Goal: Task Accomplishment & Management: Manage account settings

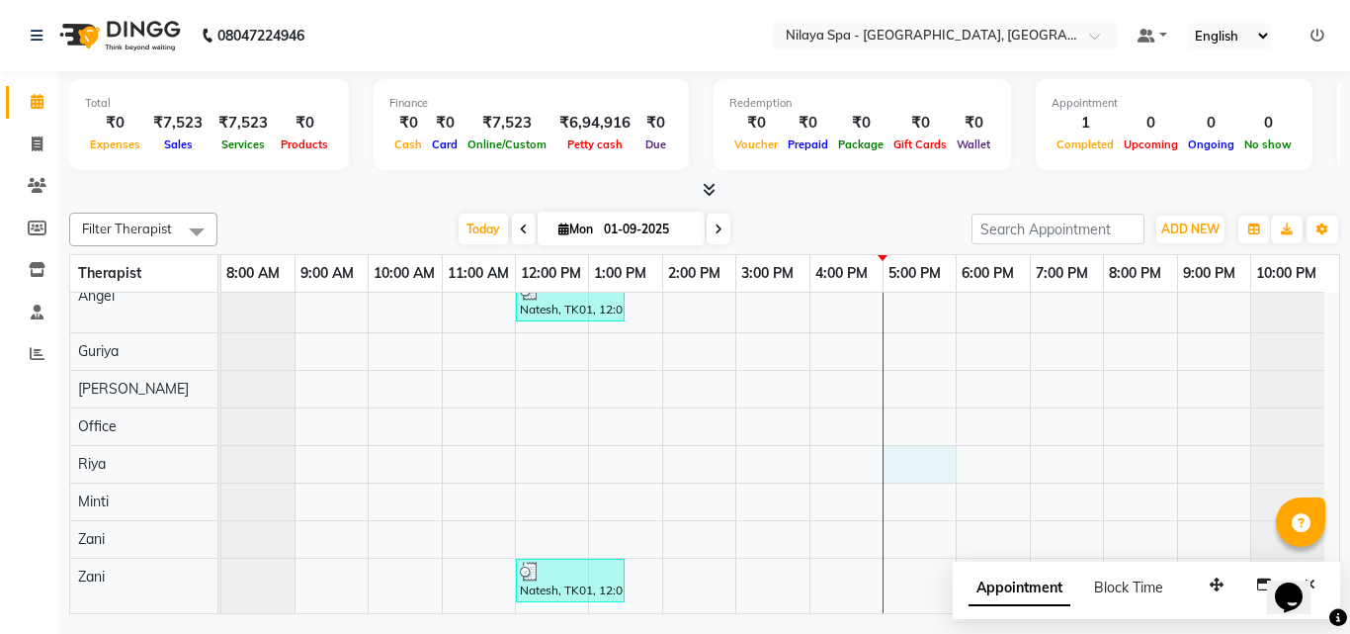
click at [892, 457] on div "[PERSON_NAME], TK02, 02:00 PM-02:30 PM, Mens Special - [PERSON_NAME] Trim Nates…" at bounding box center [780, 389] width 1118 height 448
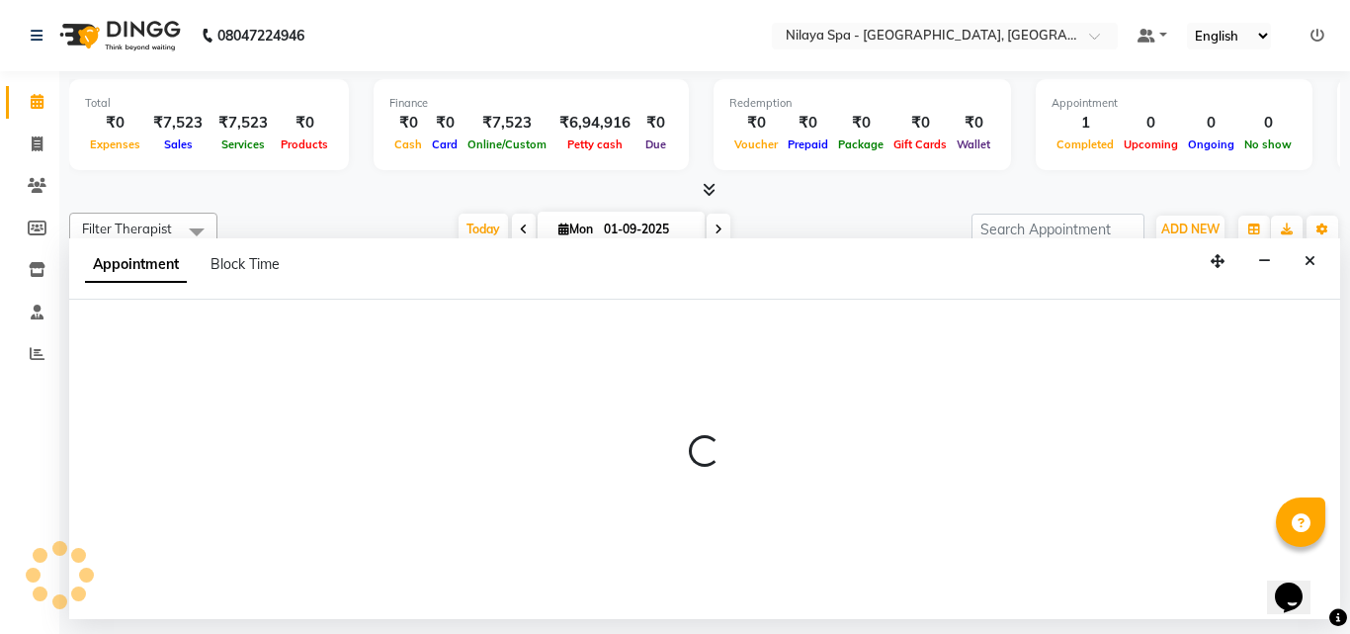
select select "80439"
select select "1020"
select select "tentative"
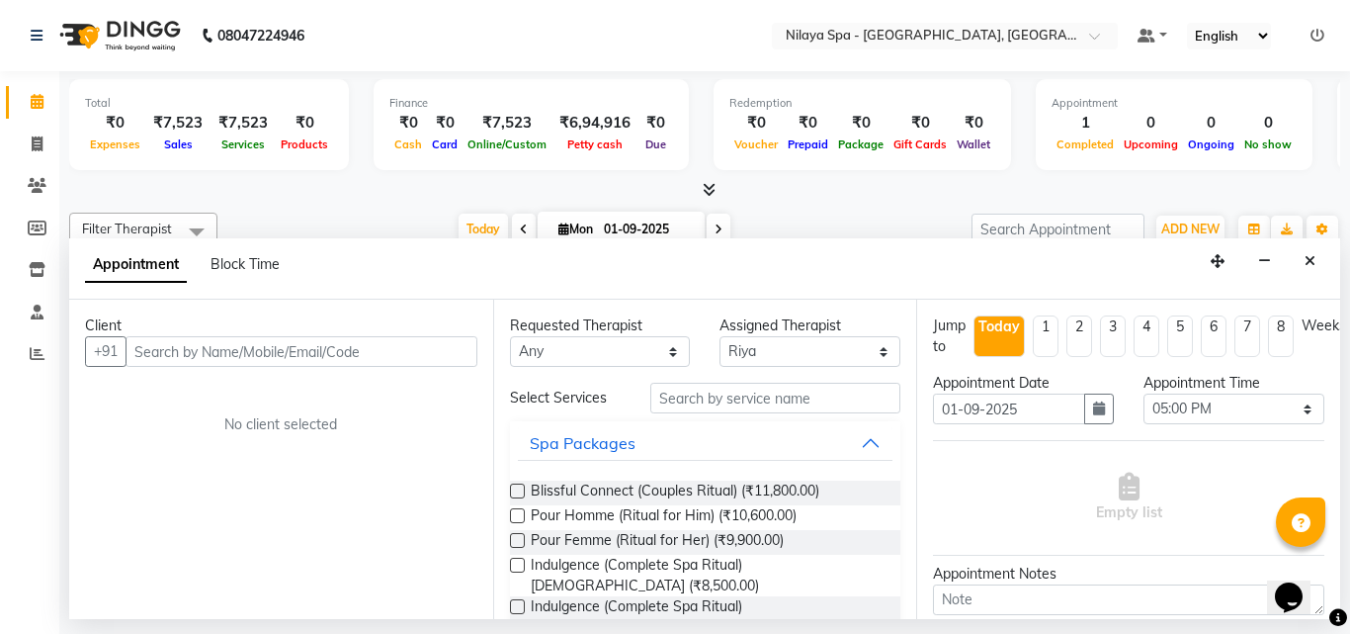
click at [260, 359] on input "text" at bounding box center [302, 351] width 352 height 31
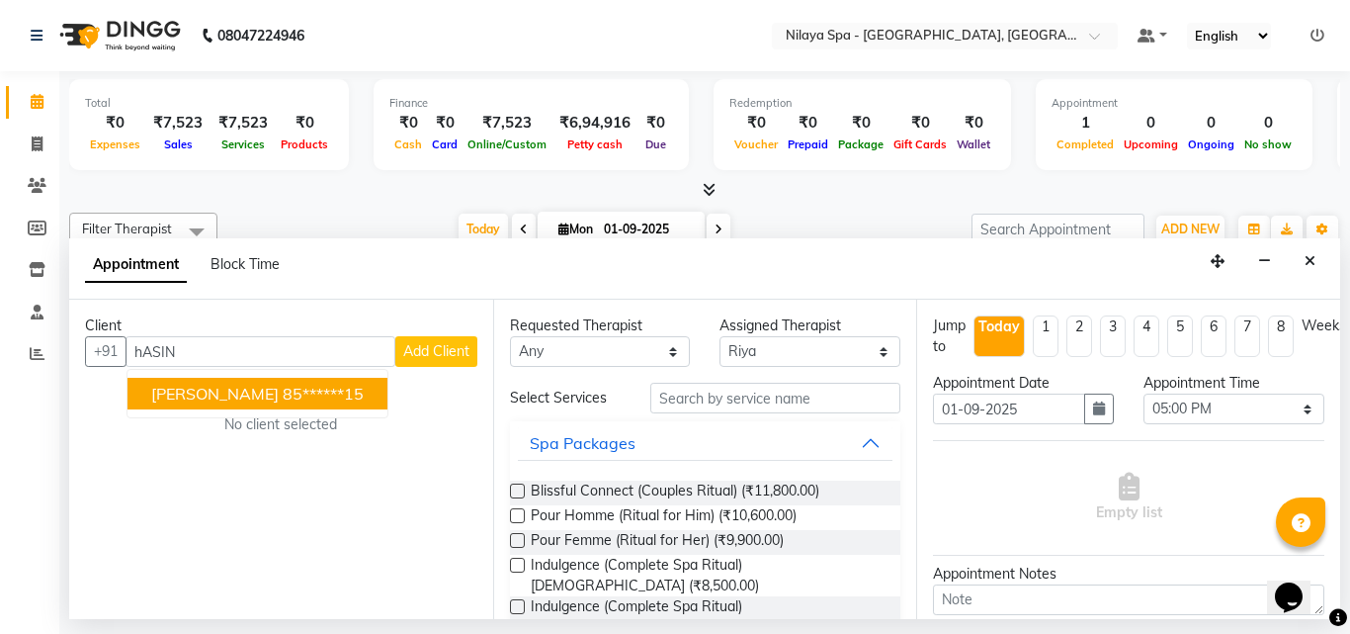
click at [283, 400] on ngb-highlight "85******15" at bounding box center [323, 393] width 81 height 20
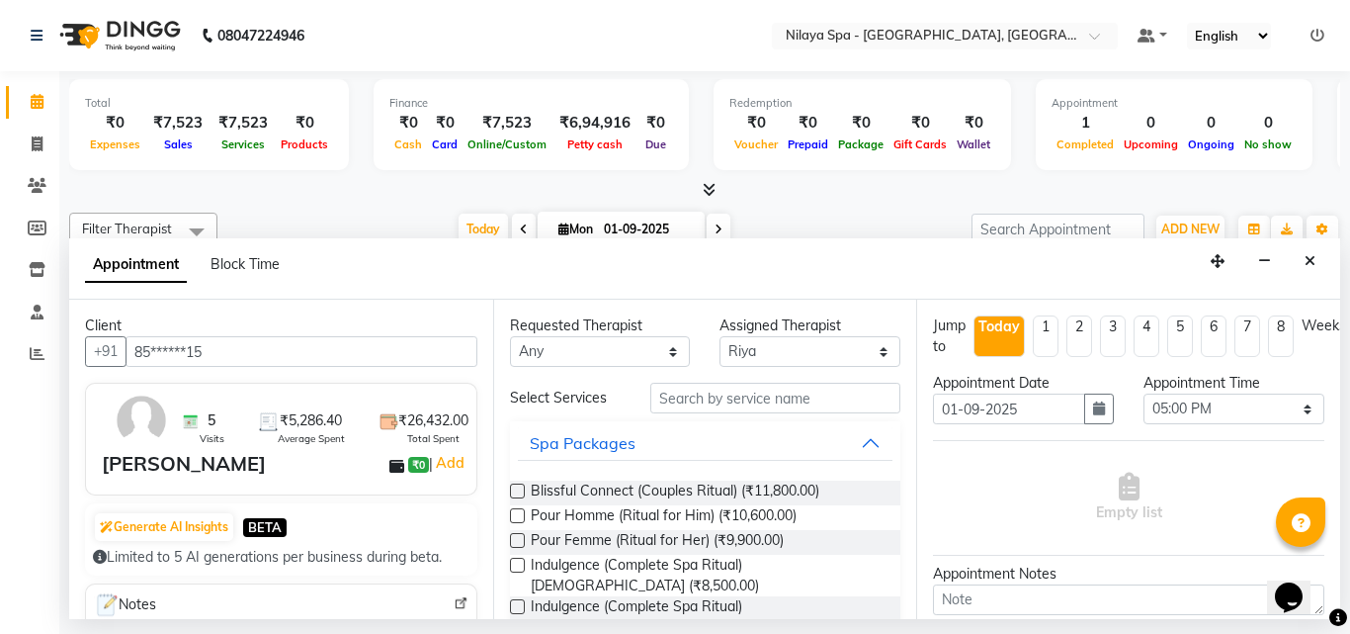
type input "85******15"
click at [686, 397] on input "text" at bounding box center [775, 397] width 251 height 31
type input "r"
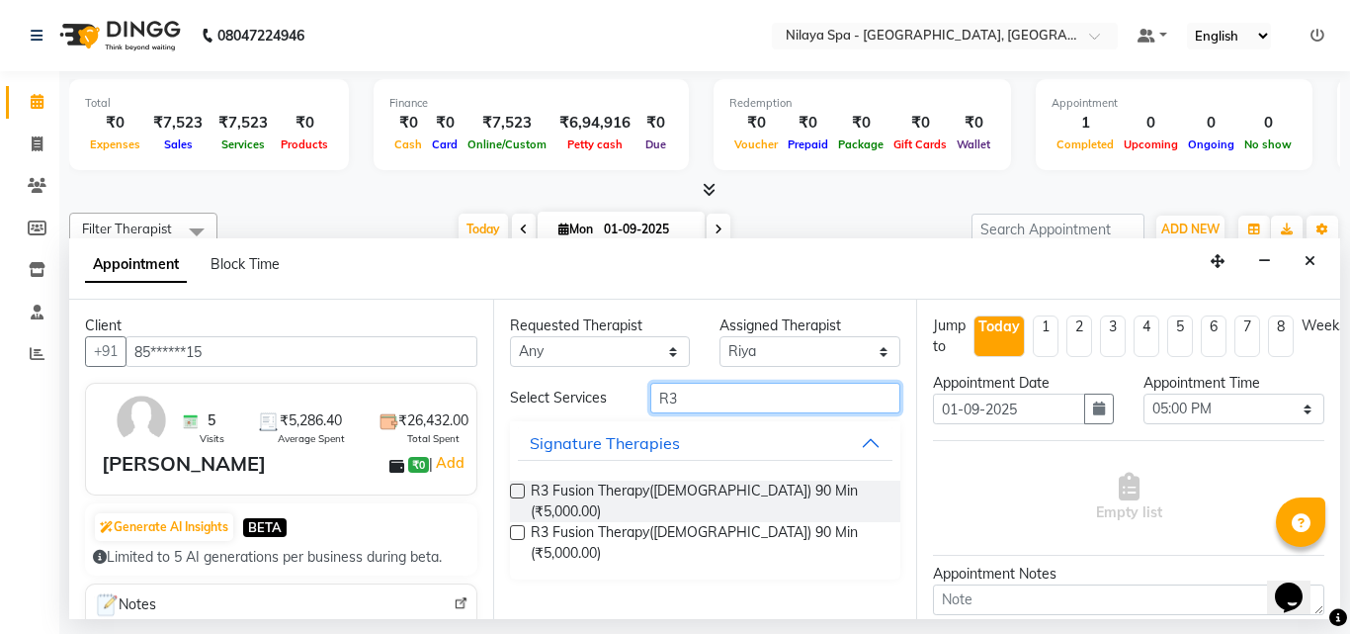
type input "R3"
click at [518, 488] on label at bounding box center [517, 490] width 15 height 15
click at [518, 488] on input "checkbox" at bounding box center [516, 492] width 13 height 13
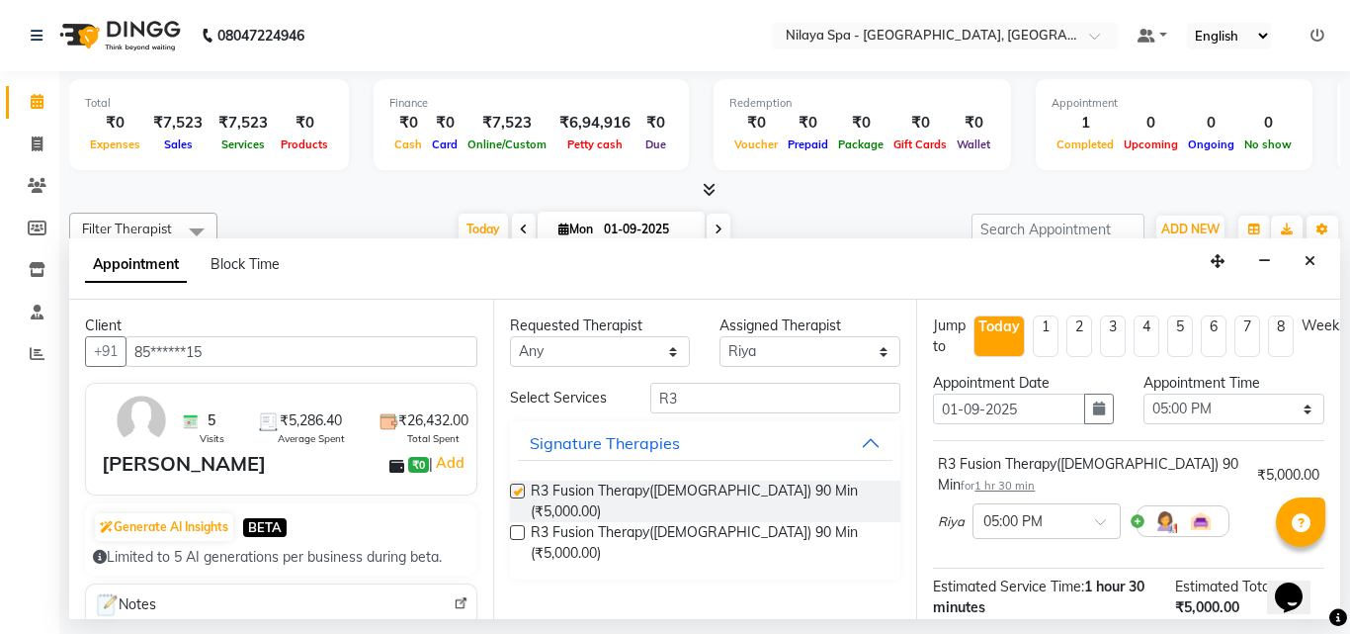
checkbox input "false"
click at [1292, 410] on select "Select 09:00 AM 09:15 AM 09:30 AM 09:45 AM 10:00 AM 10:15 AM 10:30 AM 10:45 AM …" at bounding box center [1233, 408] width 181 height 31
select select "1035"
click at [1143, 393] on select "Select 09:00 AM 09:15 AM 09:30 AM 09:45 AM 10:00 AM 10:15 AM 10:30 AM 10:45 AM …" at bounding box center [1233, 408] width 181 height 31
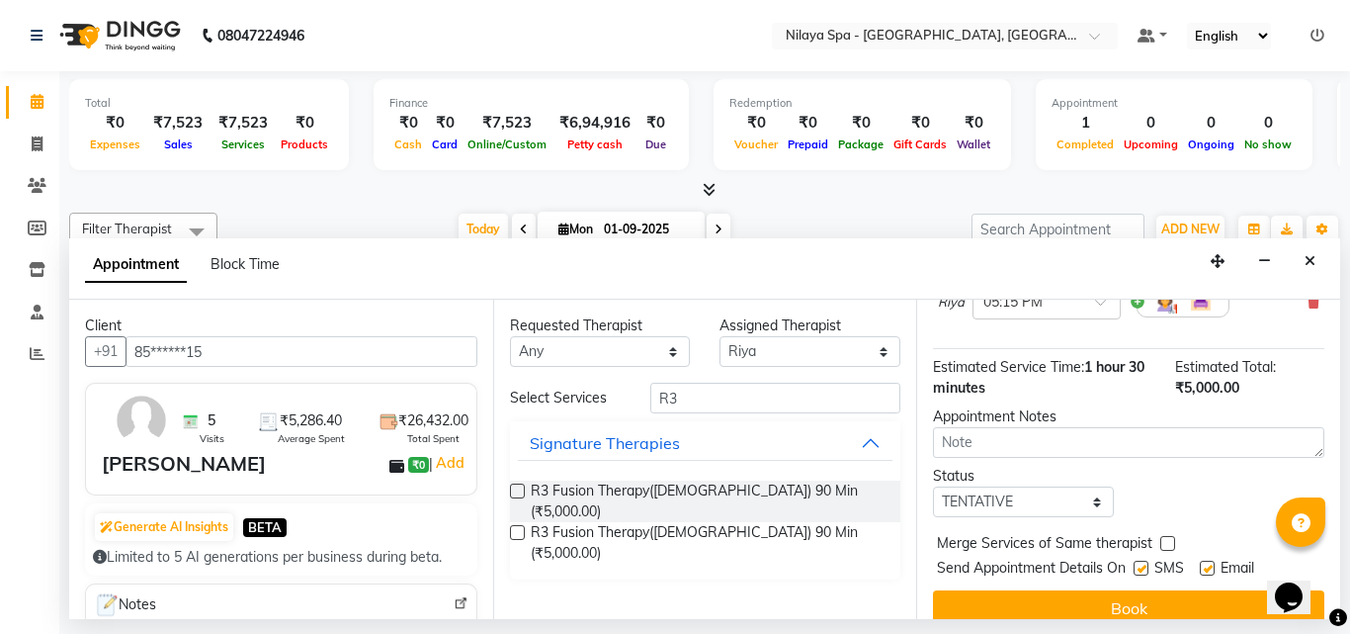
scroll to position [236, 0]
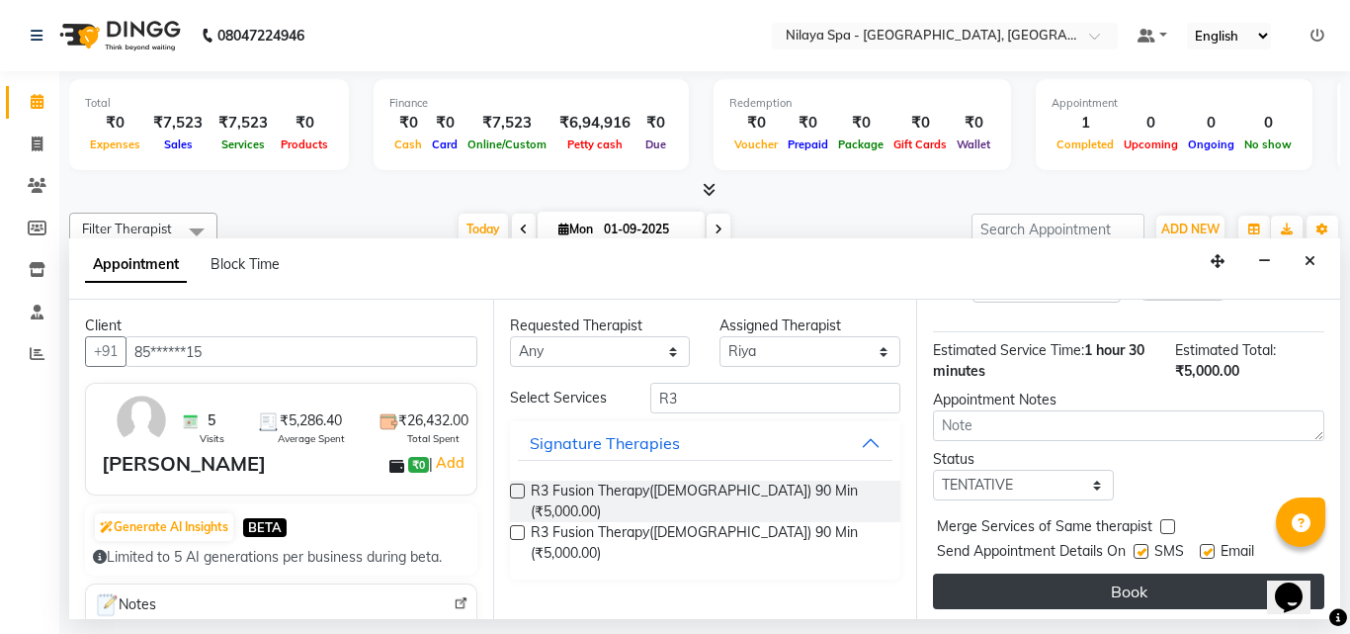
click at [1091, 573] on button "Book" at bounding box center [1128, 591] width 391 height 36
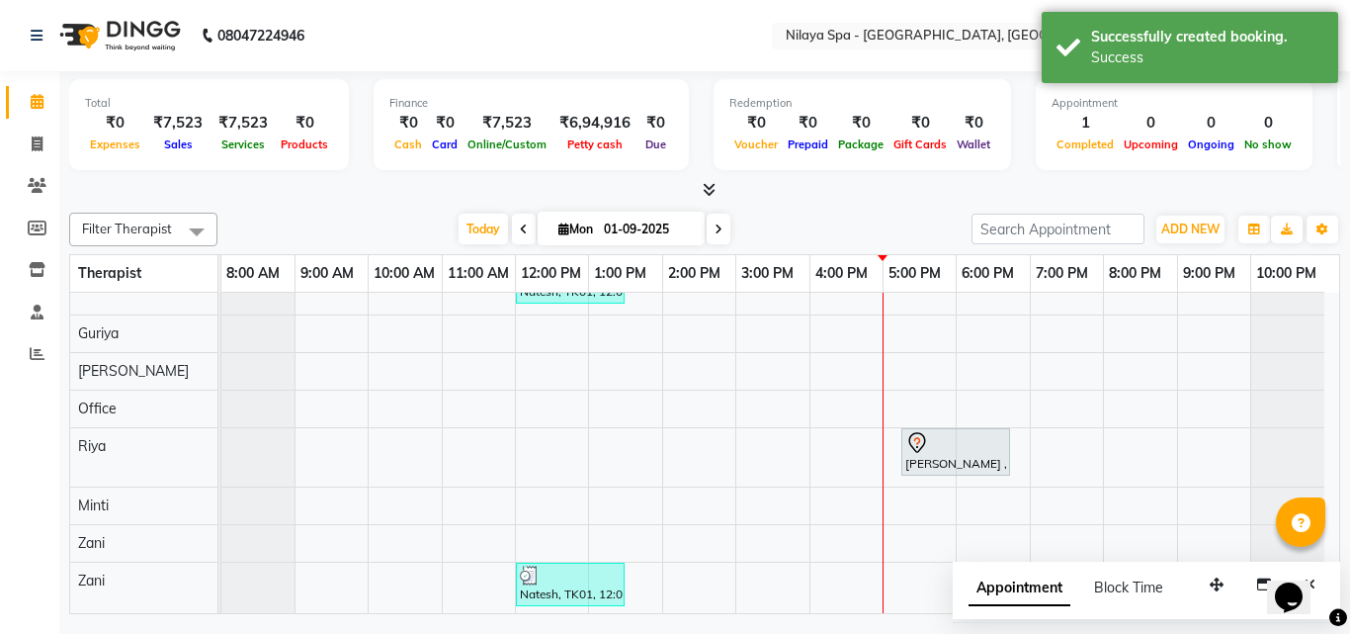
scroll to position [149, 0]
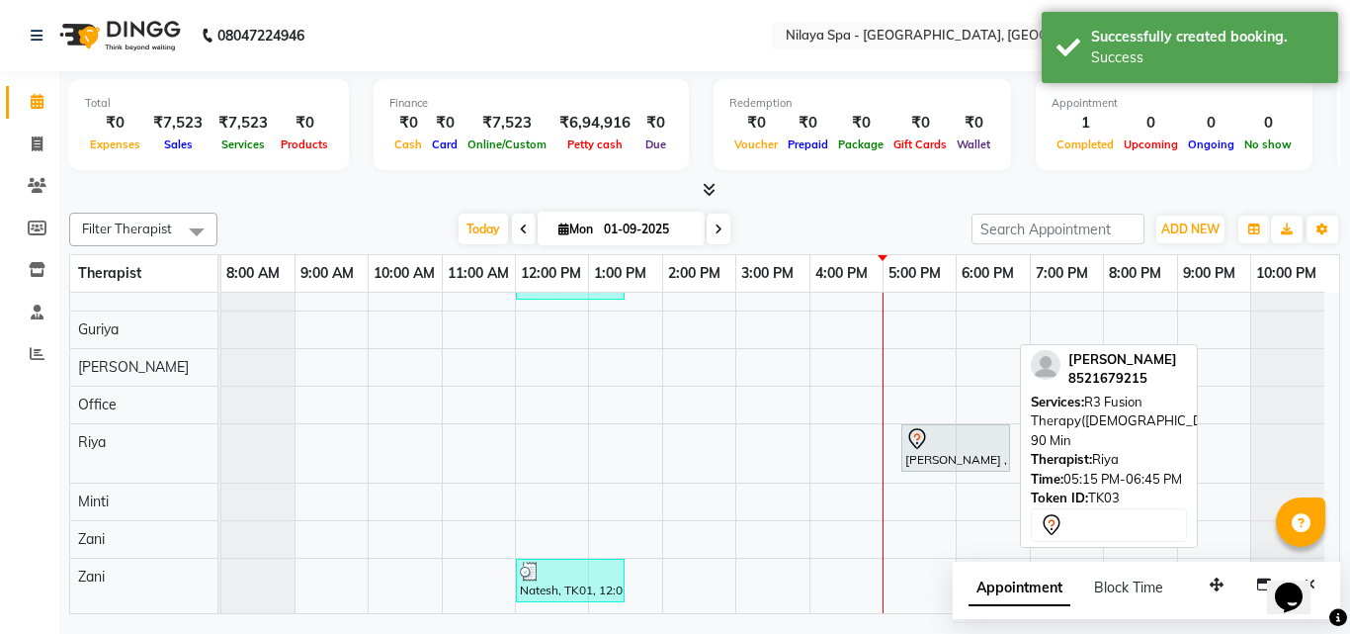
click at [972, 438] on div at bounding box center [955, 439] width 101 height 24
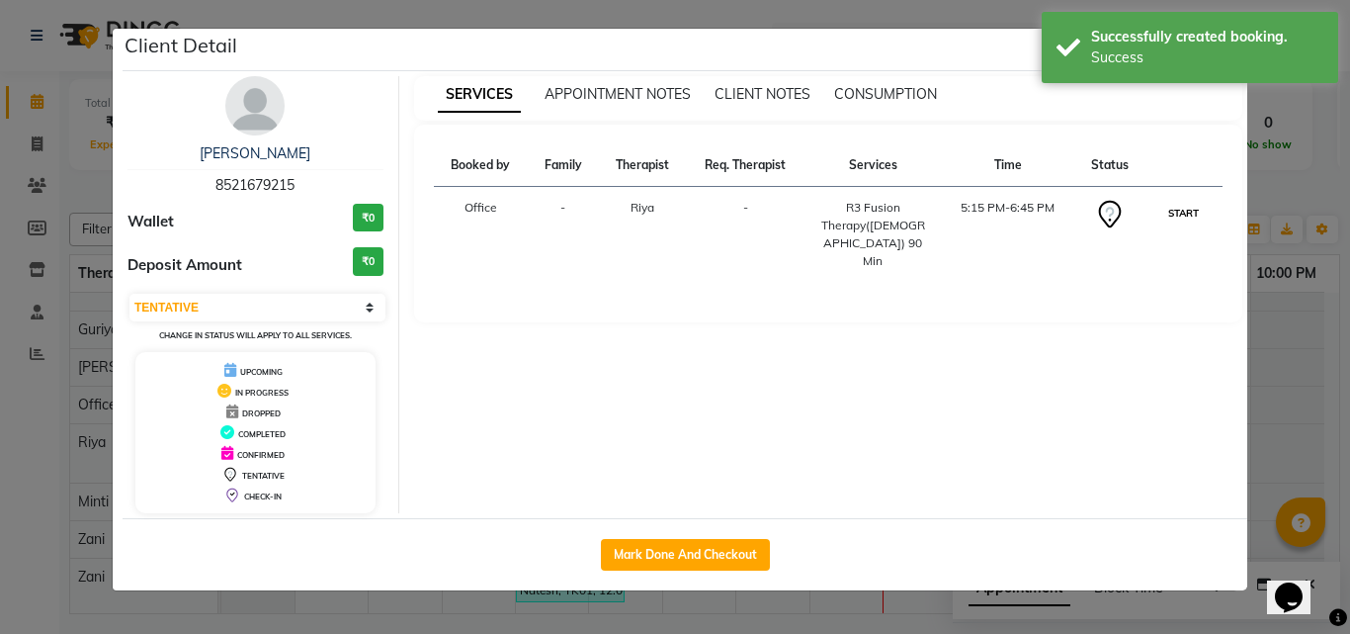
click at [1186, 208] on button "START" at bounding box center [1183, 213] width 41 height 25
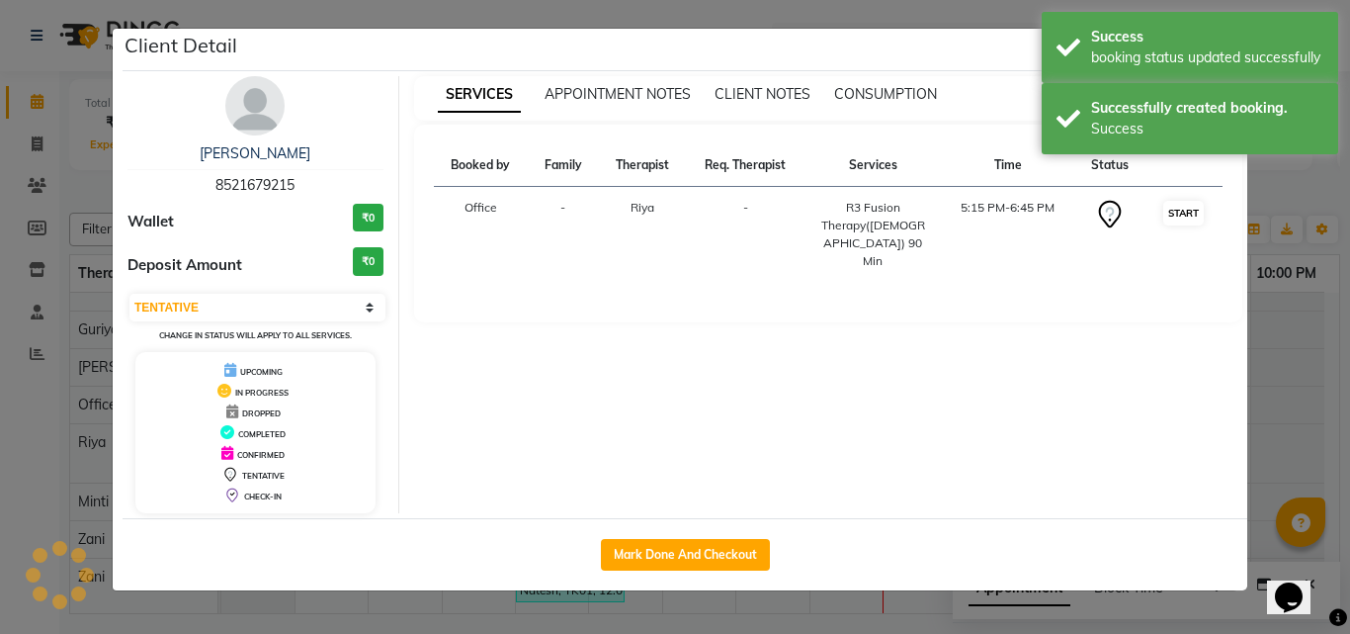
select select "1"
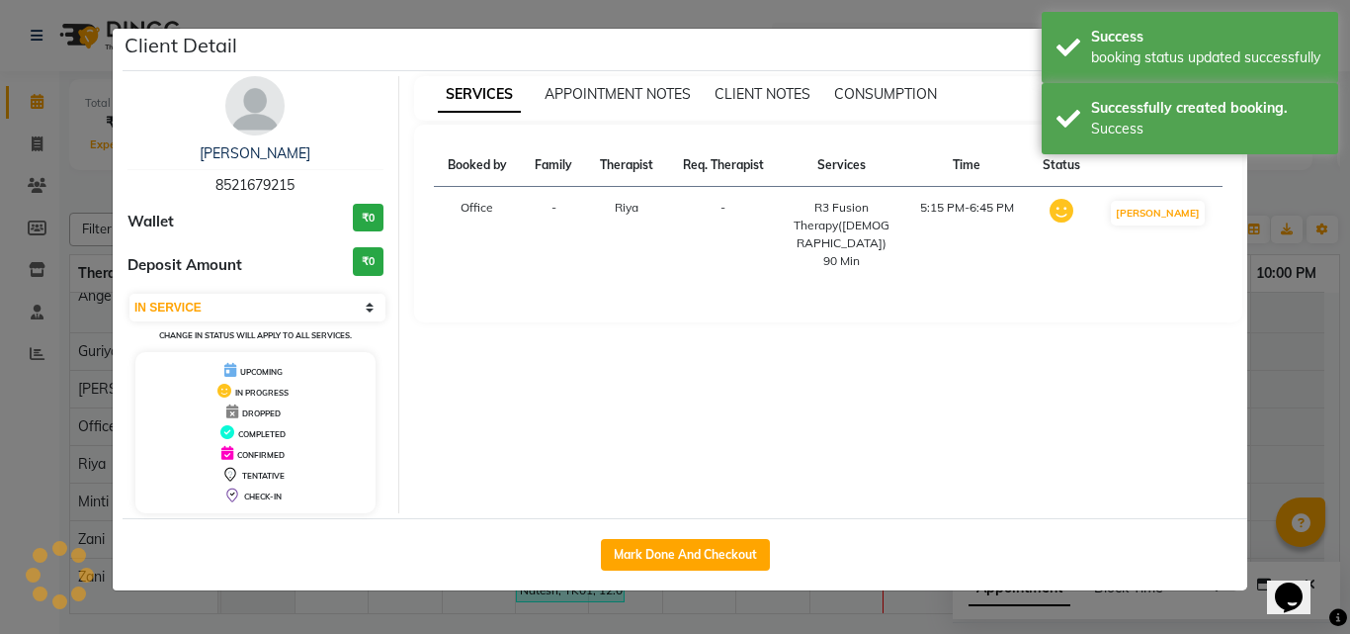
scroll to position [127, 0]
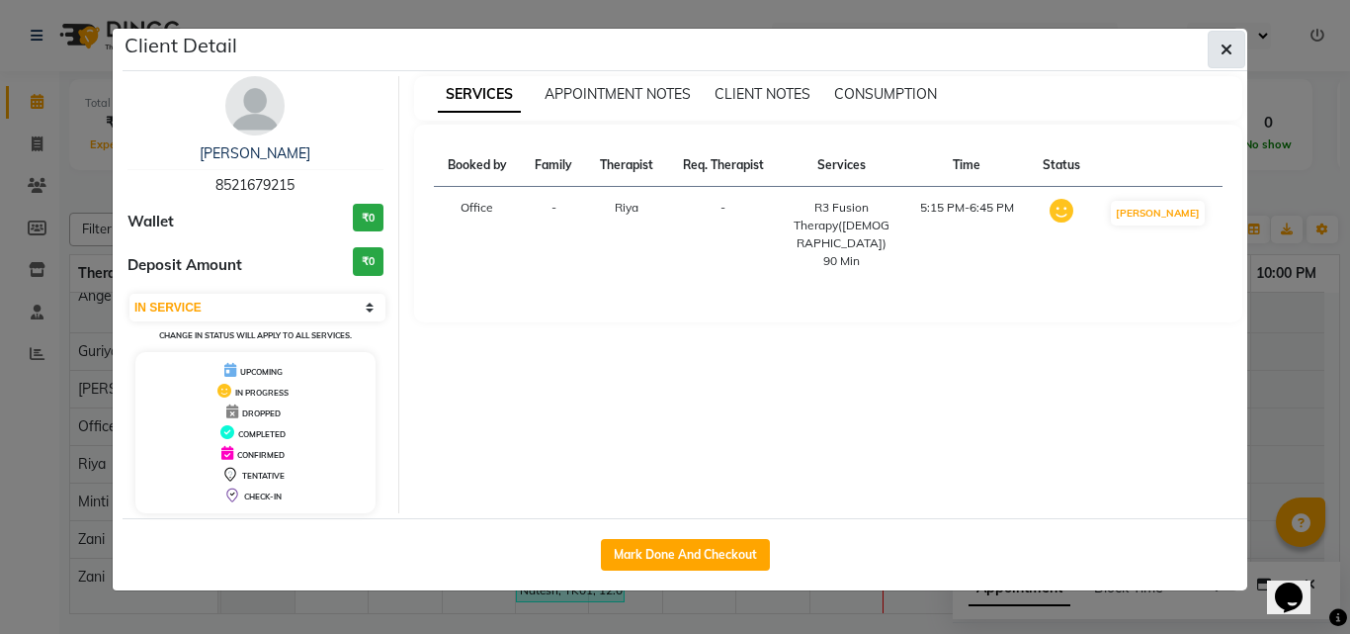
click at [1224, 55] on icon "button" at bounding box center [1227, 50] width 12 height 16
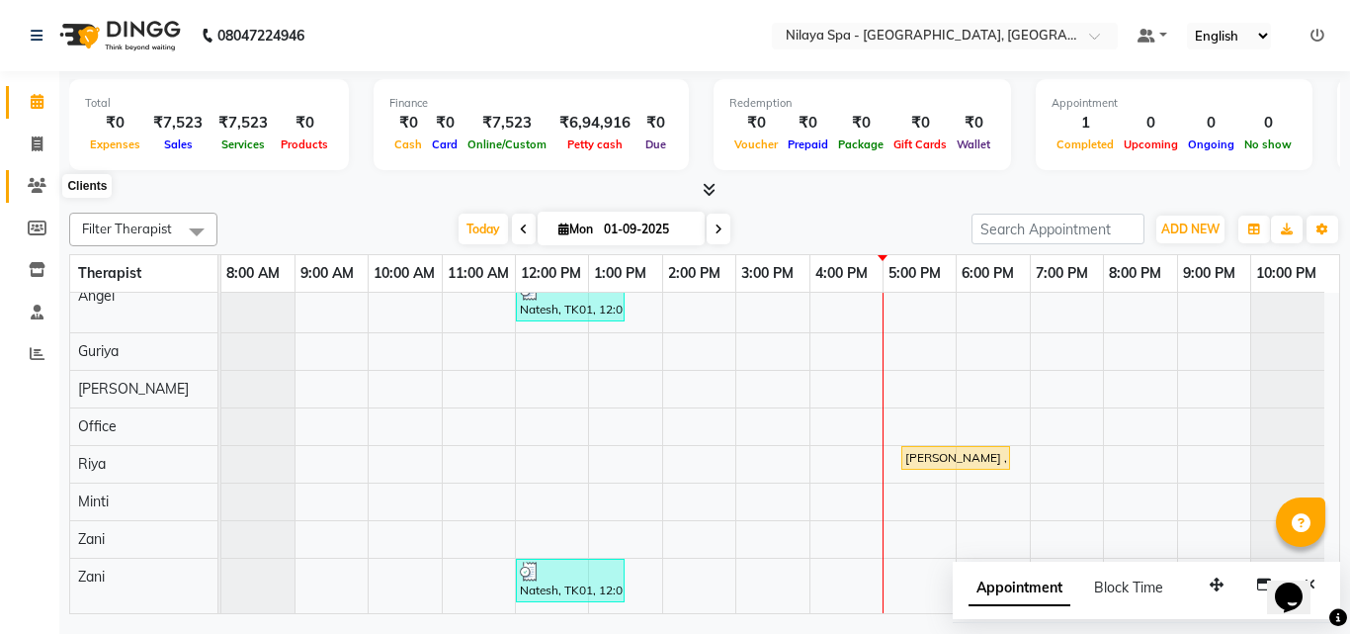
click at [37, 184] on icon at bounding box center [37, 185] width 19 height 15
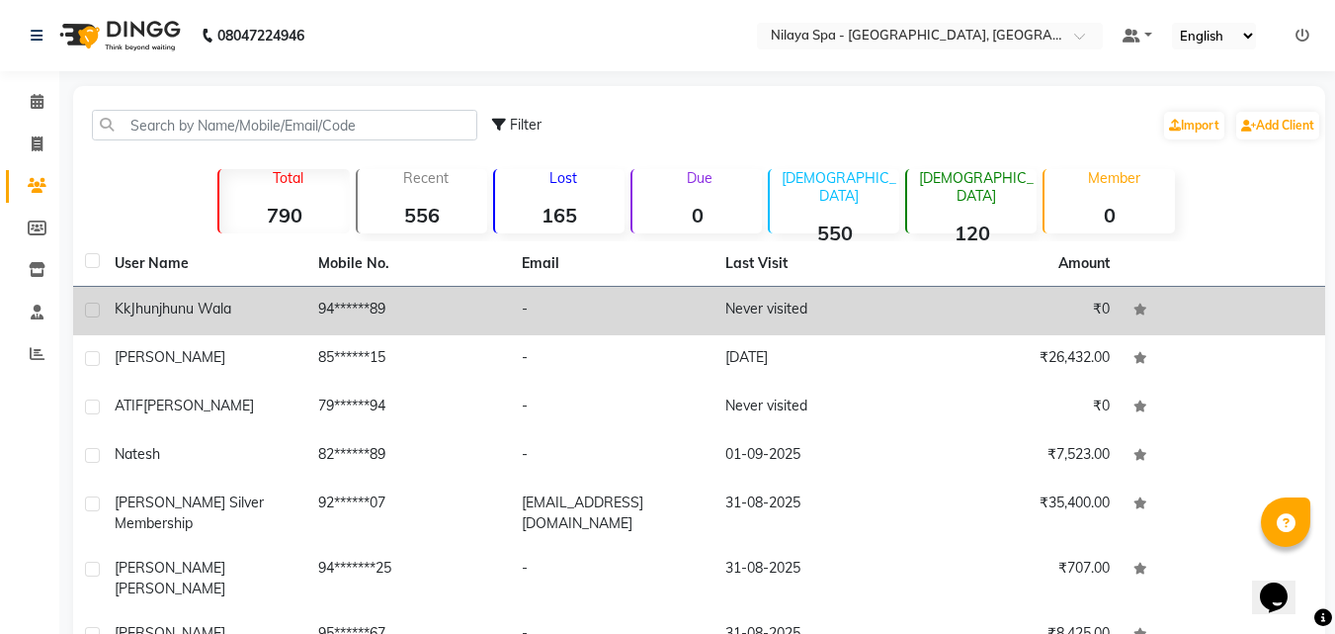
click at [439, 296] on td "94******89" at bounding box center [408, 311] width 204 height 48
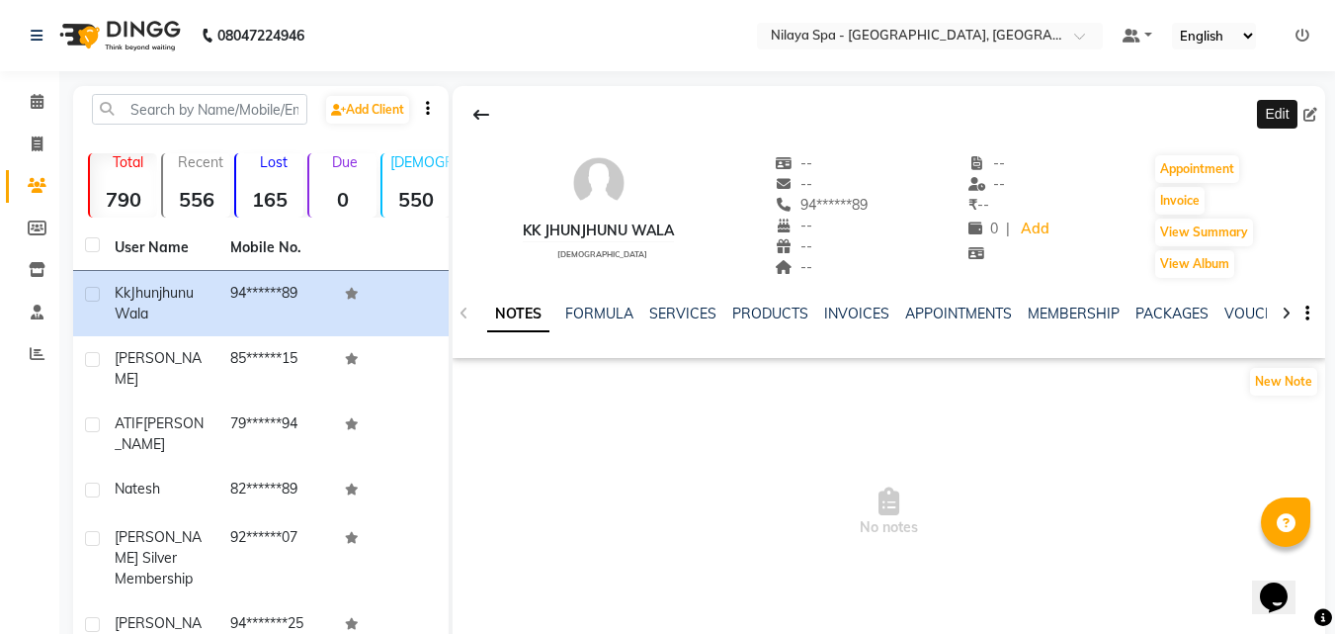
click at [1313, 114] on icon at bounding box center [1311, 115] width 14 height 14
select select "[DEMOGRAPHIC_DATA]"
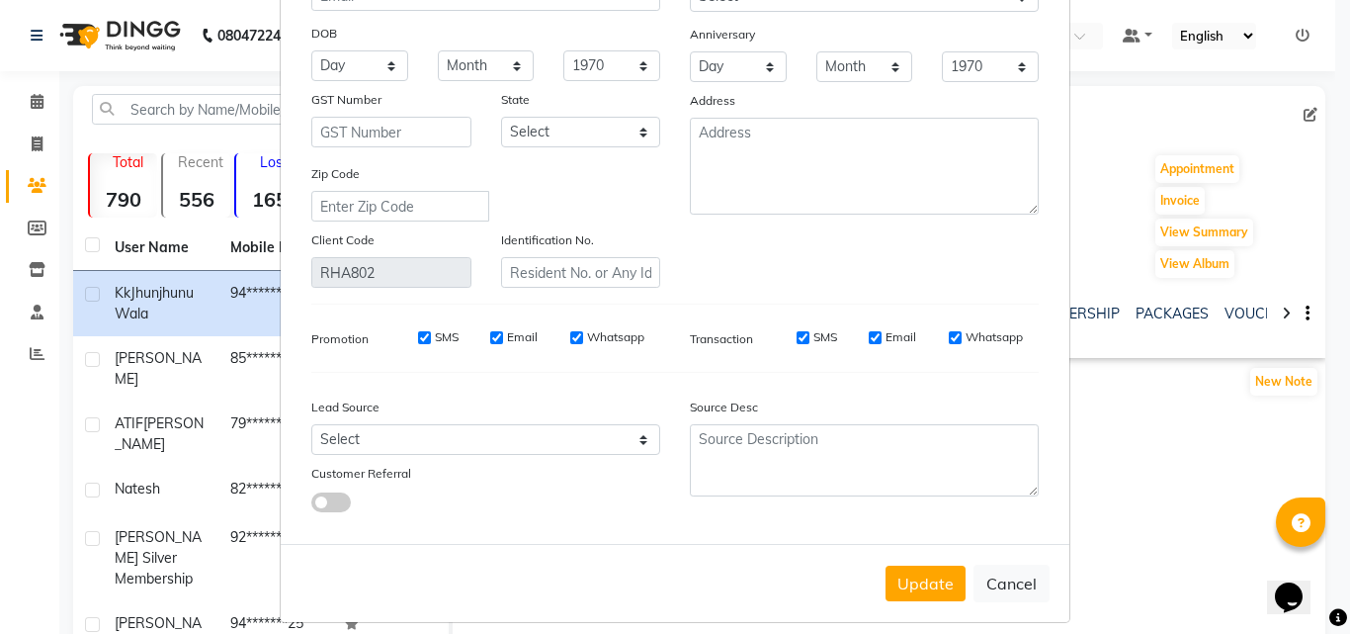
scroll to position [243, 0]
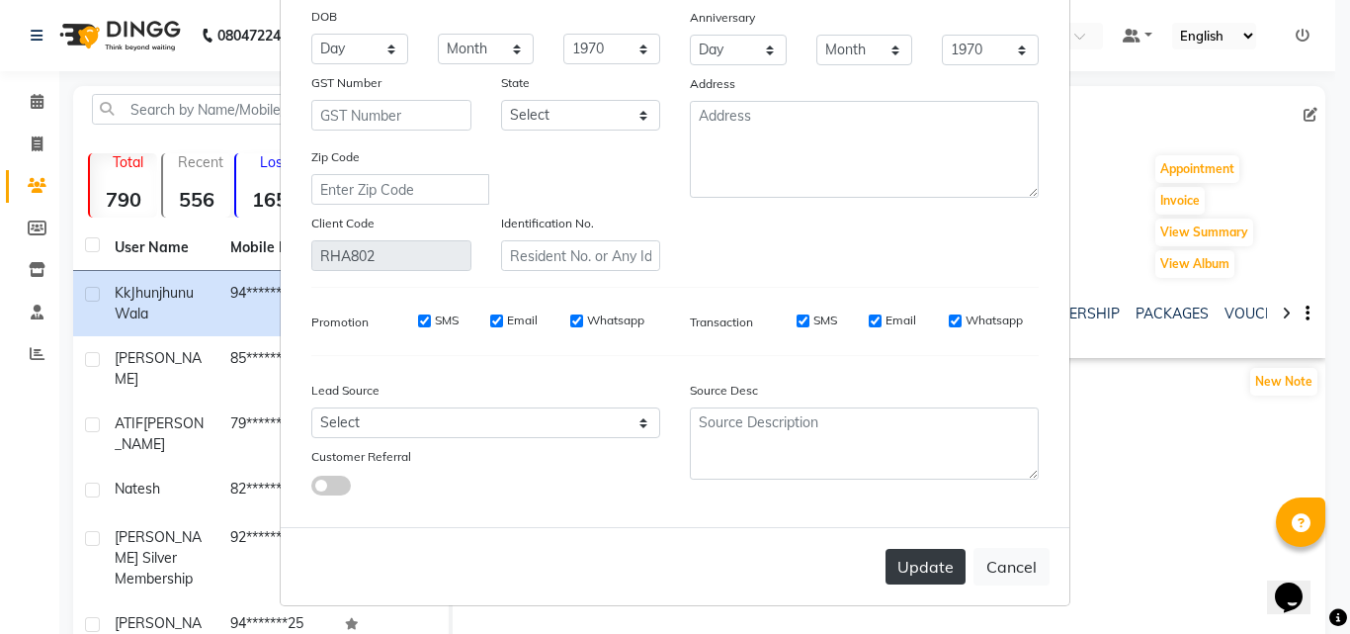
click at [921, 577] on button "Update" at bounding box center [926, 567] width 80 height 36
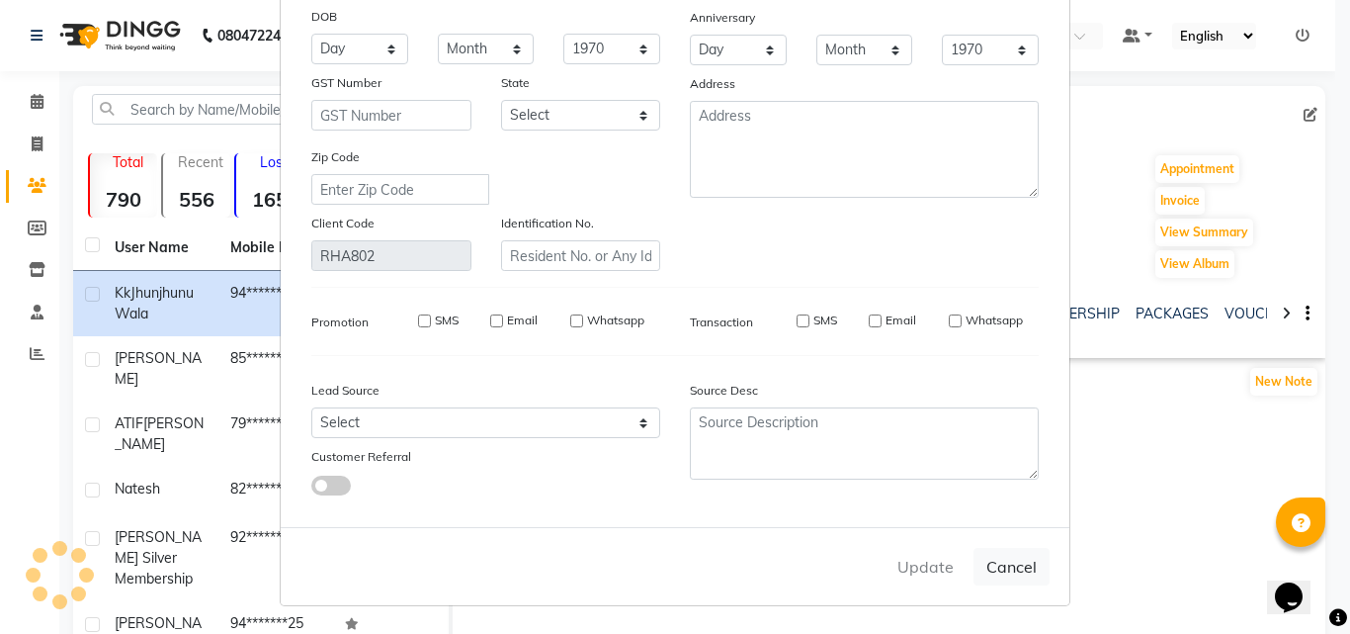
select select
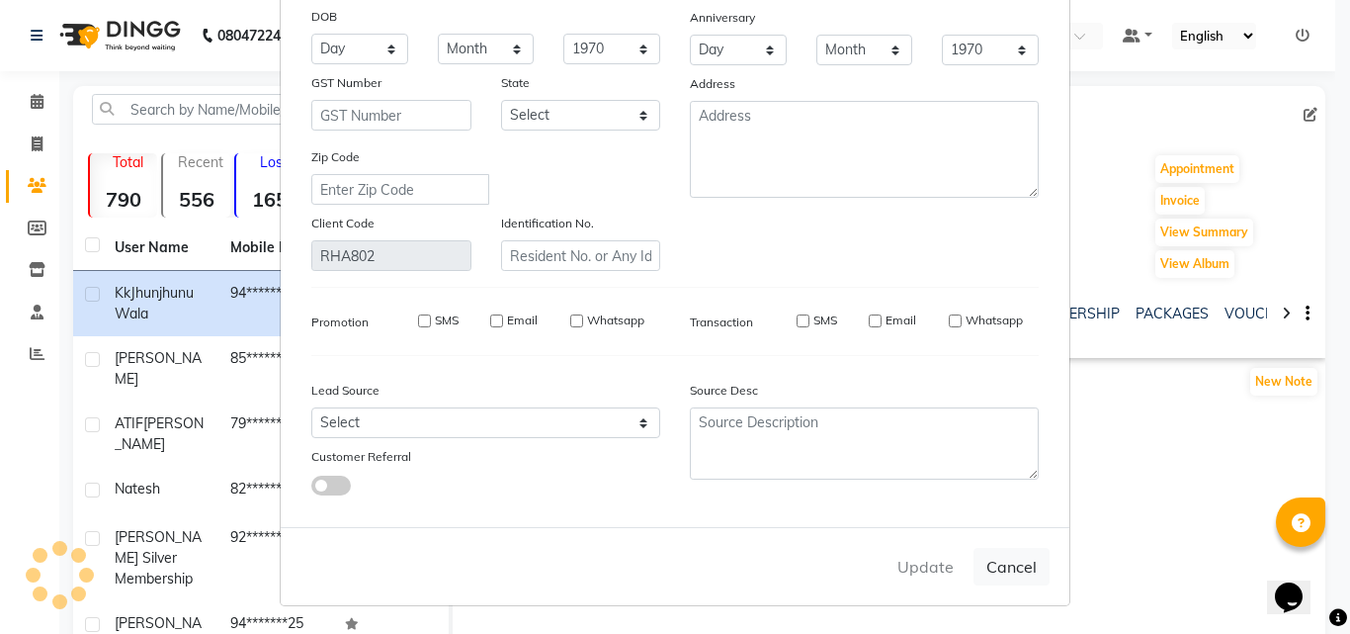
select select
checkbox input "false"
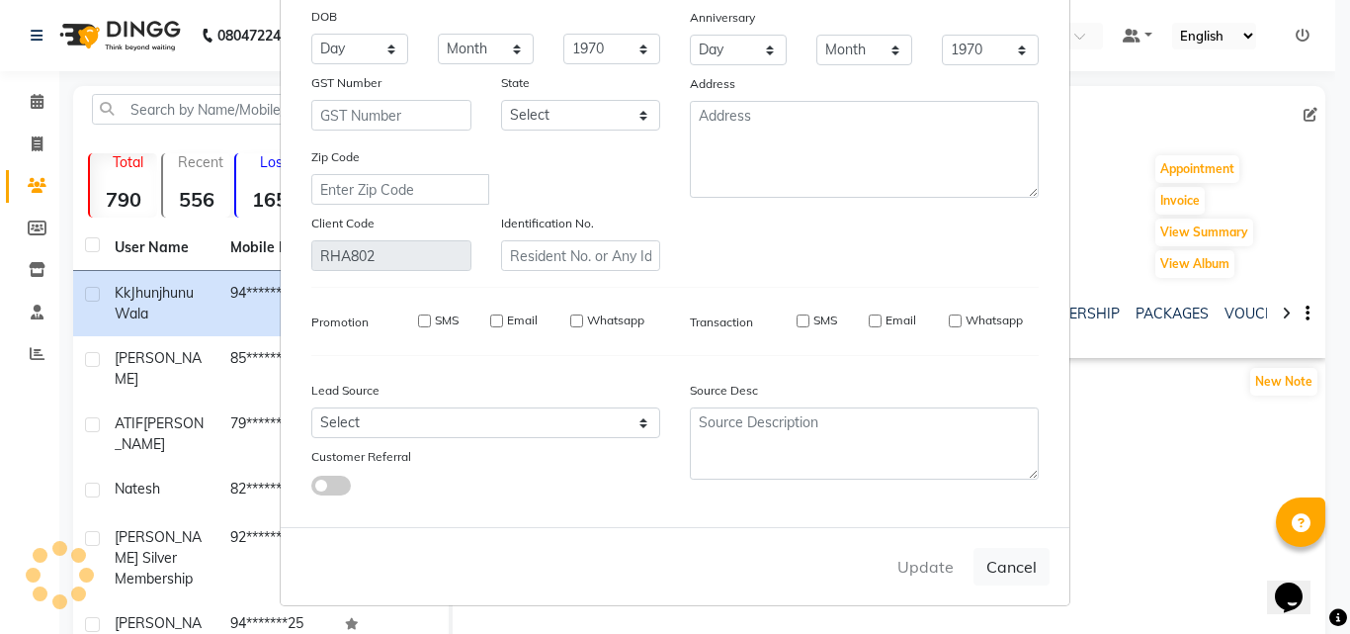
checkbox input "false"
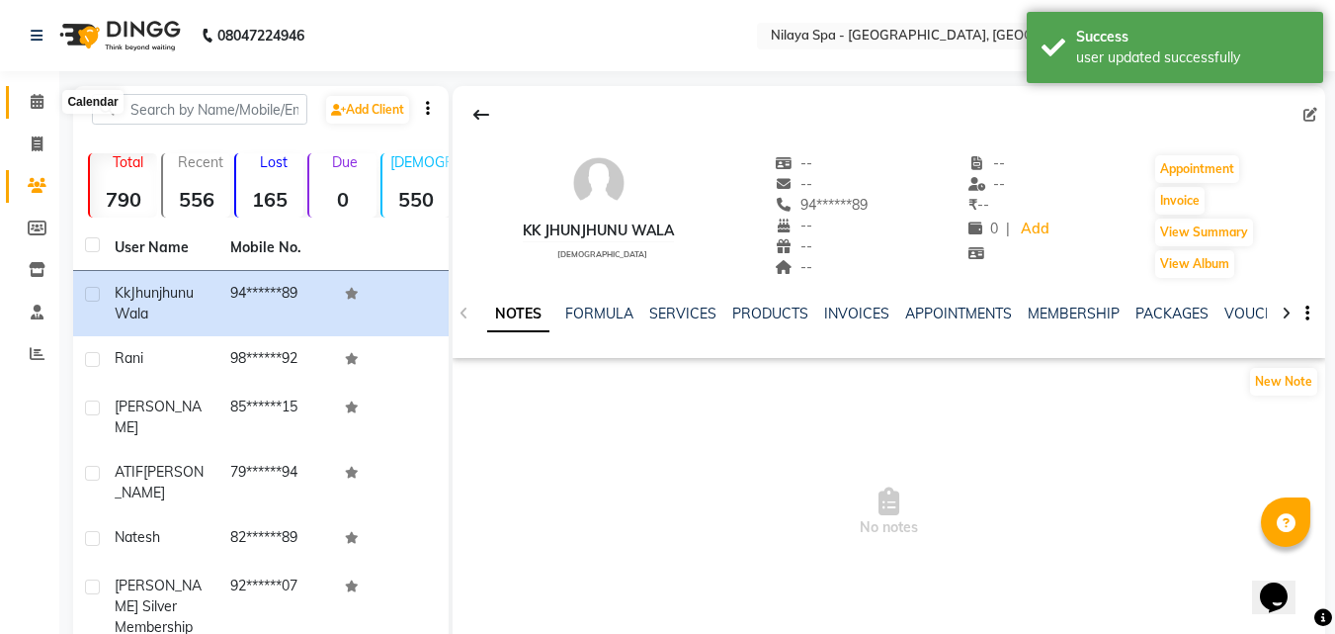
click at [33, 99] on icon at bounding box center [37, 101] width 13 height 15
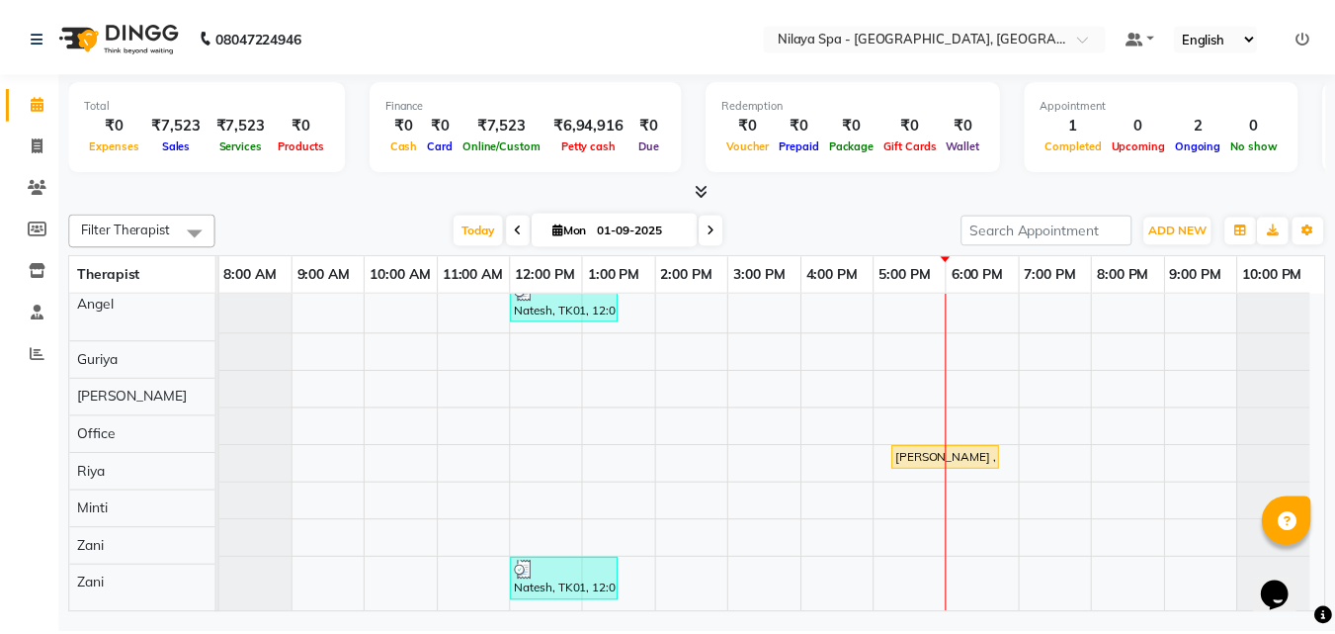
scroll to position [127, 0]
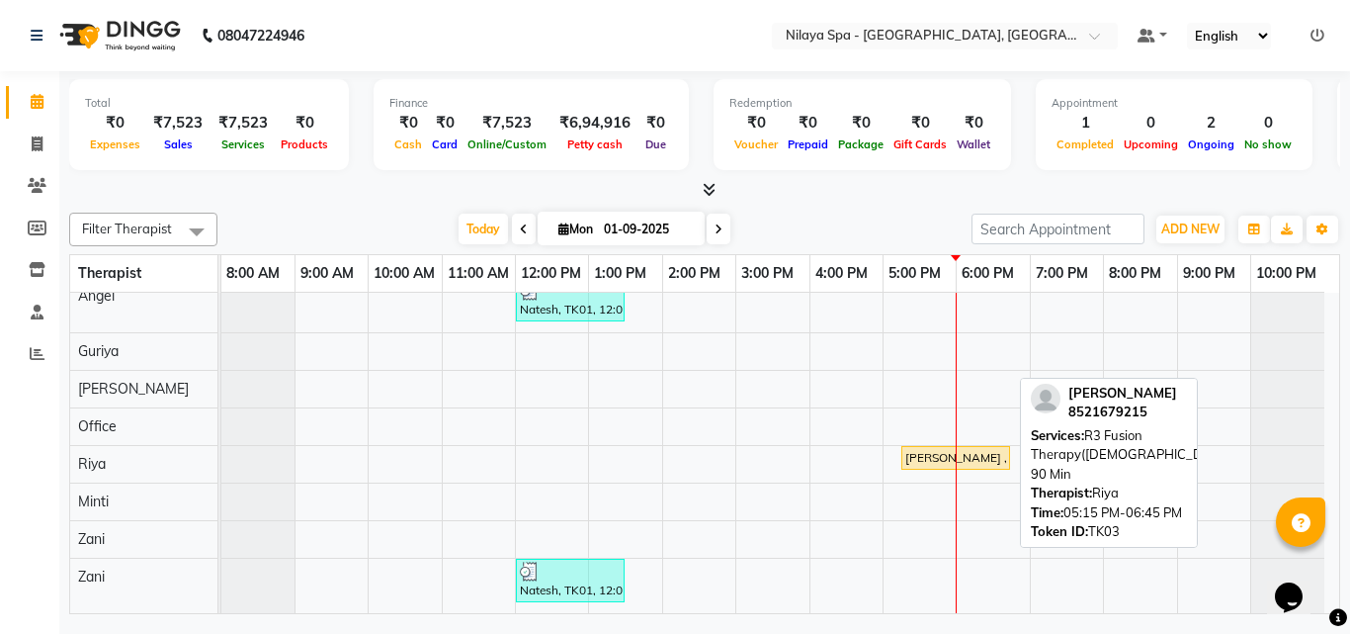
click at [917, 463] on div "[PERSON_NAME] , TK03, 05:15 PM-06:45 PM, R3 Fusion Therapy([DEMOGRAPHIC_DATA]) …" at bounding box center [955, 458] width 105 height 18
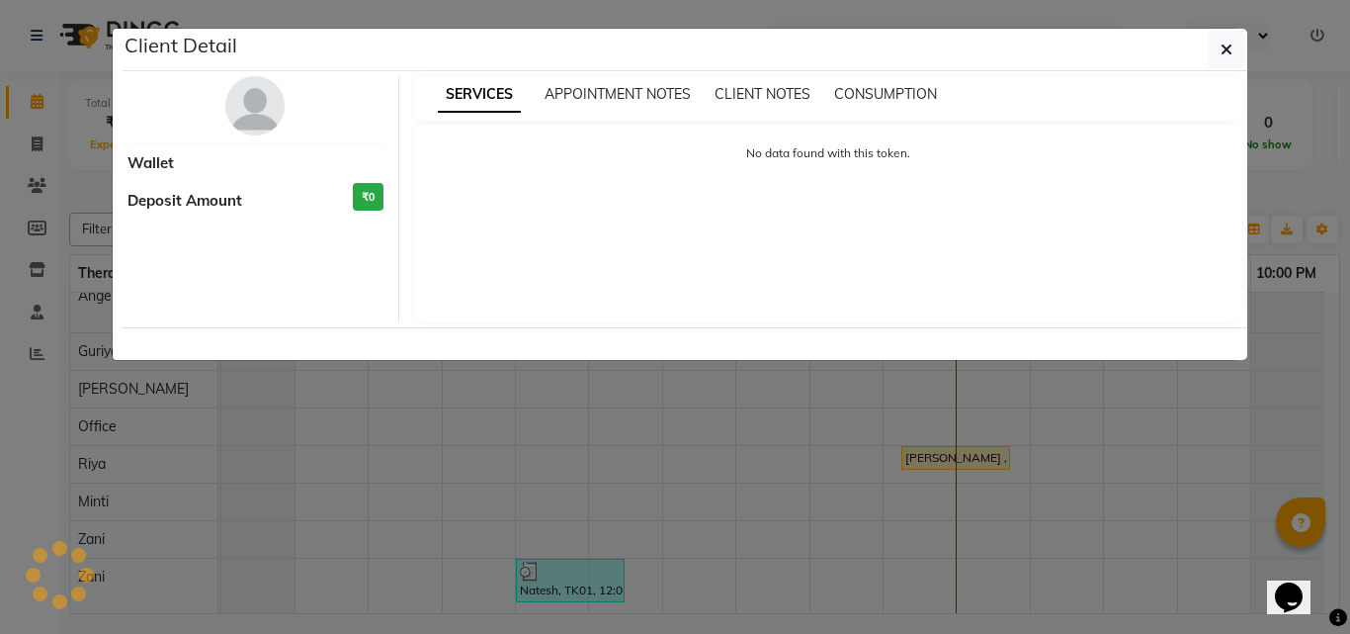
select select "1"
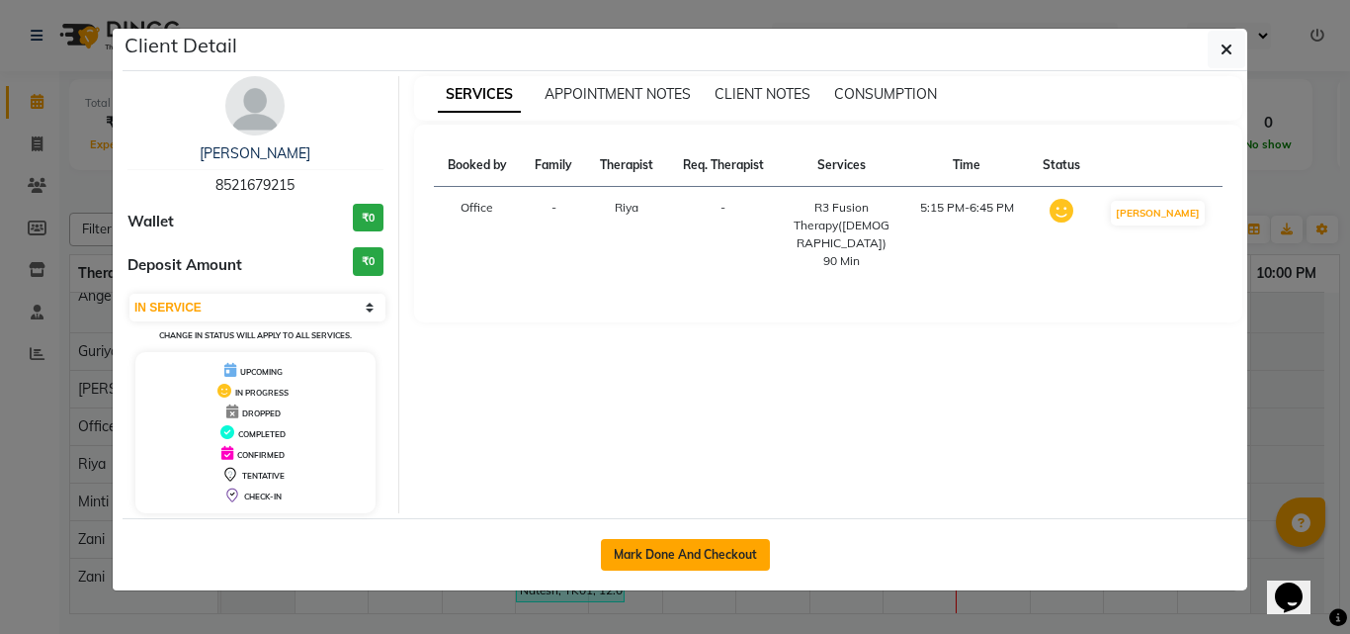
click at [736, 552] on button "Mark Done And Checkout" at bounding box center [685, 555] width 169 height 32
select select "service"
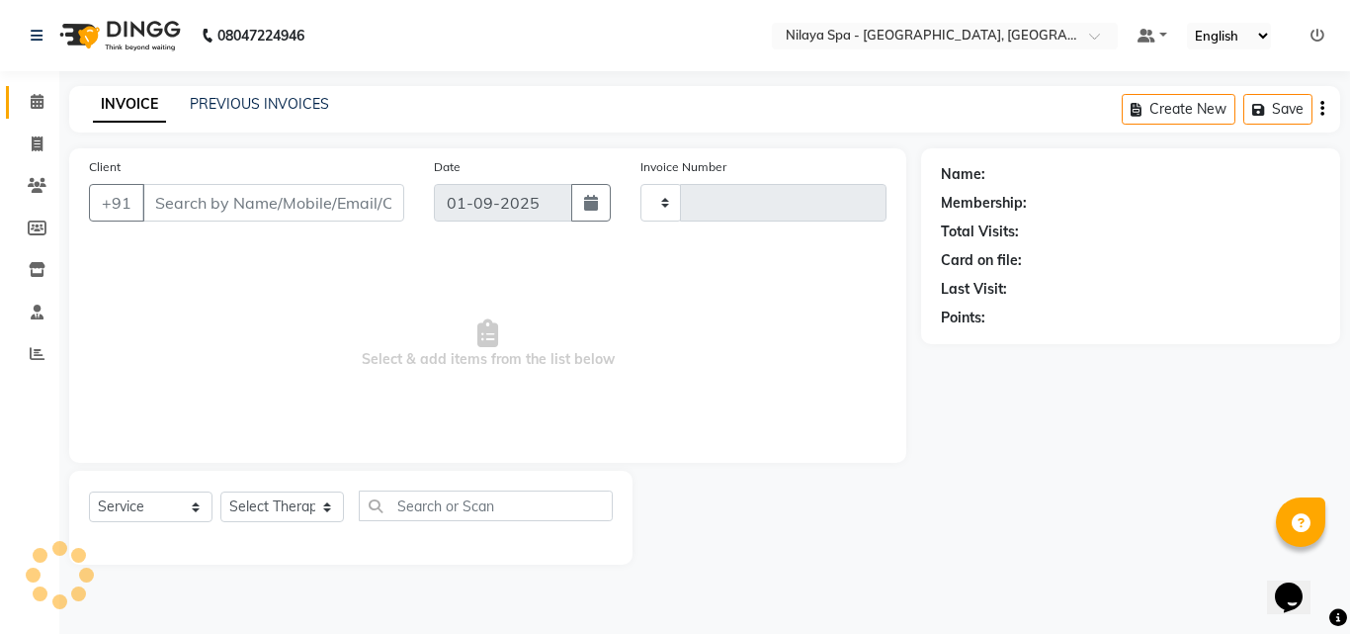
type input "1312"
select select "8066"
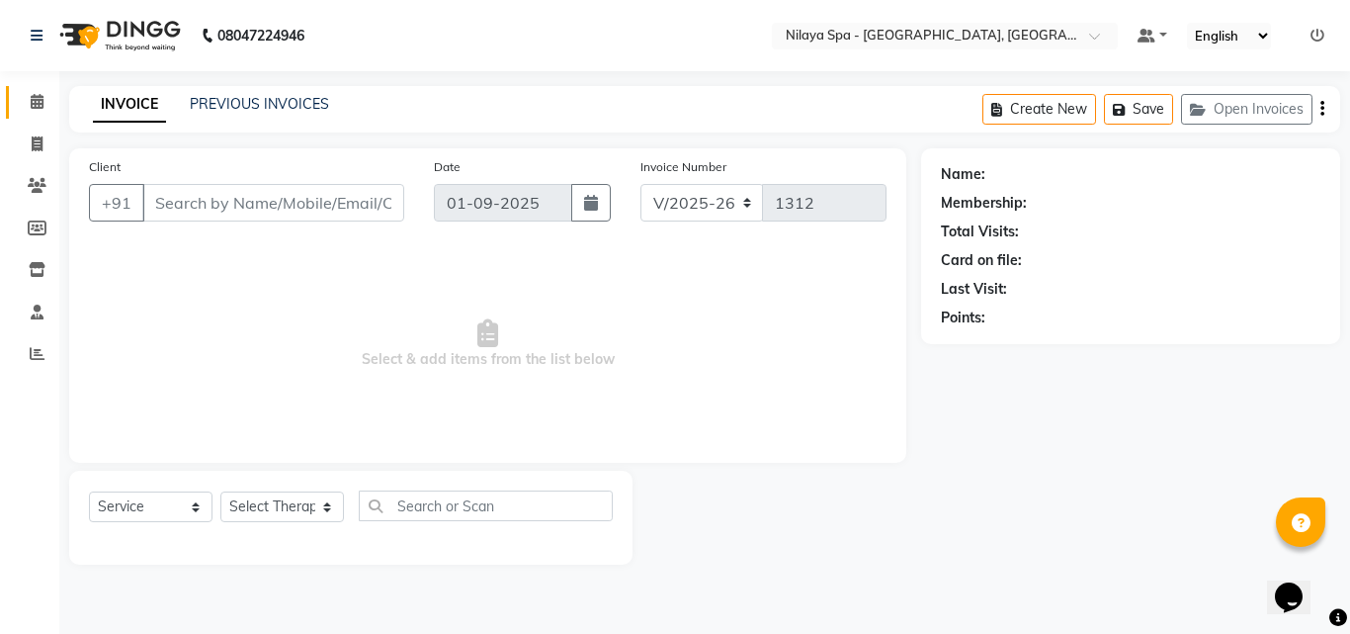
type input "85******15"
select select "80439"
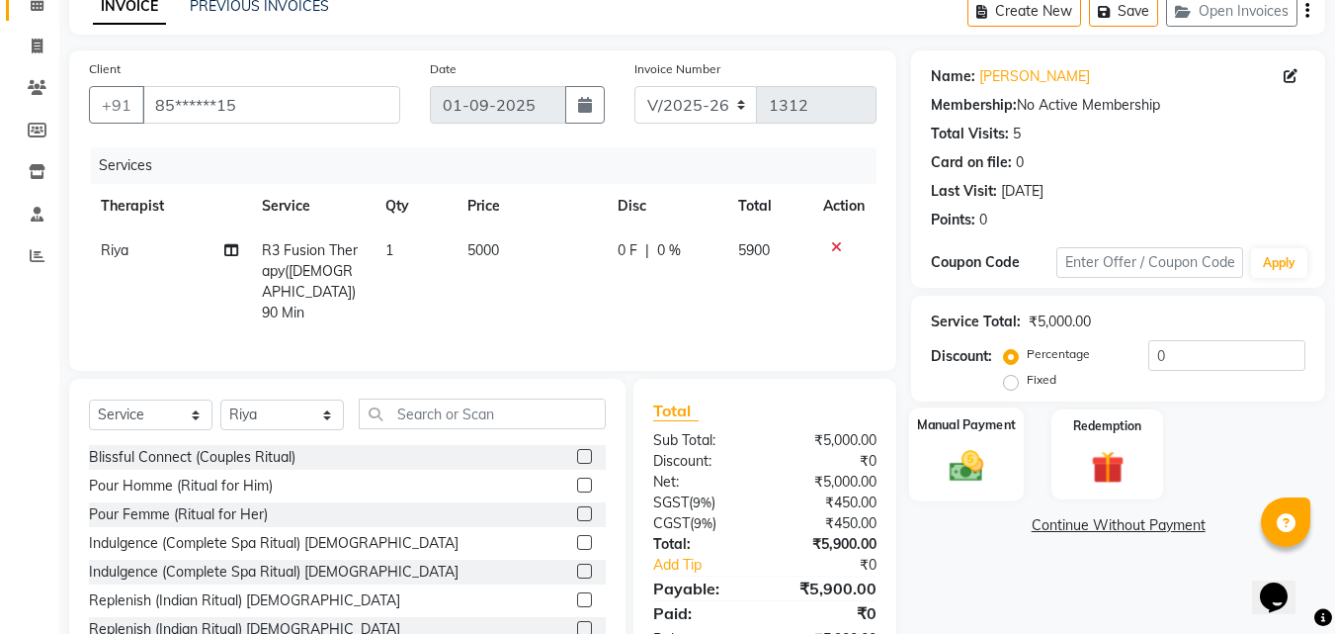
scroll to position [99, 0]
click at [986, 454] on img at bounding box center [966, 465] width 55 height 40
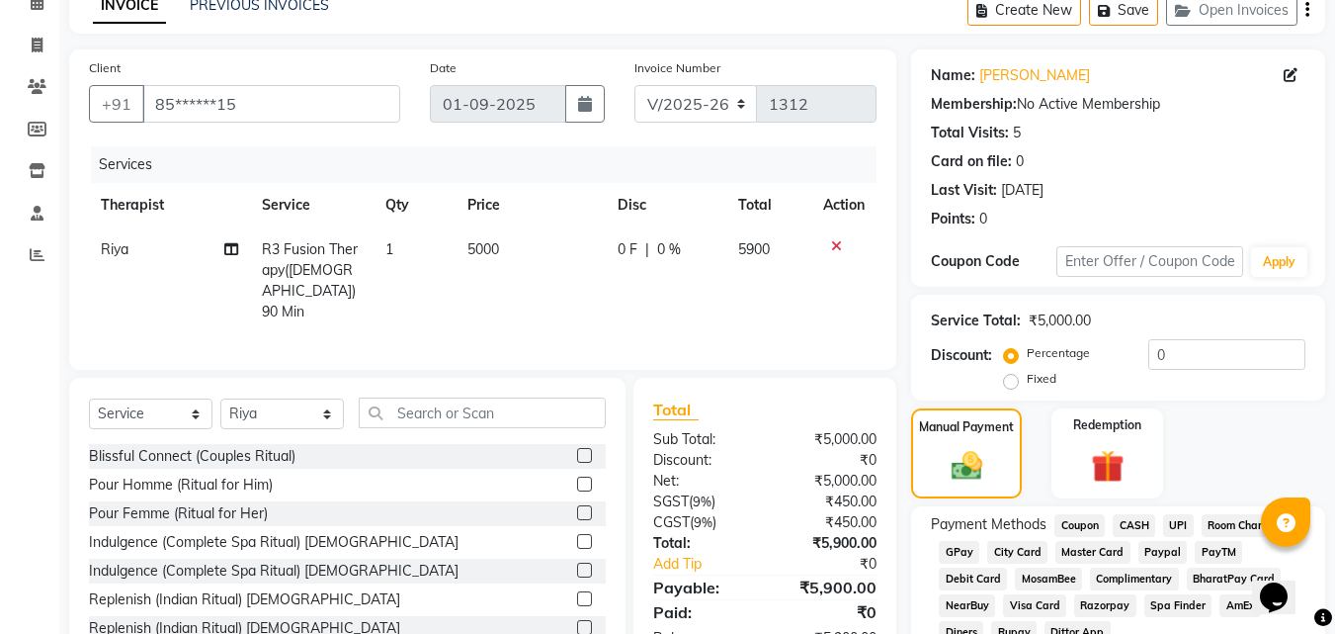
scroll to position [191, 0]
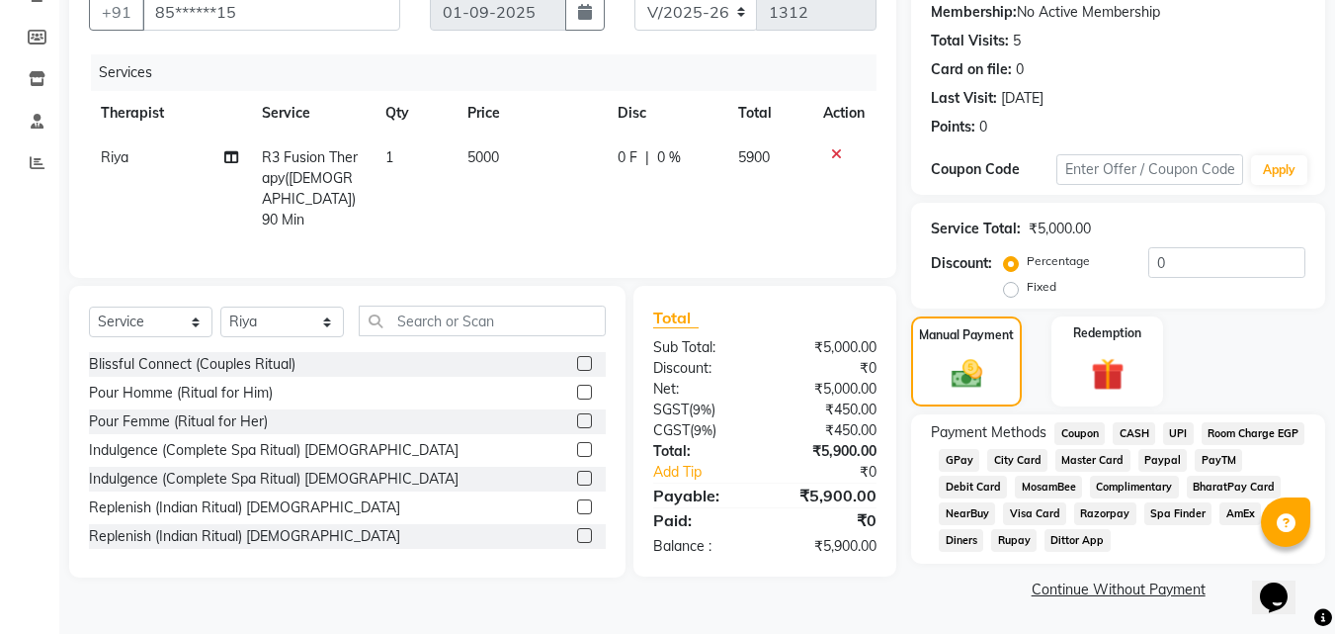
click at [1183, 432] on span "UPI" at bounding box center [1178, 433] width 31 height 23
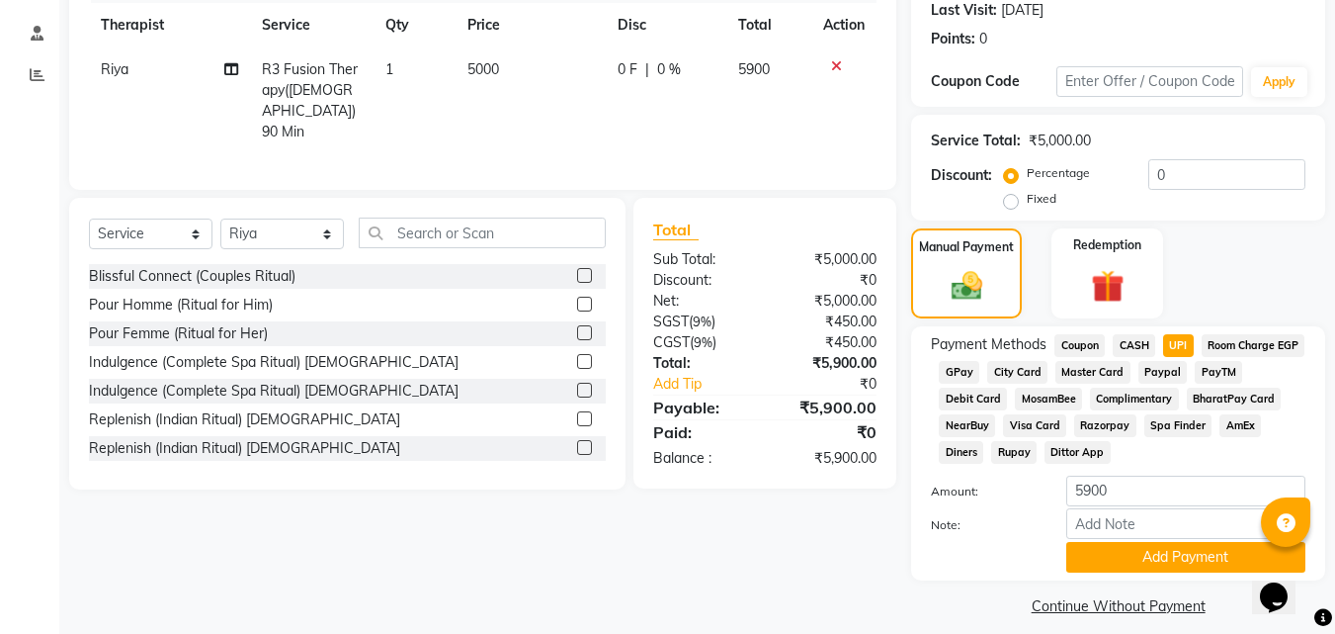
scroll to position [296, 0]
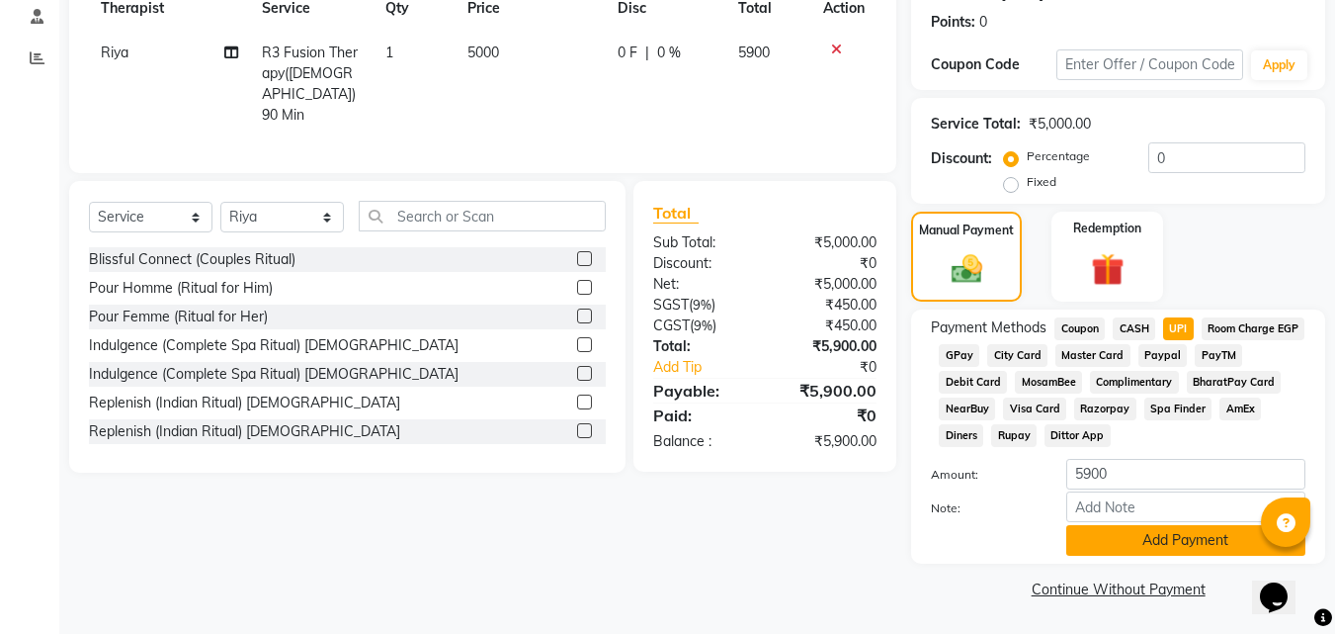
click at [1140, 533] on button "Add Payment" at bounding box center [1185, 540] width 239 height 31
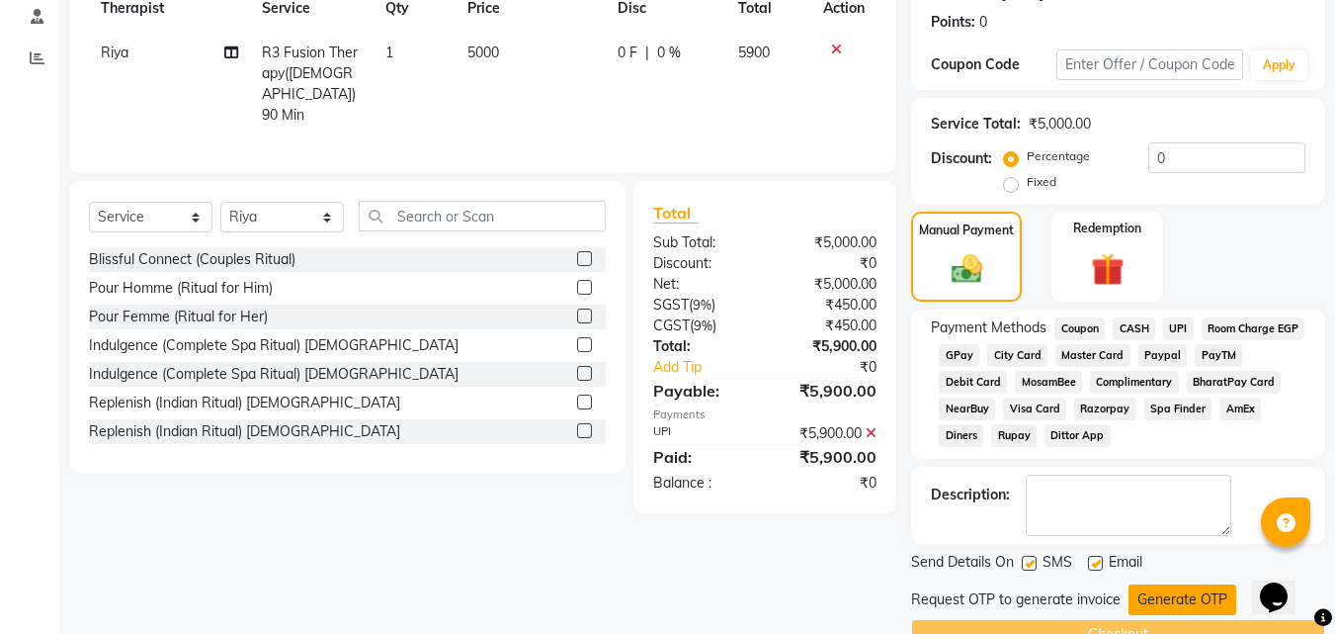
click at [1176, 598] on button "Generate OTP" at bounding box center [1183, 599] width 108 height 31
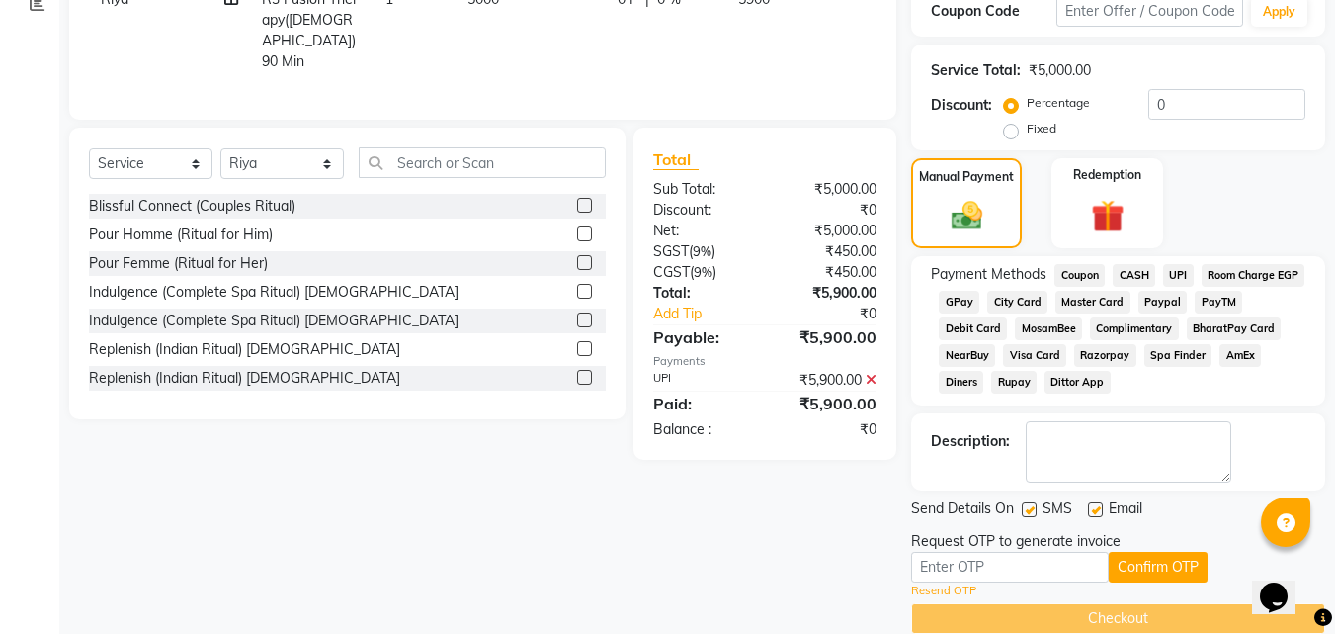
scroll to position [379, 0]
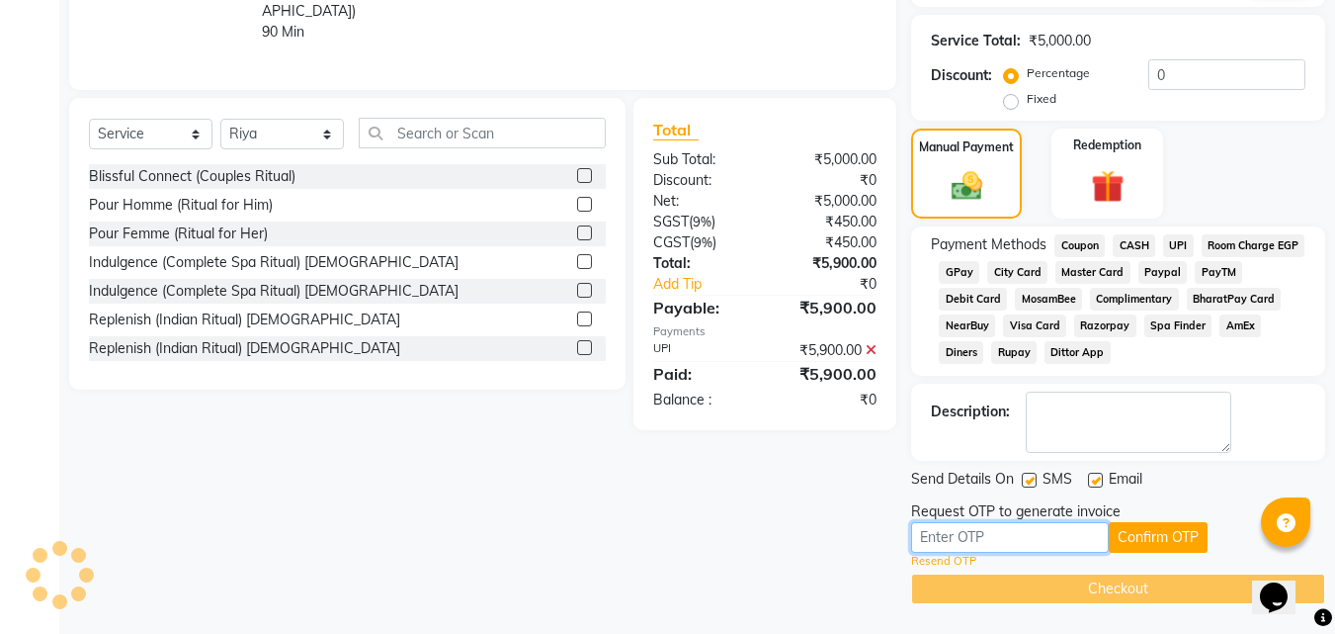
click at [1011, 544] on input "text" at bounding box center [1010, 537] width 198 height 31
click at [938, 531] on input "text" at bounding box center [1010, 537] width 198 height 31
click at [944, 539] on input "text" at bounding box center [1010, 537] width 198 height 31
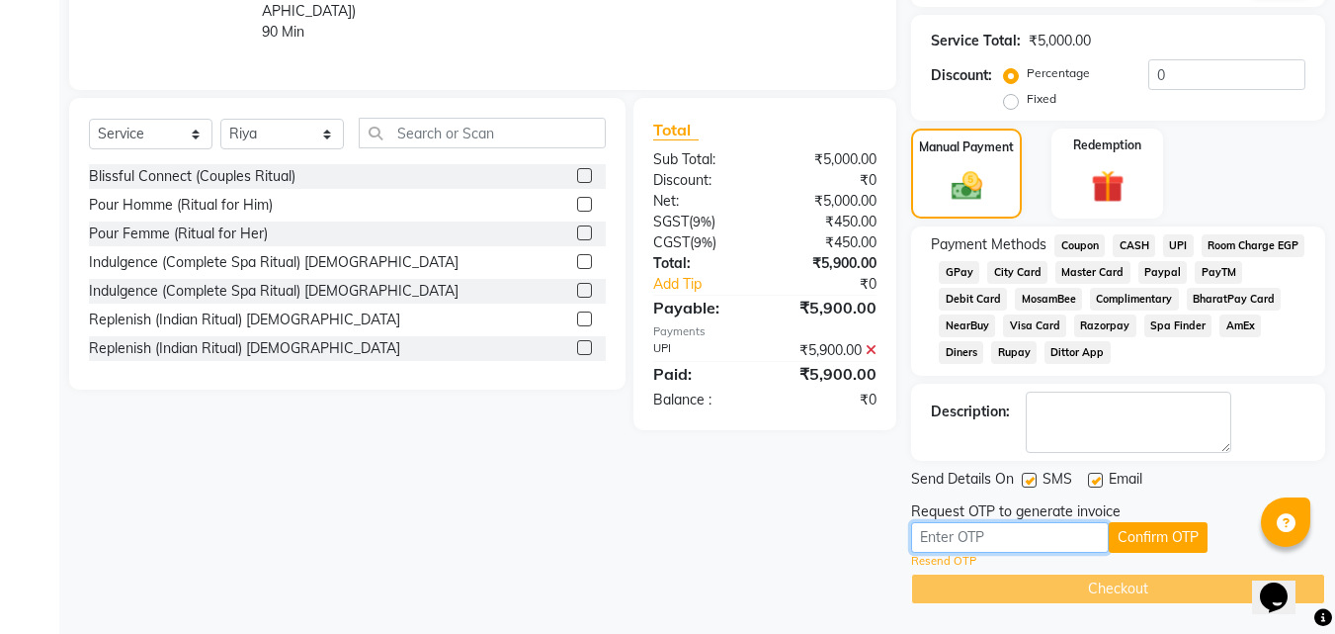
click at [944, 539] on input "text" at bounding box center [1010, 537] width 198 height 31
type input "6239"
click at [1192, 534] on button "Confirm OTP" at bounding box center [1158, 537] width 99 height 31
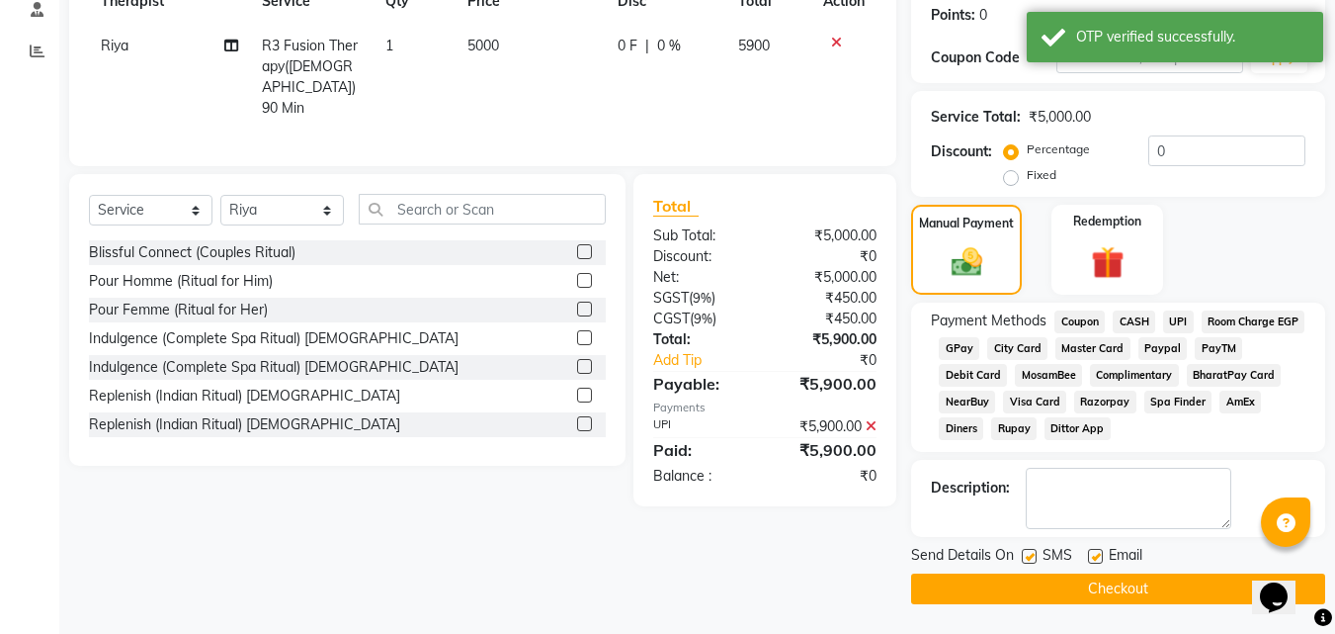
click at [1120, 589] on button "Checkout" at bounding box center [1118, 588] width 414 height 31
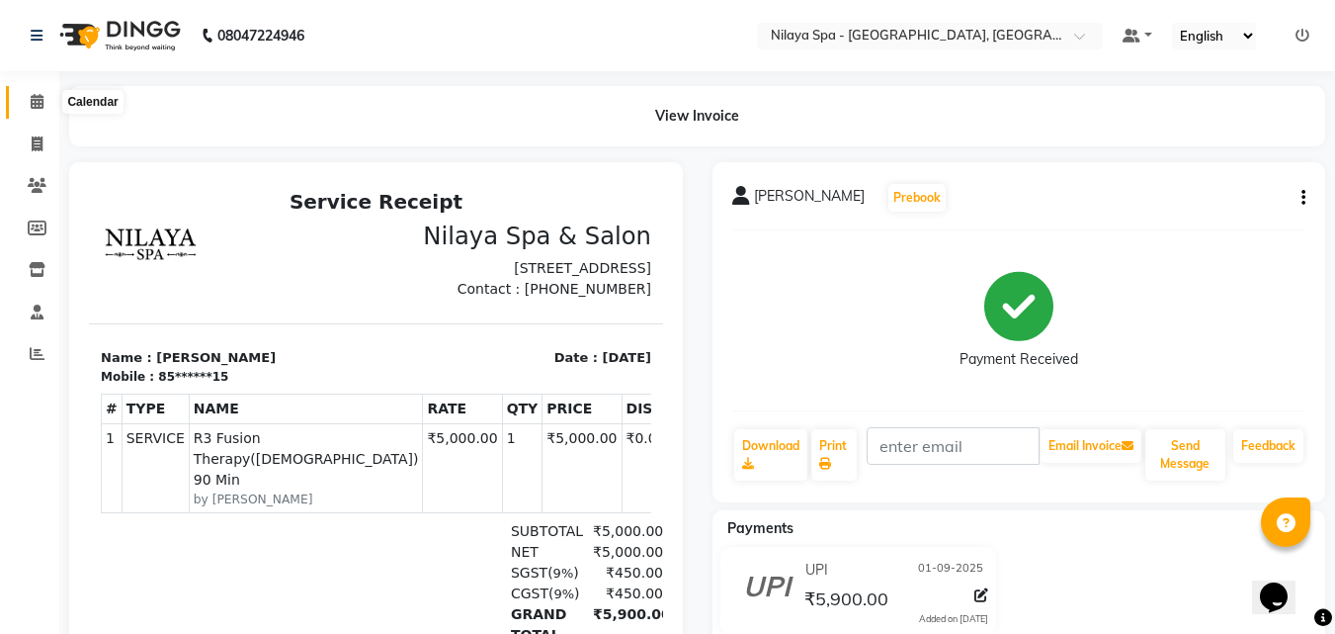
click at [34, 96] on icon at bounding box center [37, 101] width 13 height 15
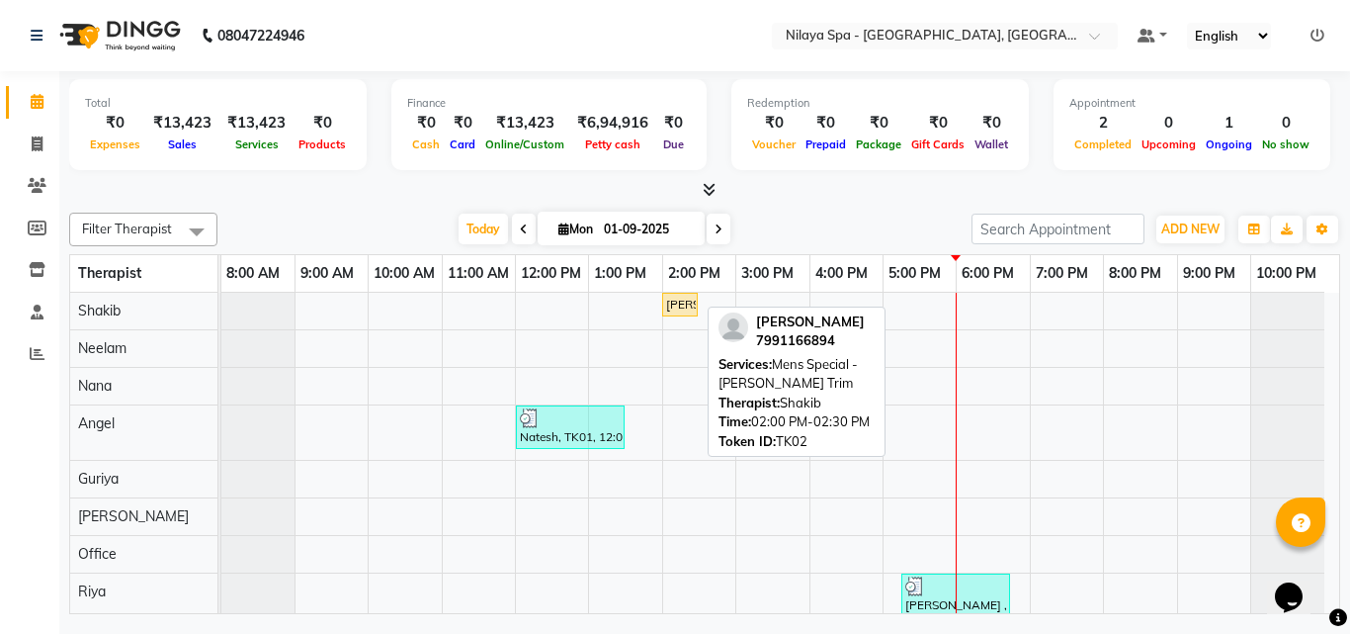
click at [691, 311] on div "[PERSON_NAME], TK02, 02:00 PM-02:30 PM, Mens Special - [PERSON_NAME] Trim" at bounding box center [680, 305] width 32 height 18
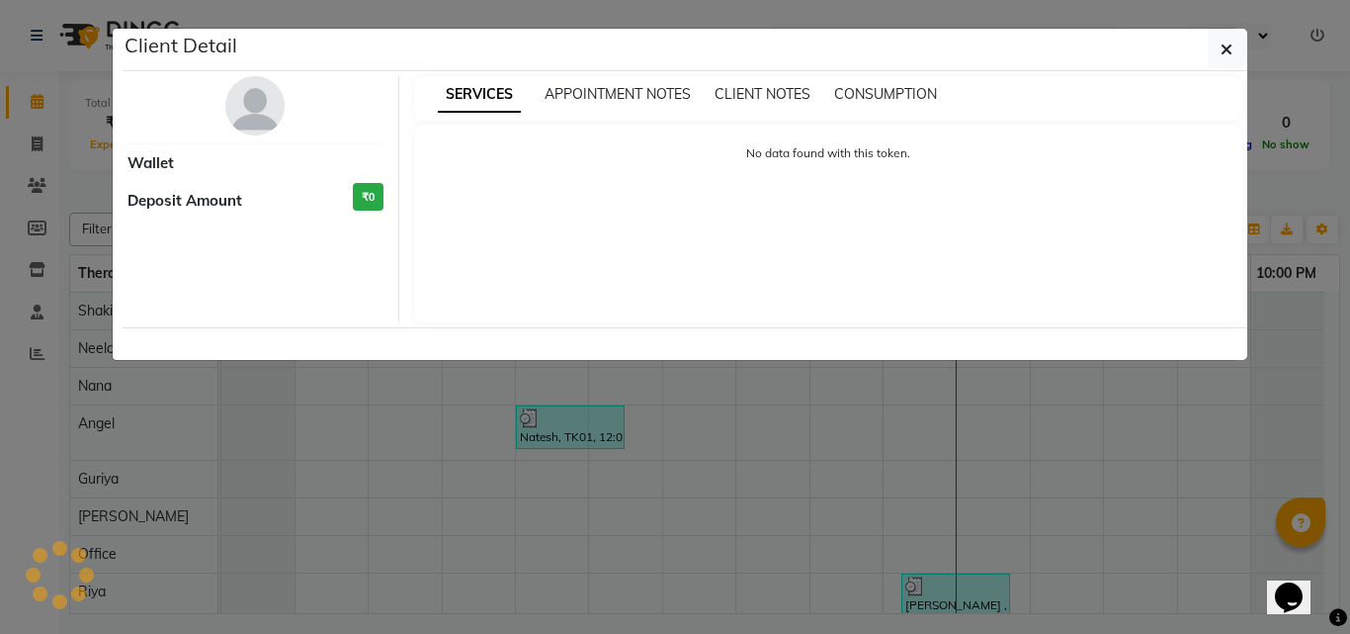
select select "1"
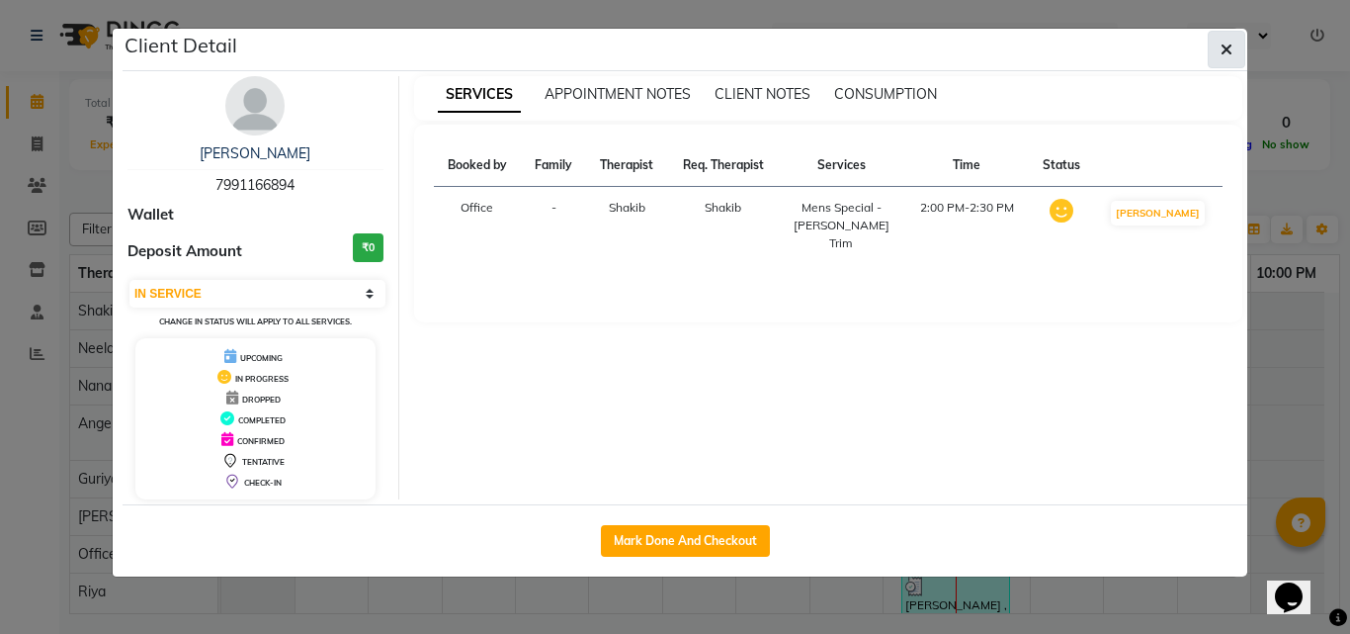
click at [1226, 46] on icon "button" at bounding box center [1227, 50] width 12 height 16
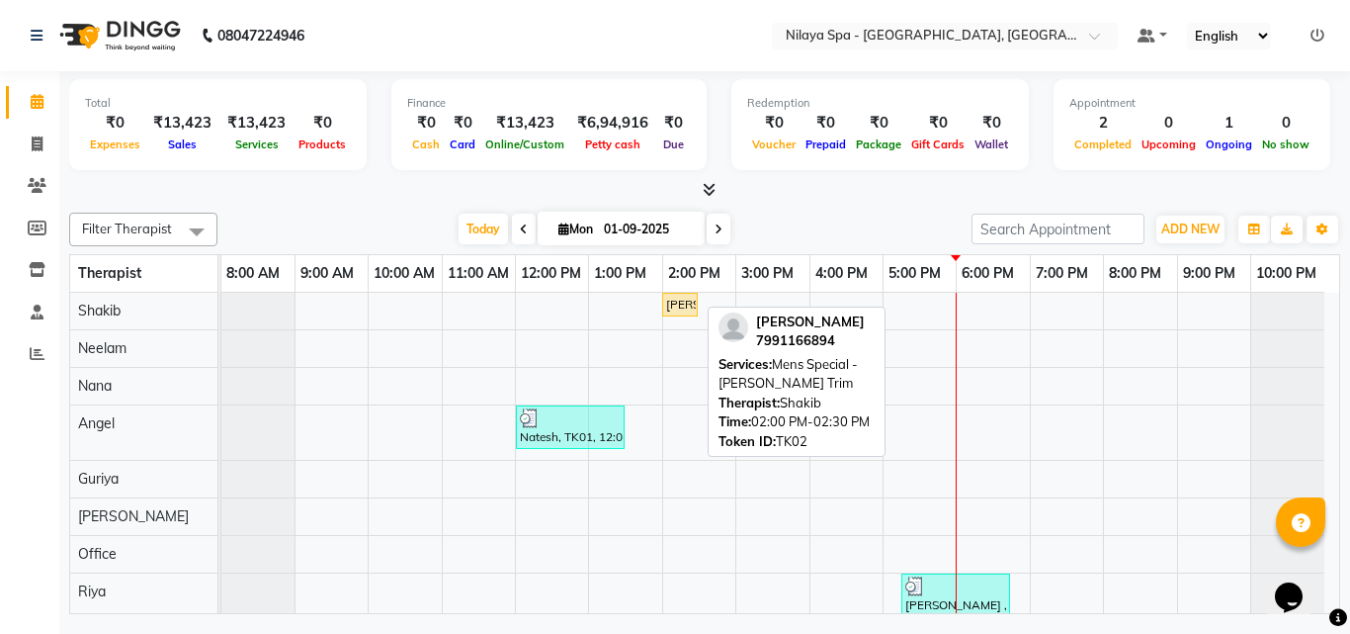
click at [683, 296] on div "[PERSON_NAME], TK02, 02:00 PM-02:30 PM, Mens Special - [PERSON_NAME] Trim" at bounding box center [680, 305] width 32 height 18
select select "1"
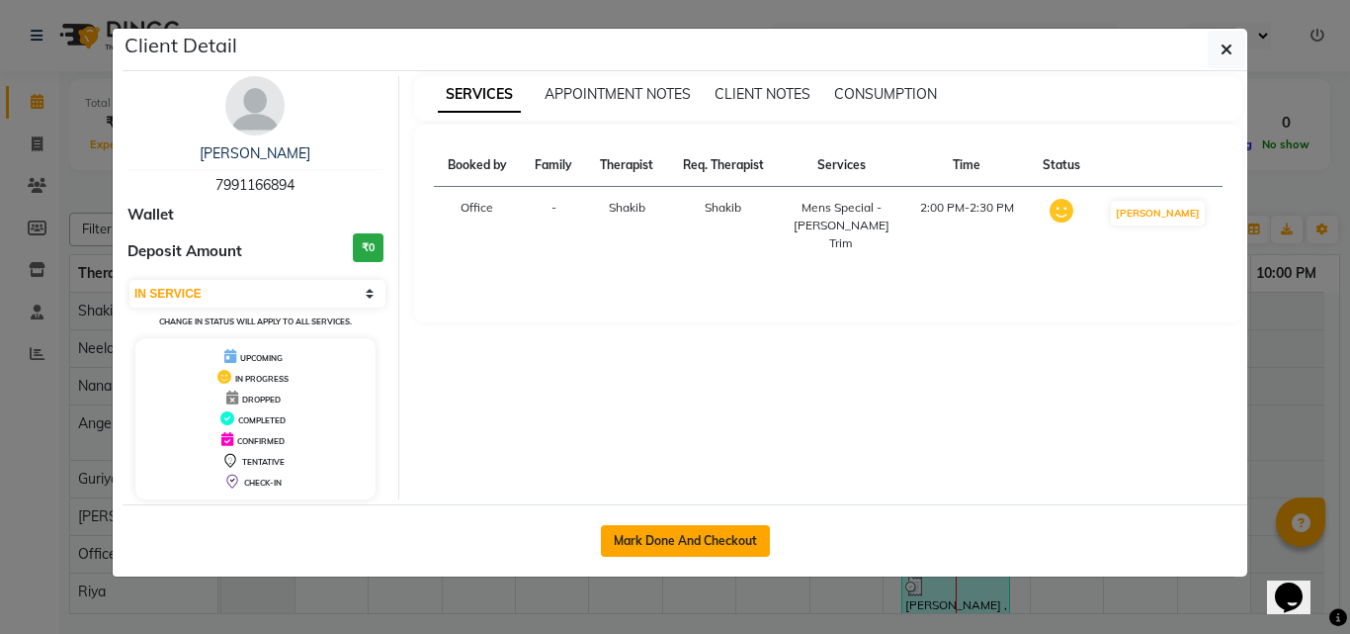
click at [711, 531] on button "Mark Done And Checkout" at bounding box center [685, 541] width 169 height 32
select select "service"
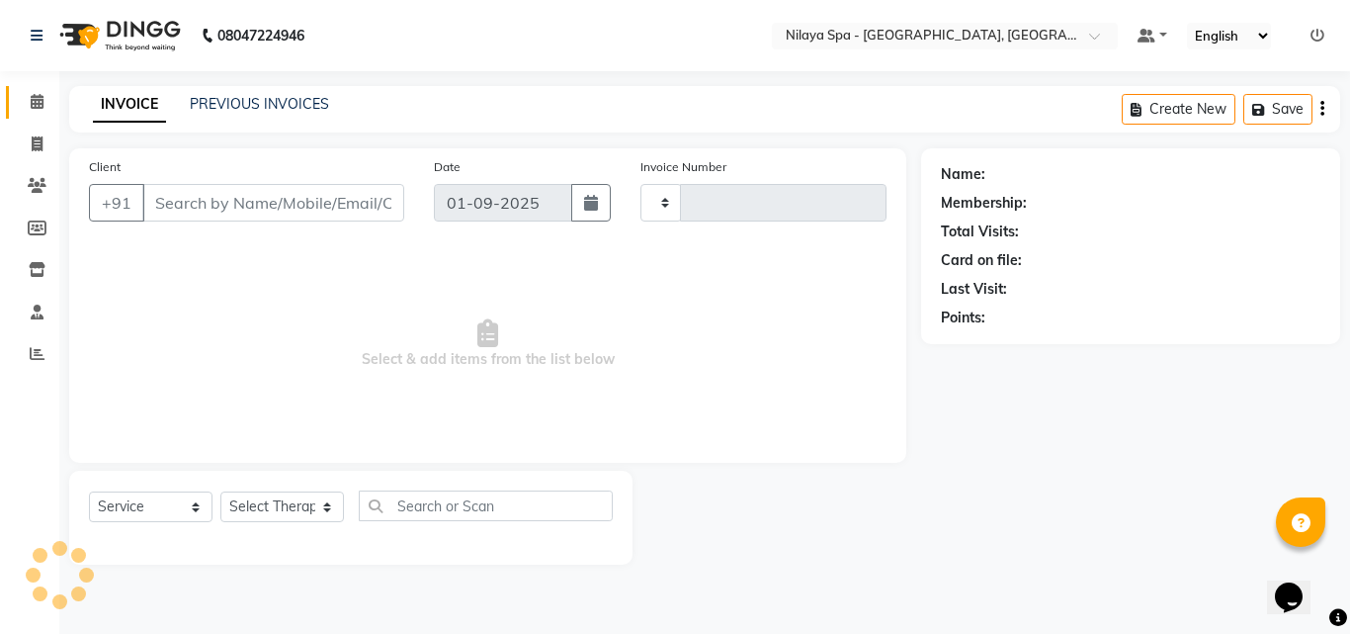
type input "1313"
select select "8066"
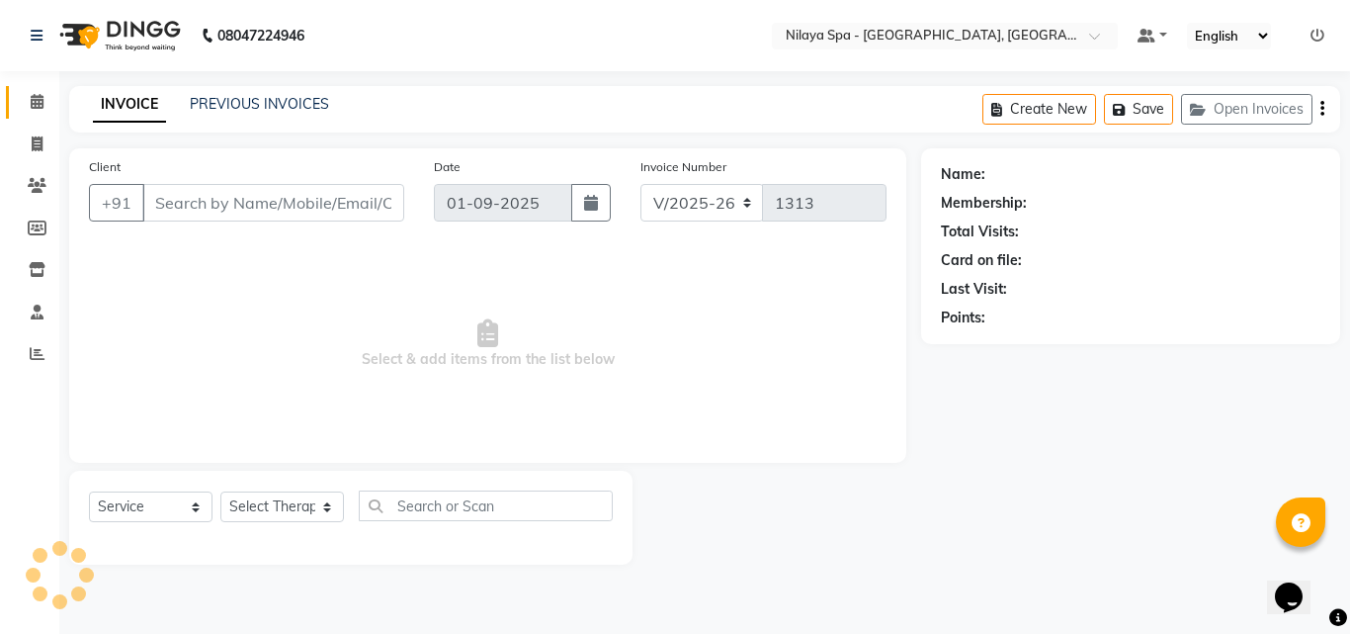
type input "79******94"
select select "78958"
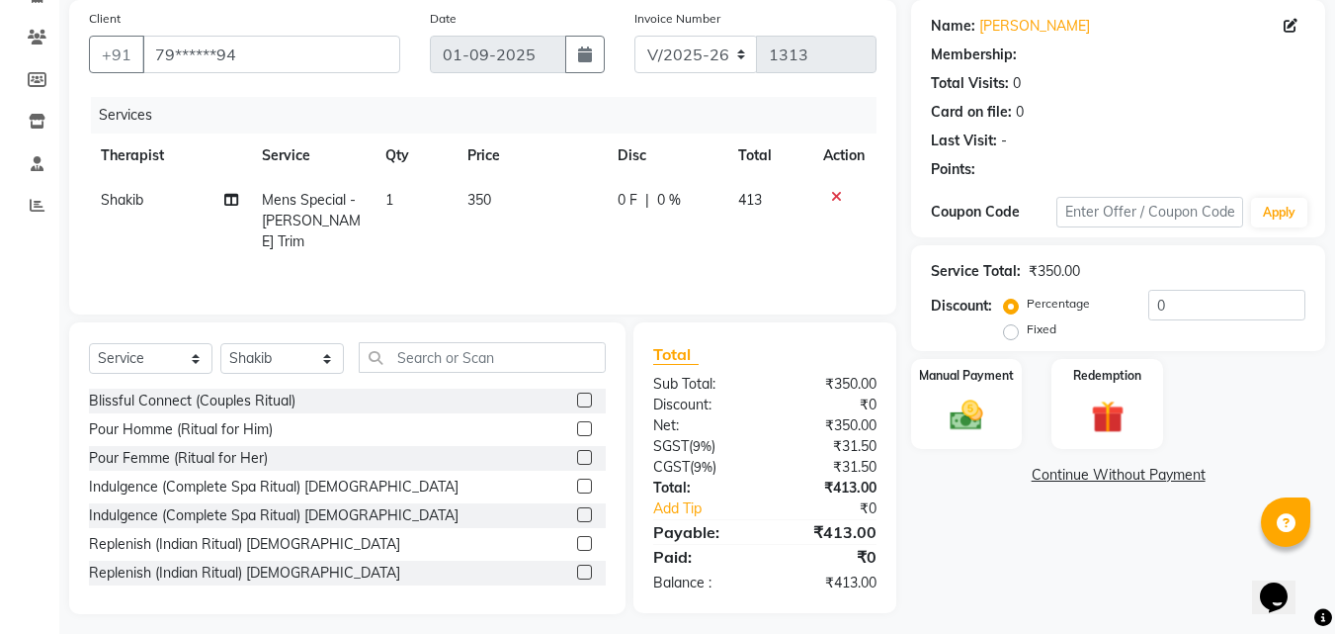
scroll to position [158, 0]
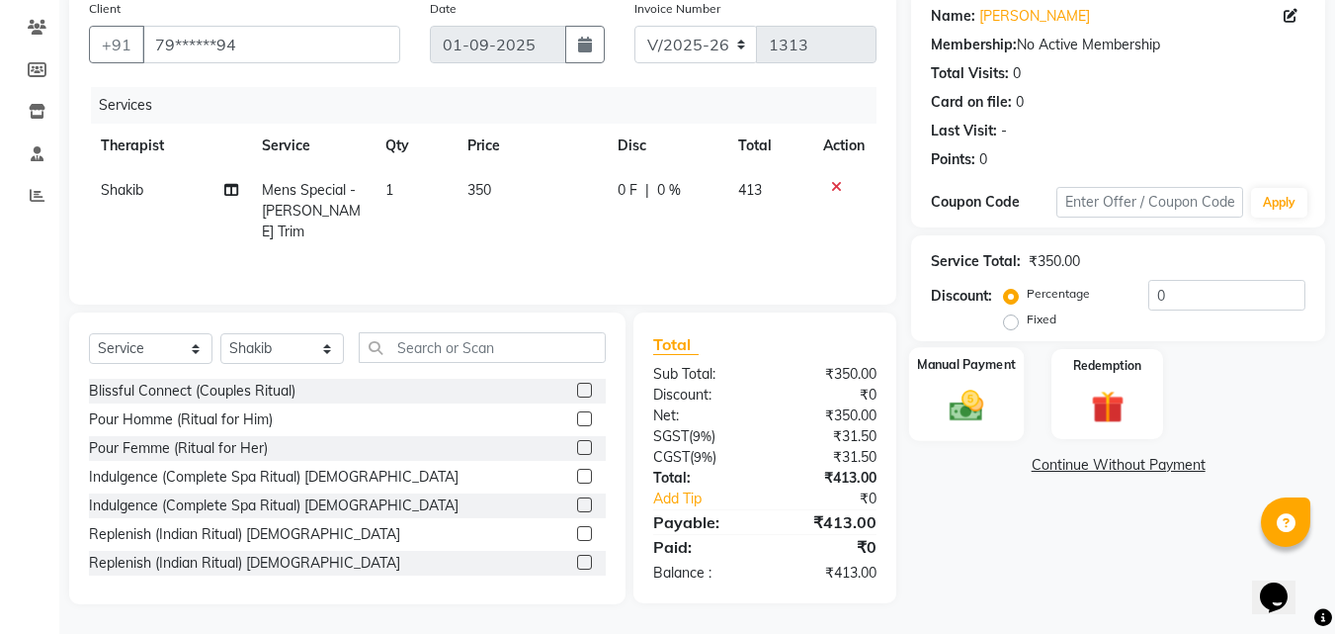
click at [969, 390] on img at bounding box center [966, 405] width 55 height 40
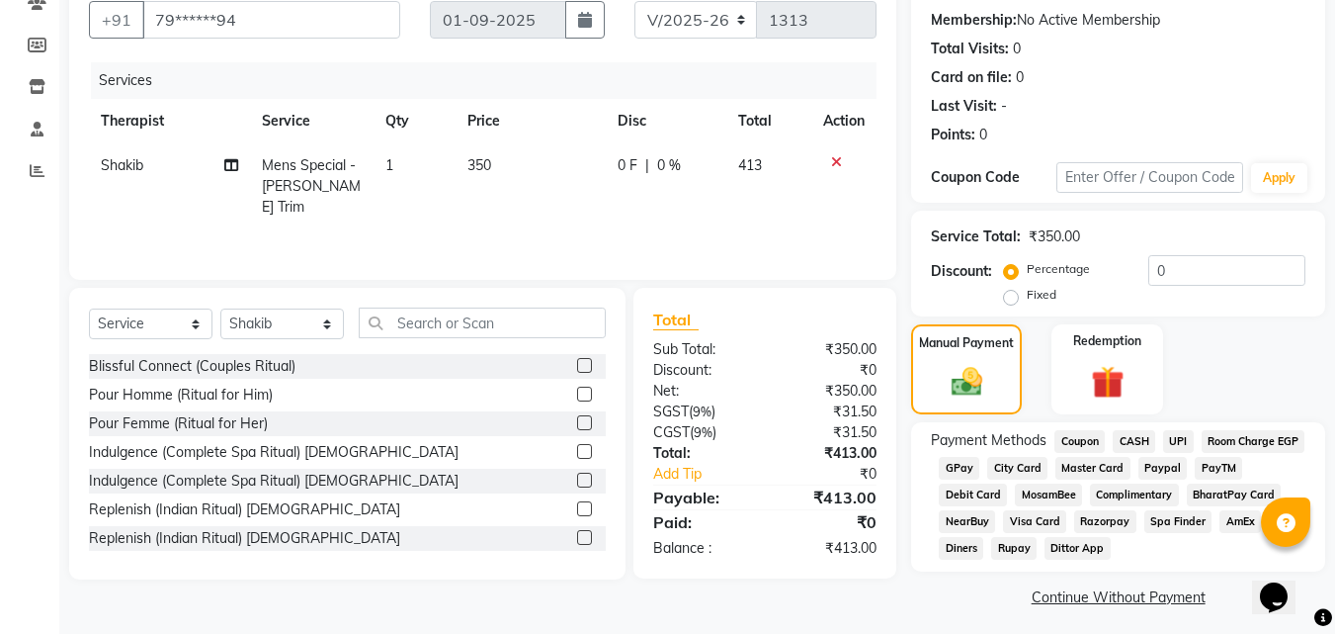
scroll to position [191, 0]
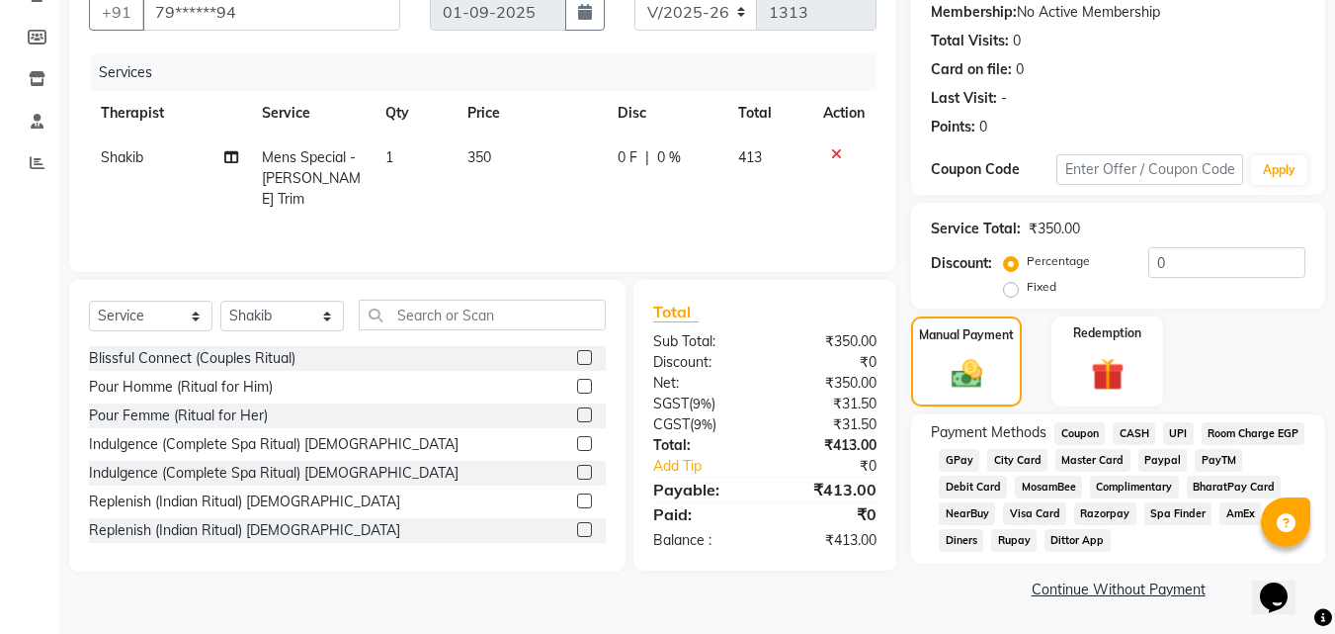
click at [1179, 487] on span "Complimentary" at bounding box center [1134, 486] width 89 height 23
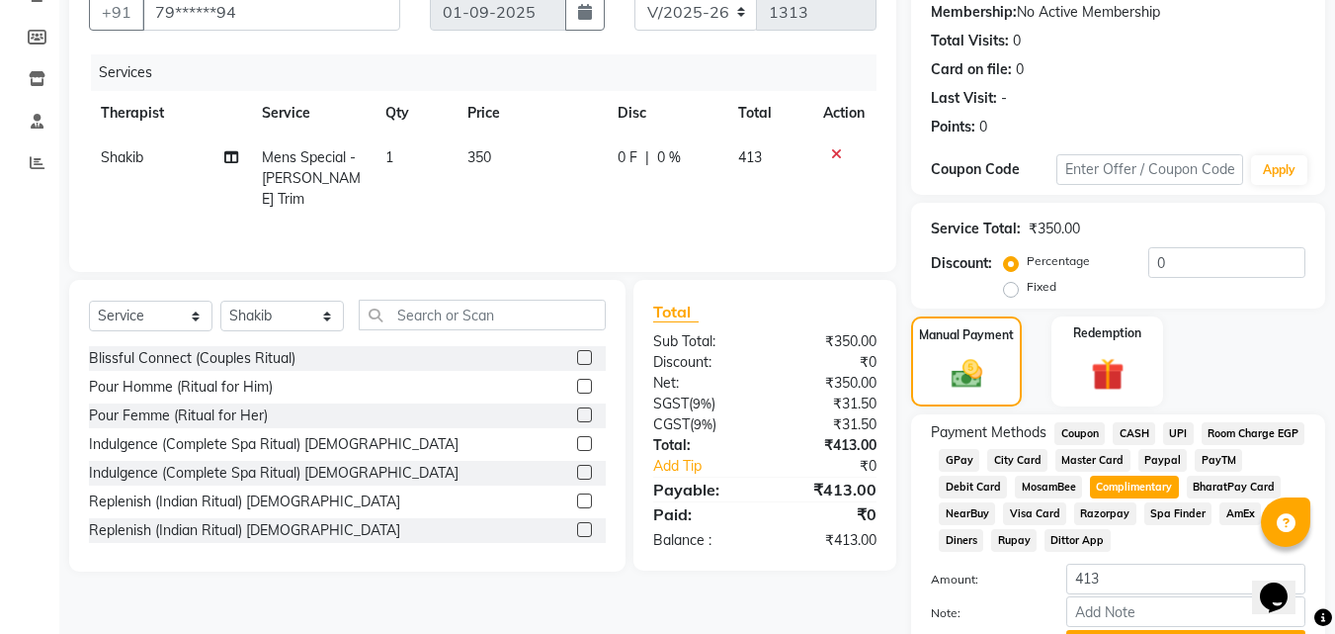
scroll to position [296, 0]
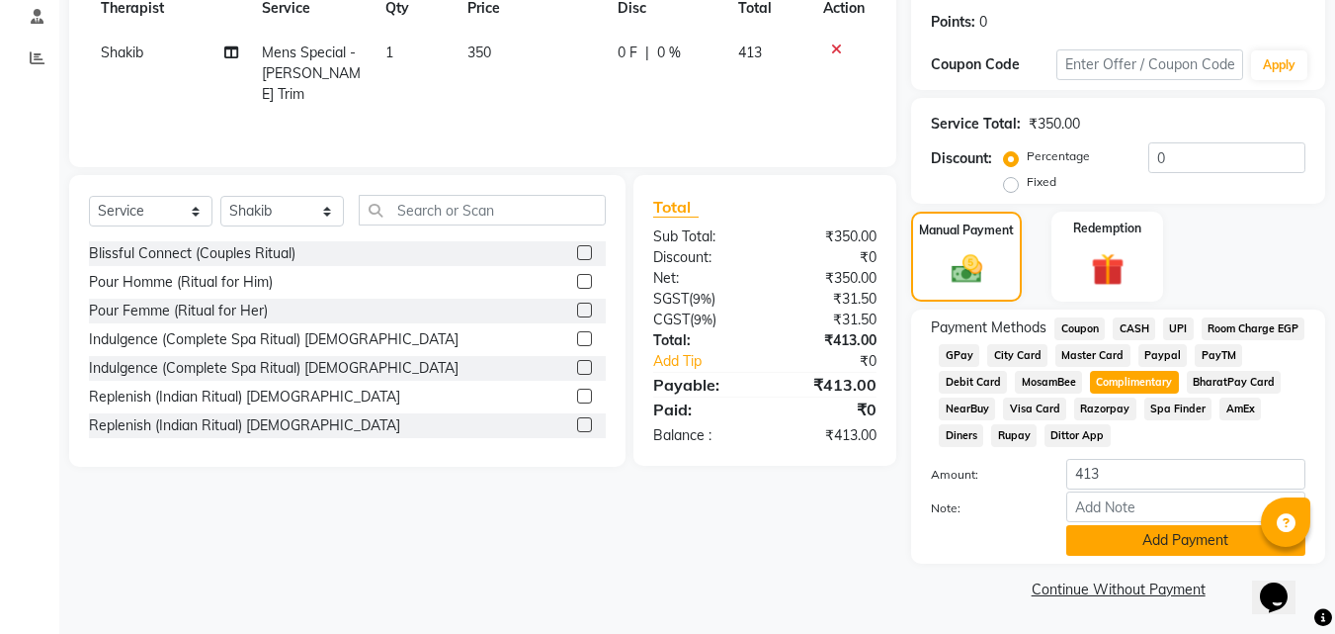
click at [1150, 546] on button "Add Payment" at bounding box center [1185, 540] width 239 height 31
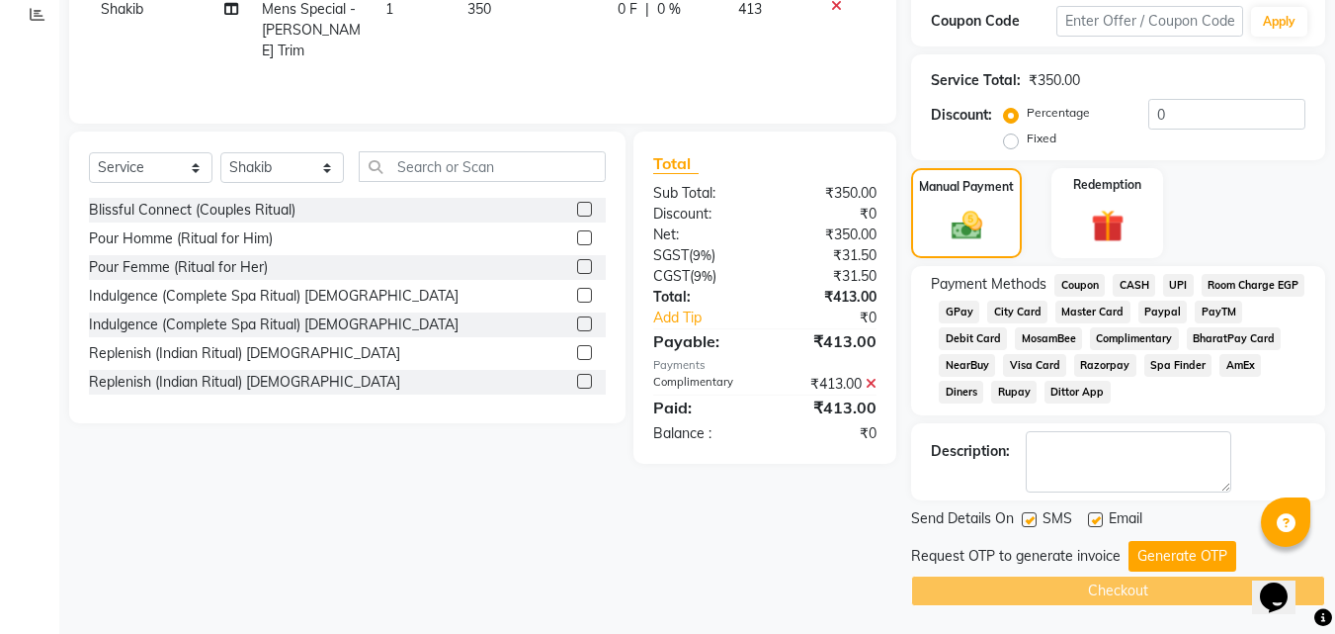
scroll to position [341, 0]
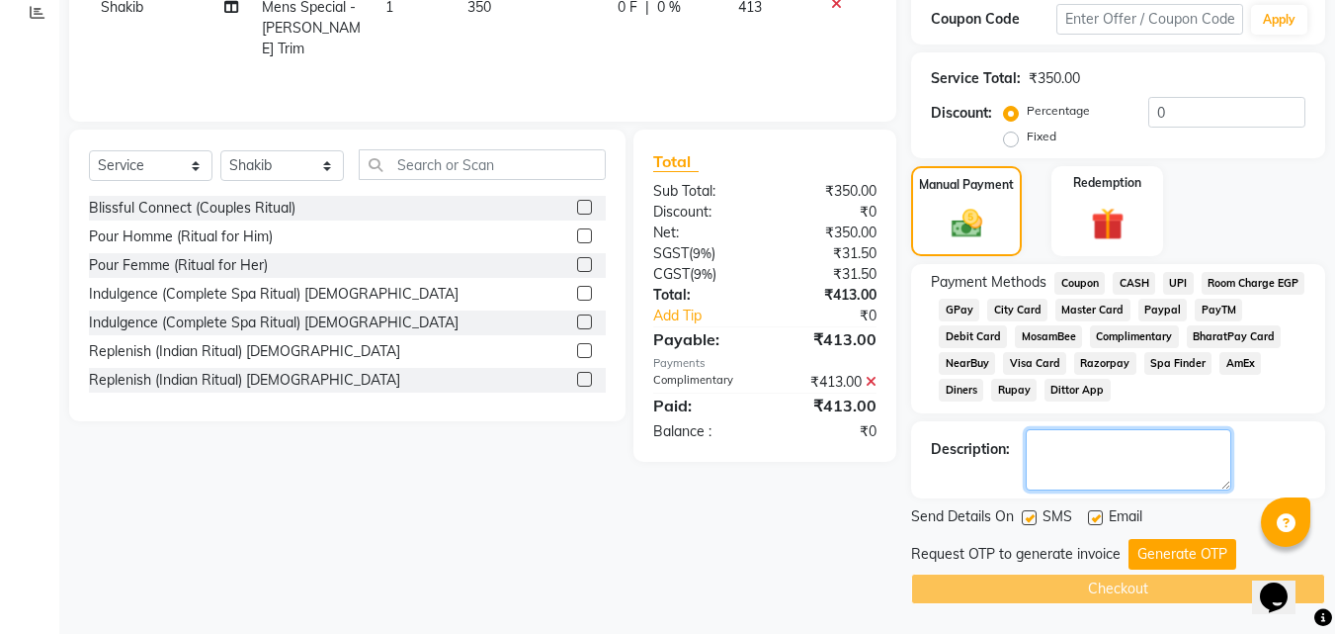
click at [1095, 436] on textarea at bounding box center [1129, 459] width 206 height 61
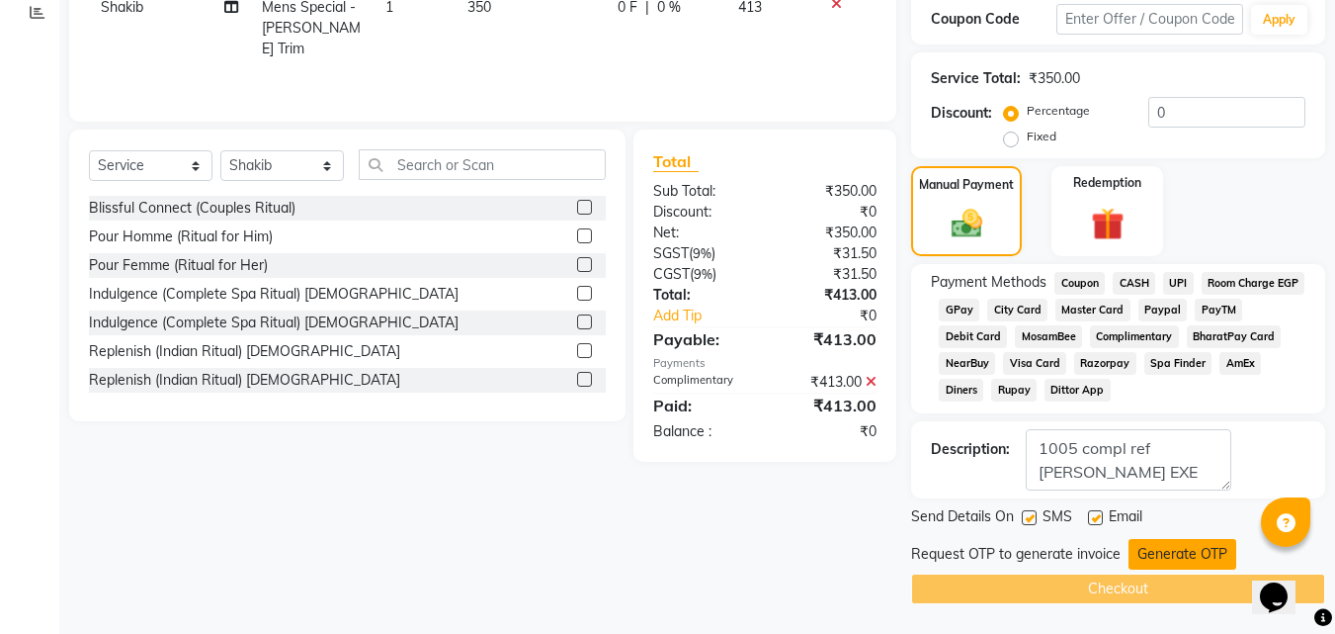
click at [1172, 544] on button "Generate OTP" at bounding box center [1183, 554] width 108 height 31
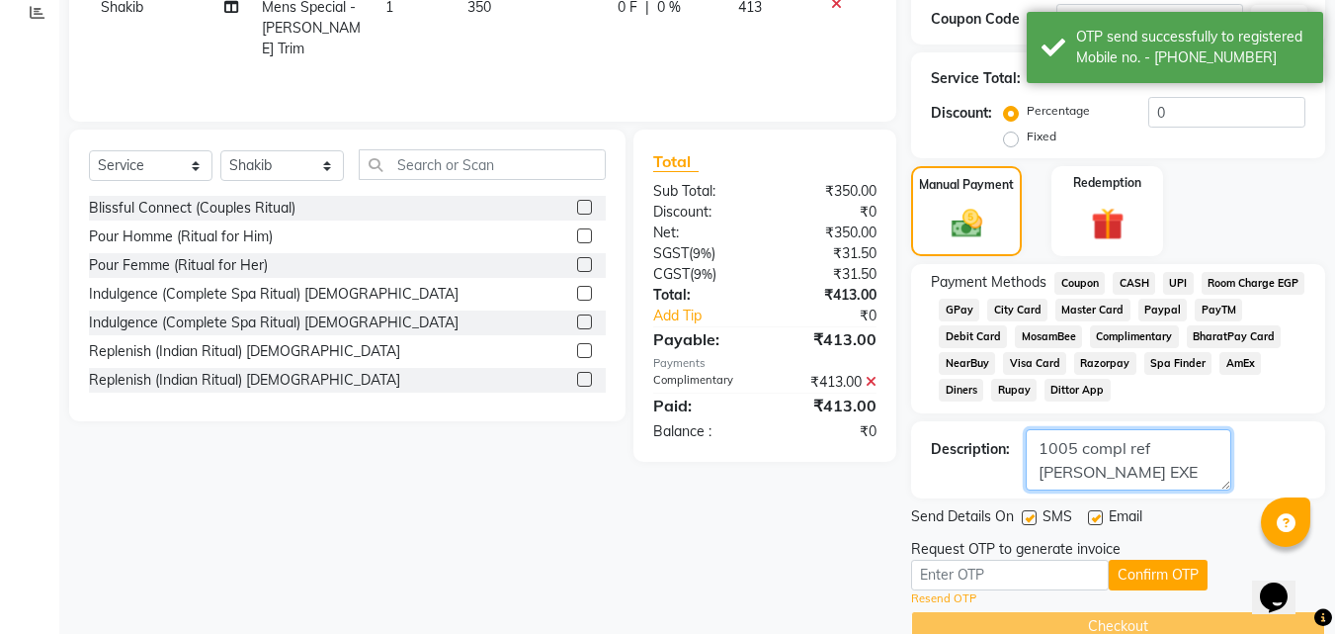
click at [1074, 447] on textarea at bounding box center [1129, 459] width 206 height 61
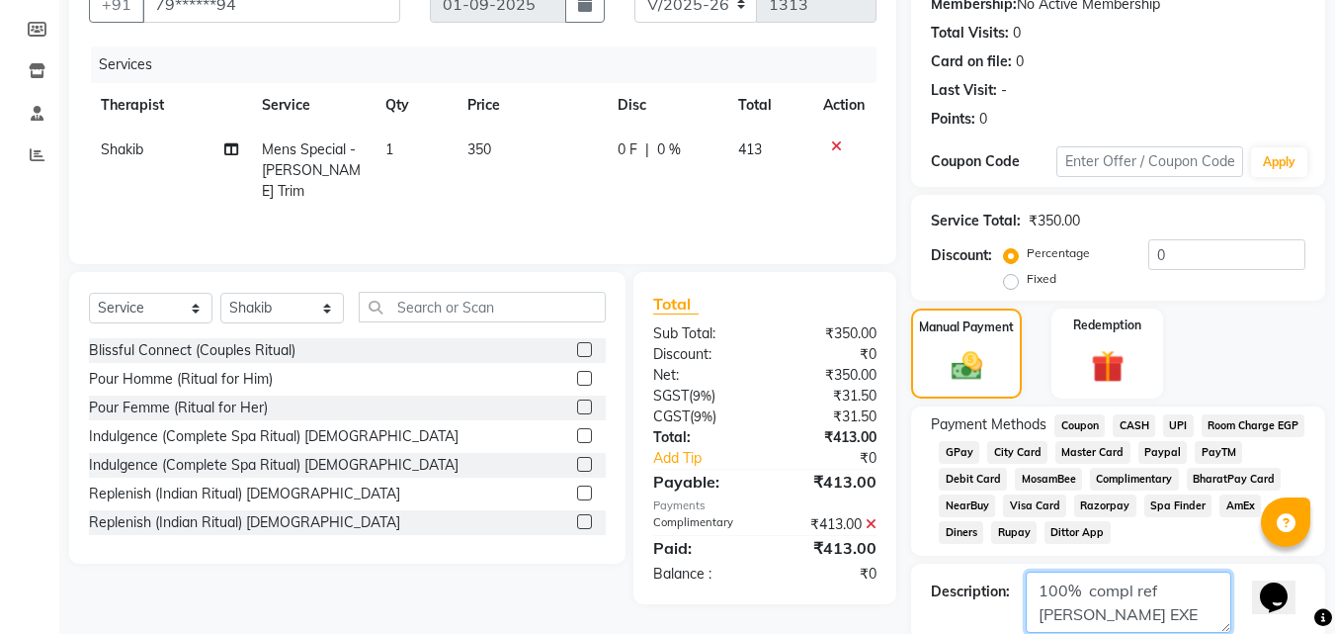
scroll to position [379, 0]
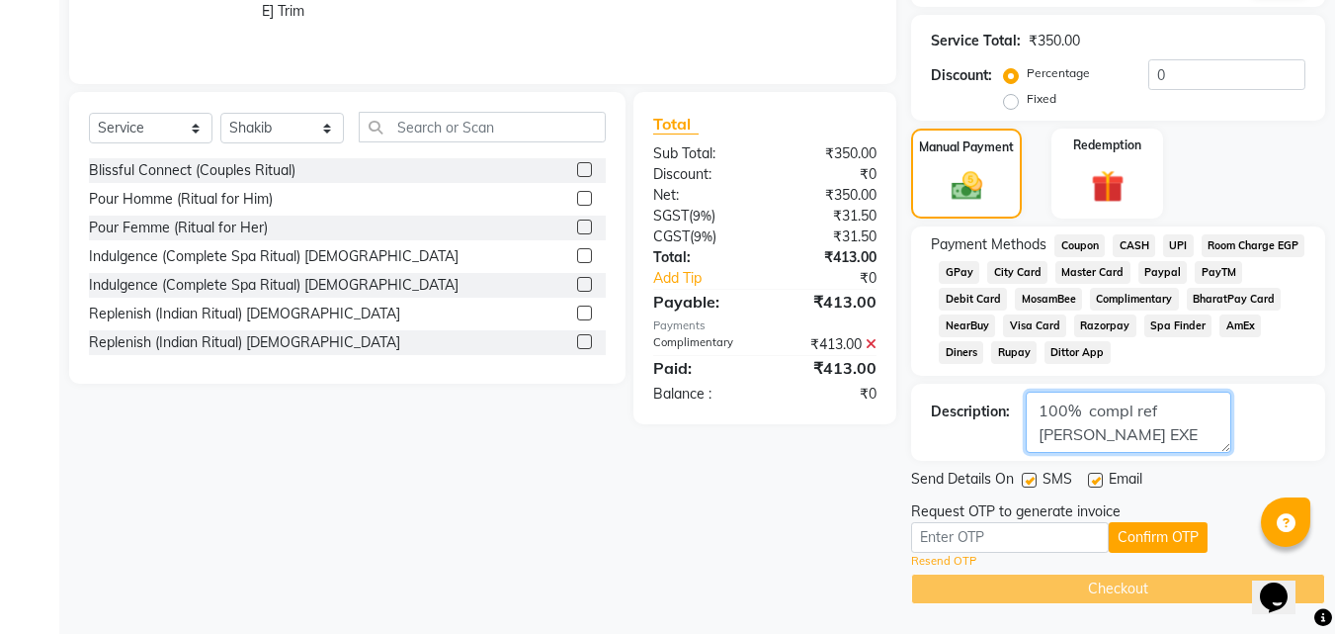
type textarea "100% compl ref [PERSON_NAME] EXE"
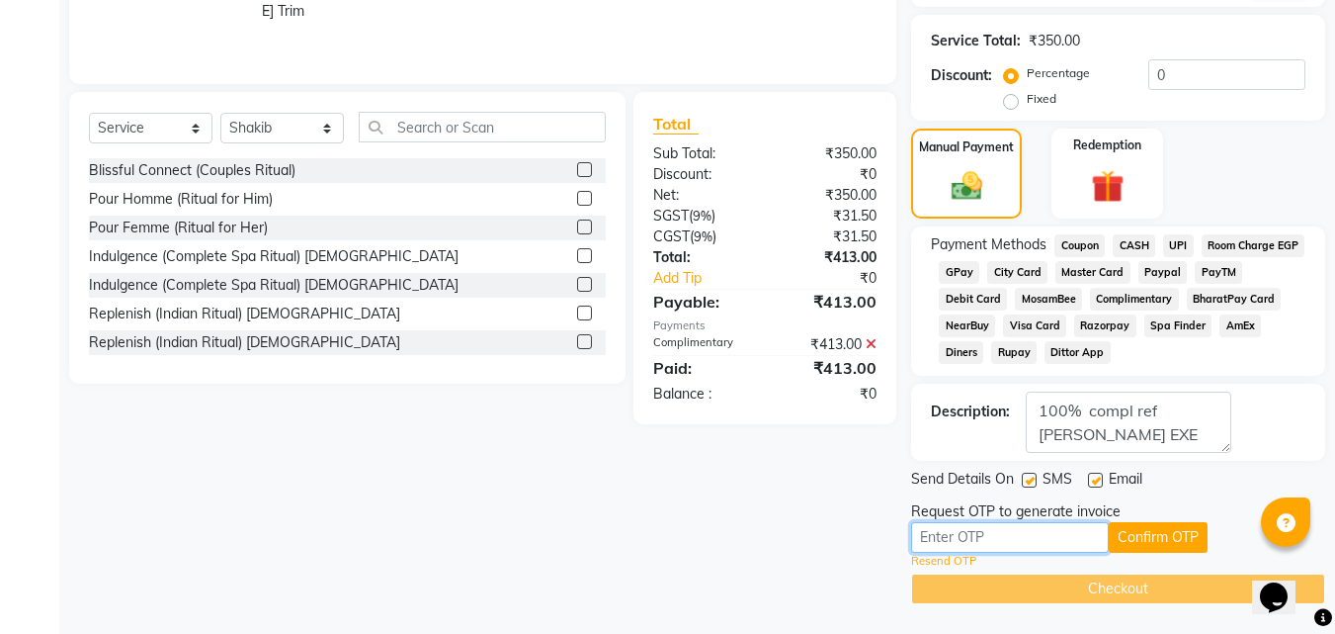
click at [1011, 544] on input "text" at bounding box center [1010, 537] width 198 height 31
type input "8622"
click at [1181, 536] on button "Confirm OTP" at bounding box center [1158, 537] width 99 height 31
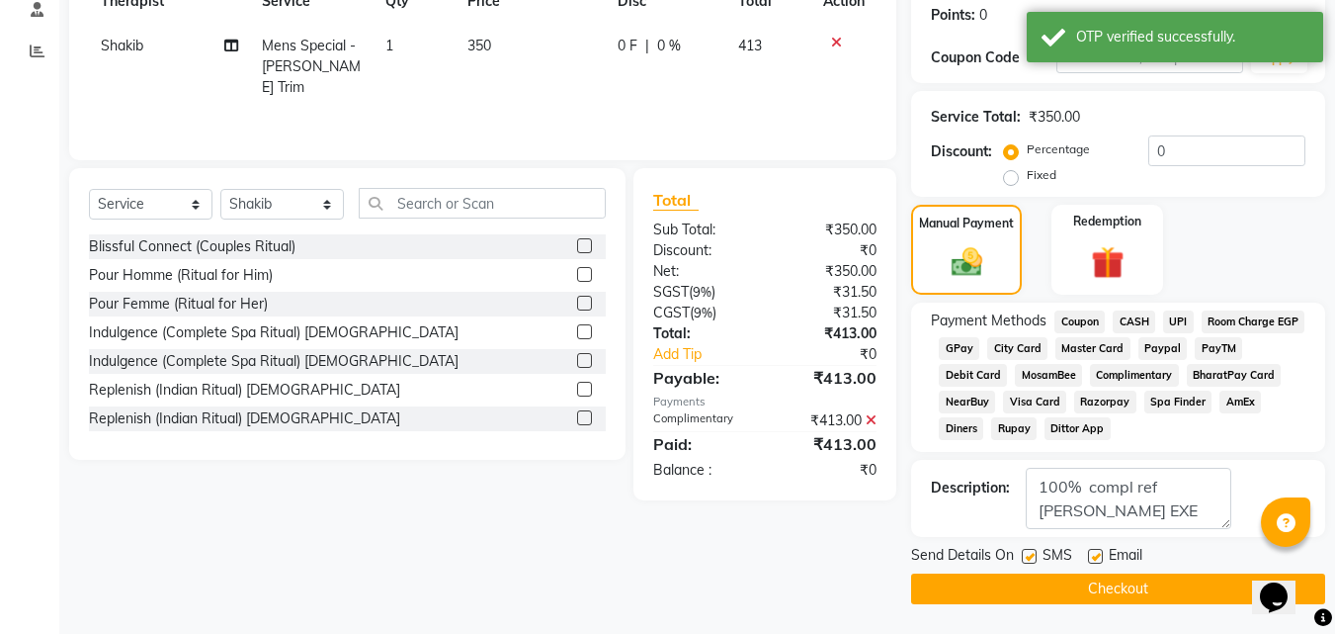
scroll to position [302, 0]
click at [1114, 591] on button "Checkout" at bounding box center [1118, 588] width 414 height 31
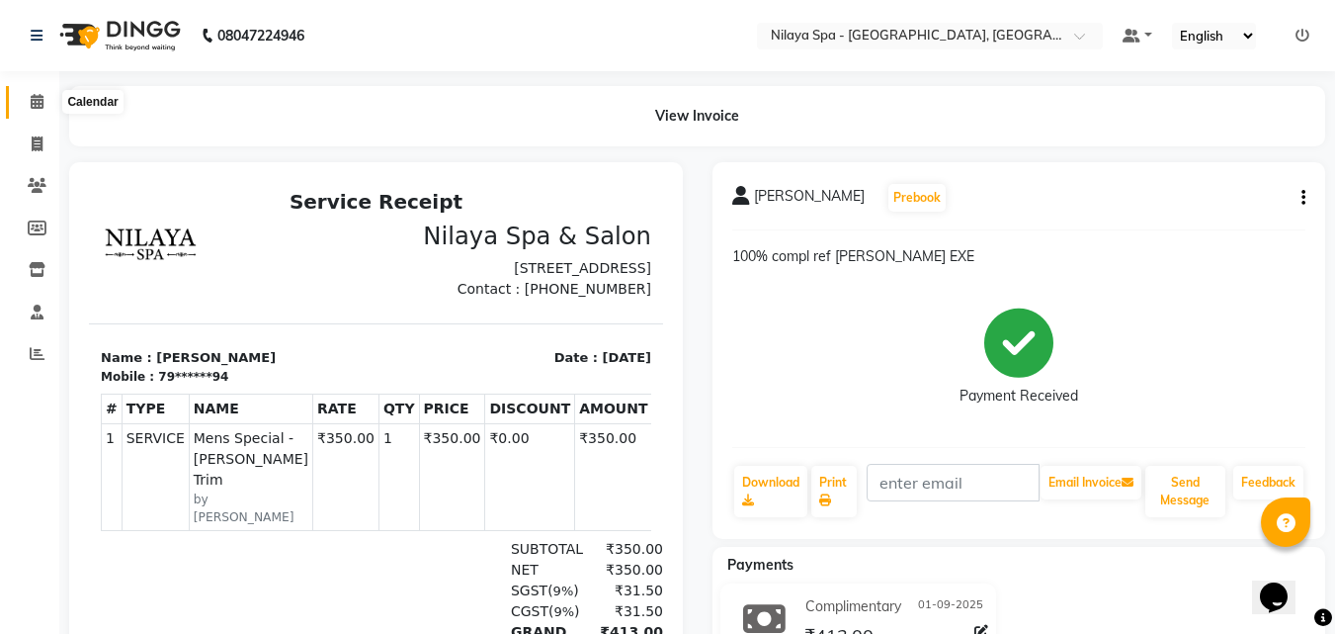
click at [42, 94] on icon at bounding box center [37, 101] width 13 height 15
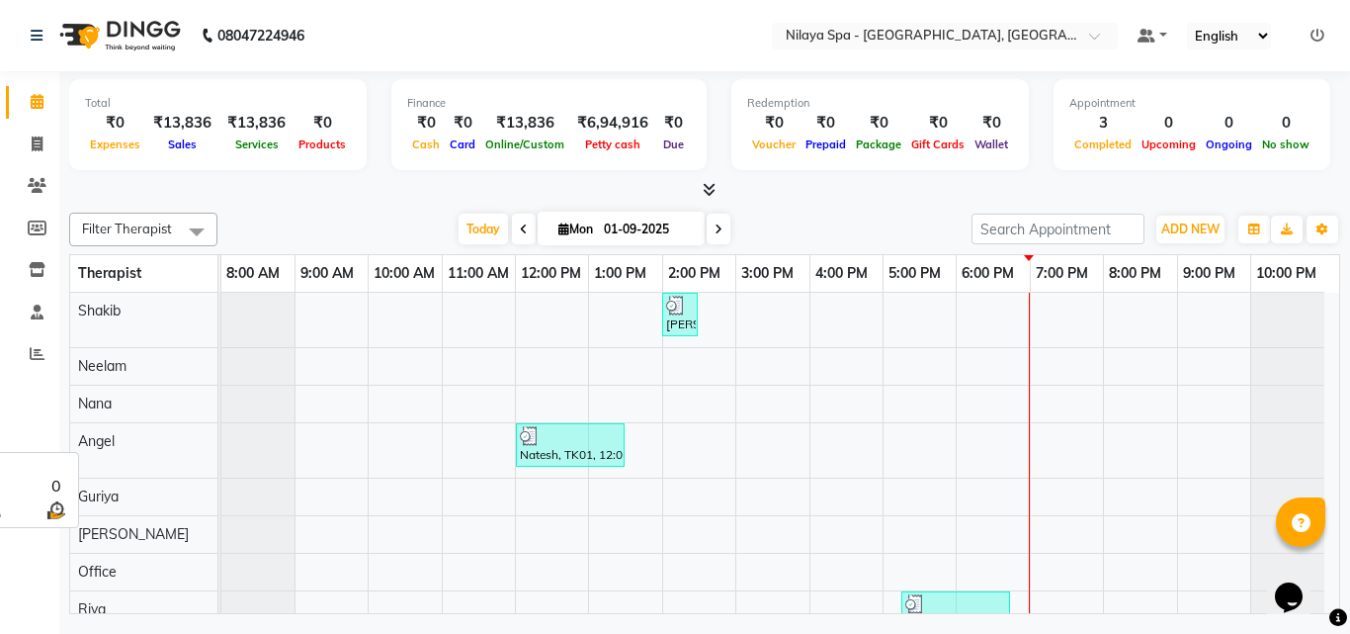
scroll to position [163, 0]
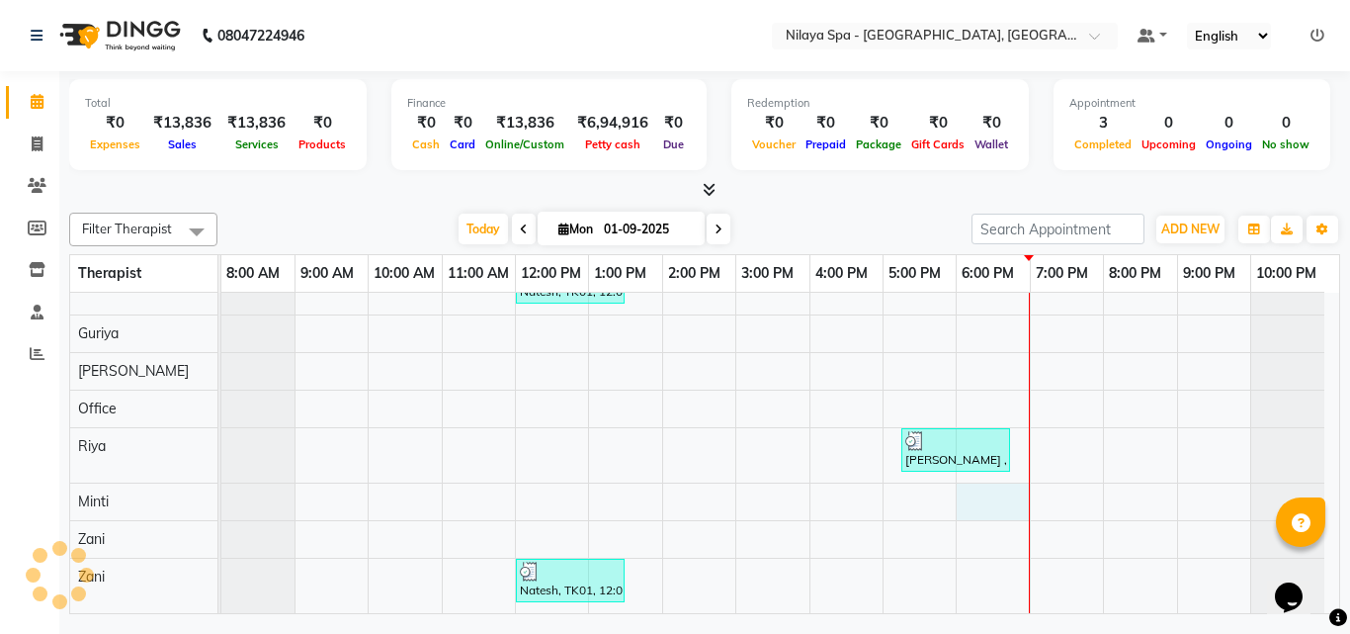
click at [999, 502] on div "[PERSON_NAME], TK02, 02:00 PM-02:30 PM, Mens Special - [PERSON_NAME] Trim Nates…" at bounding box center [780, 370] width 1118 height 483
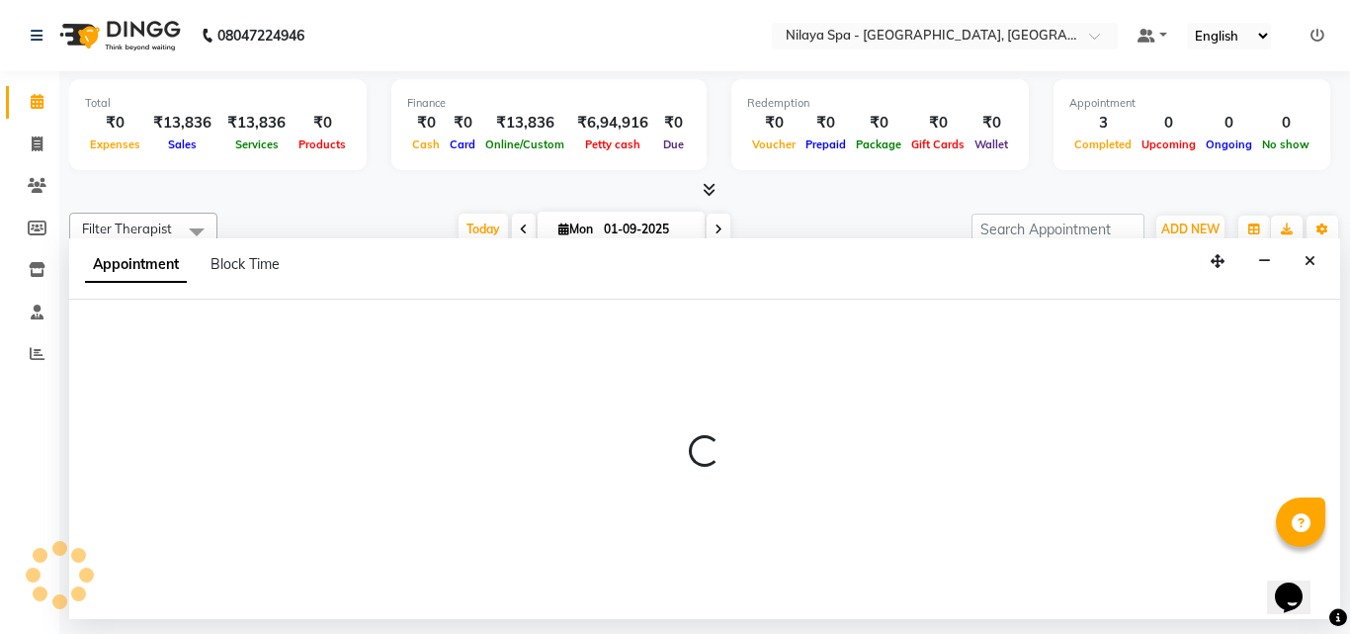
select select "90192"
select select "1080"
select select "tentative"
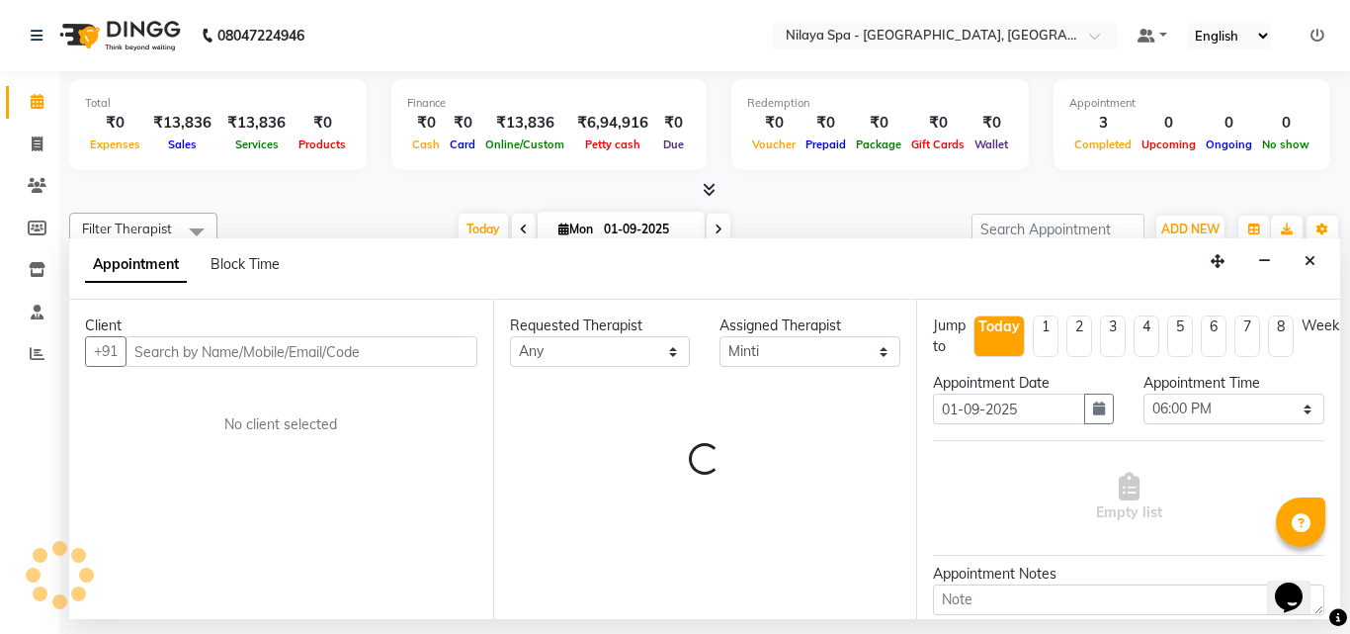
click at [245, 354] on input "text" at bounding box center [302, 351] width 352 height 31
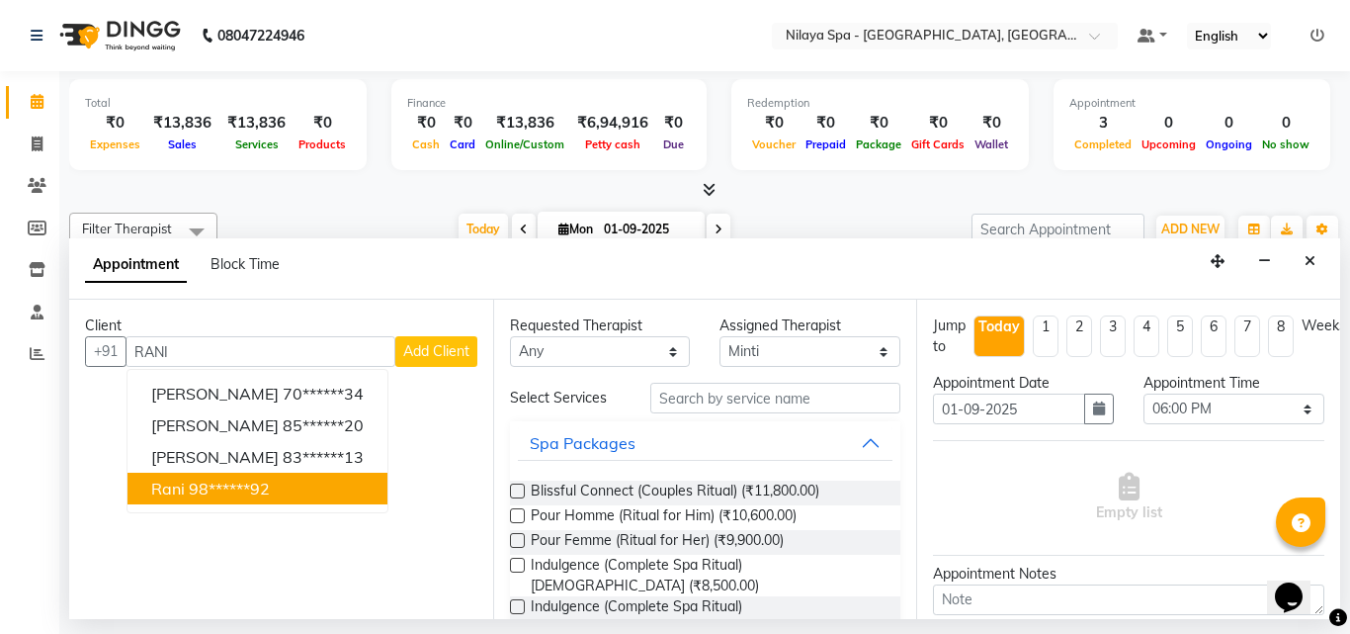
click at [249, 488] on ngb-highlight "98******92" at bounding box center [229, 488] width 81 height 20
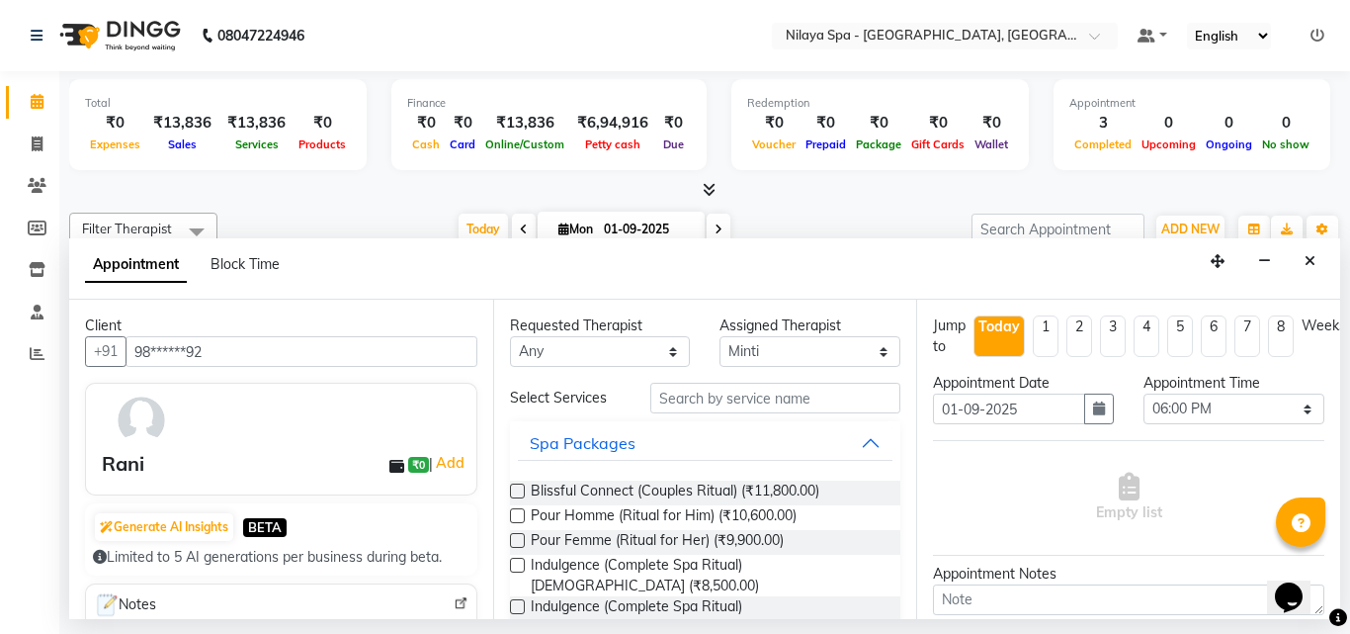
type input "98******92"
click at [670, 353] on select "Any [PERSON_NAME] [PERSON_NAME] Minti Nana [PERSON_NAME] Office [PERSON_NAME] […" at bounding box center [600, 351] width 181 height 31
select select "90192"
click at [510, 336] on select "Any [PERSON_NAME] [PERSON_NAME] Minti Nana [PERSON_NAME] Office [PERSON_NAME] […" at bounding box center [600, 351] width 181 height 31
click at [696, 405] on input "text" at bounding box center [775, 397] width 251 height 31
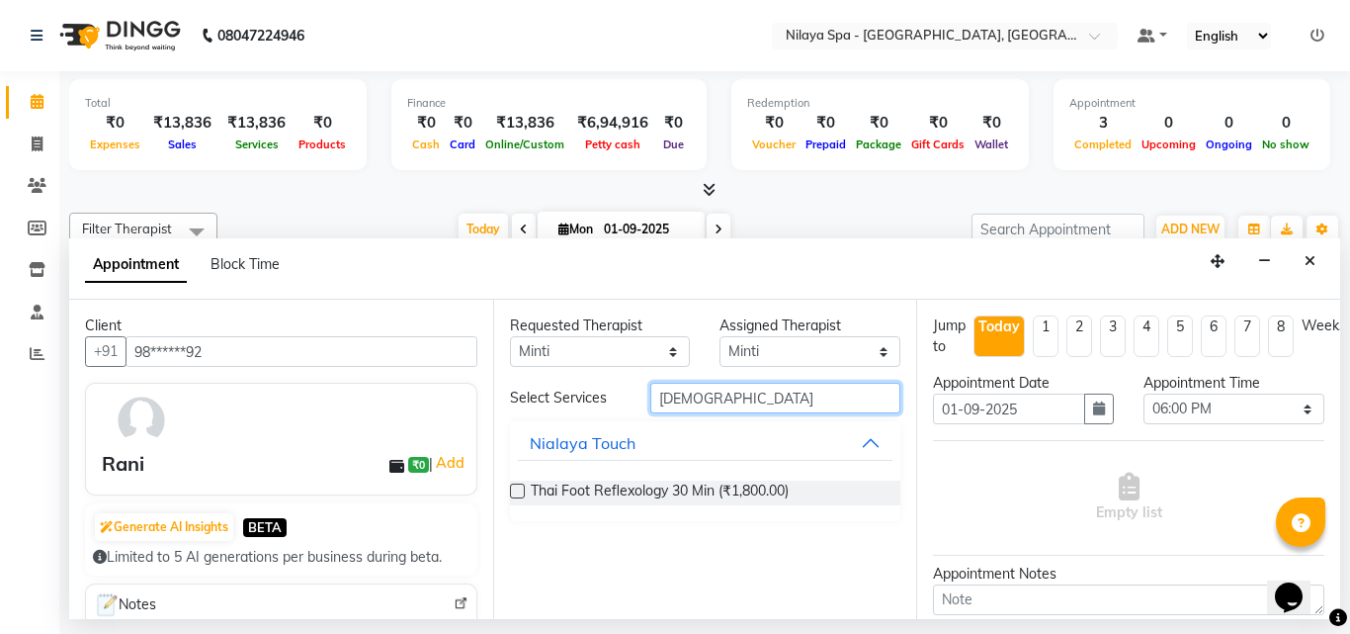
type input "[DEMOGRAPHIC_DATA]"
click at [521, 493] on label at bounding box center [517, 490] width 15 height 15
click at [521, 493] on input "checkbox" at bounding box center [516, 492] width 13 height 13
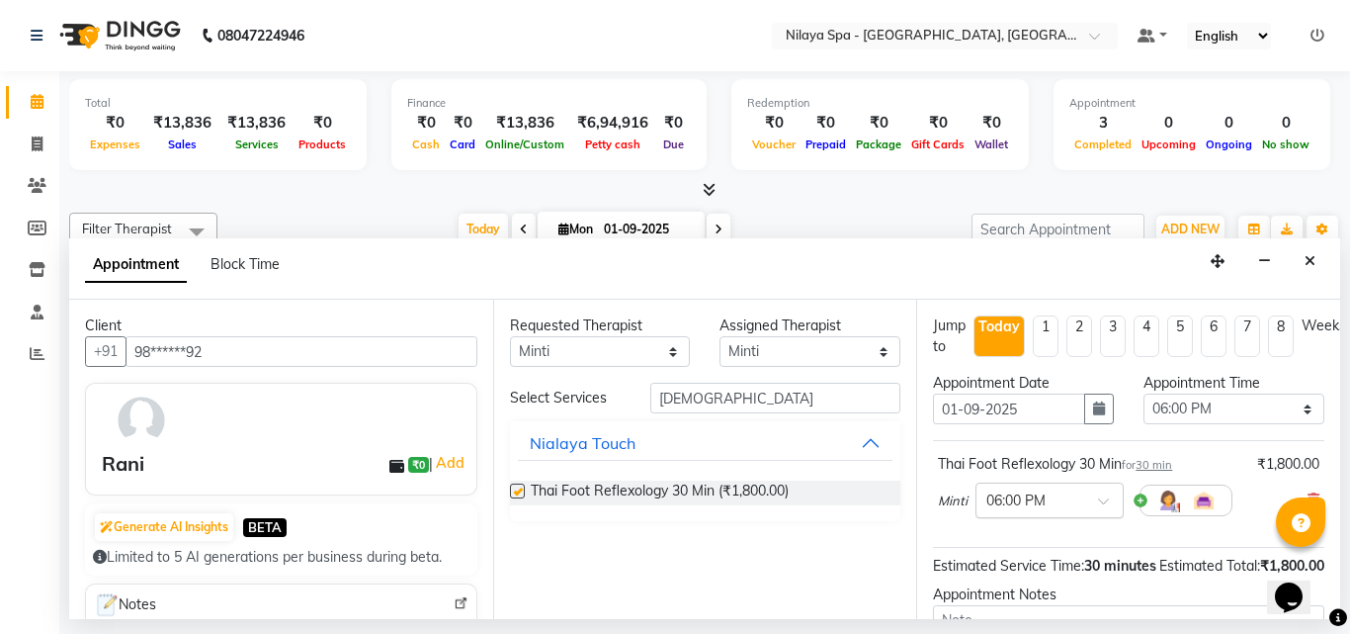
checkbox input "false"
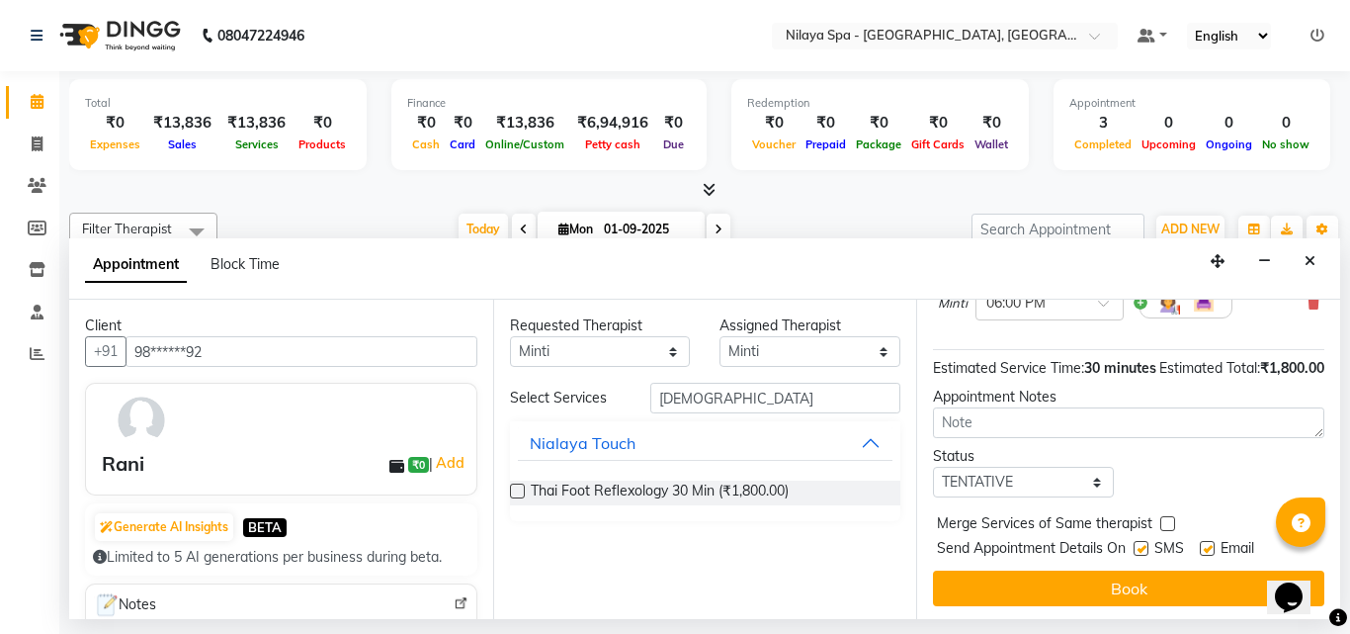
scroll to position [99, 0]
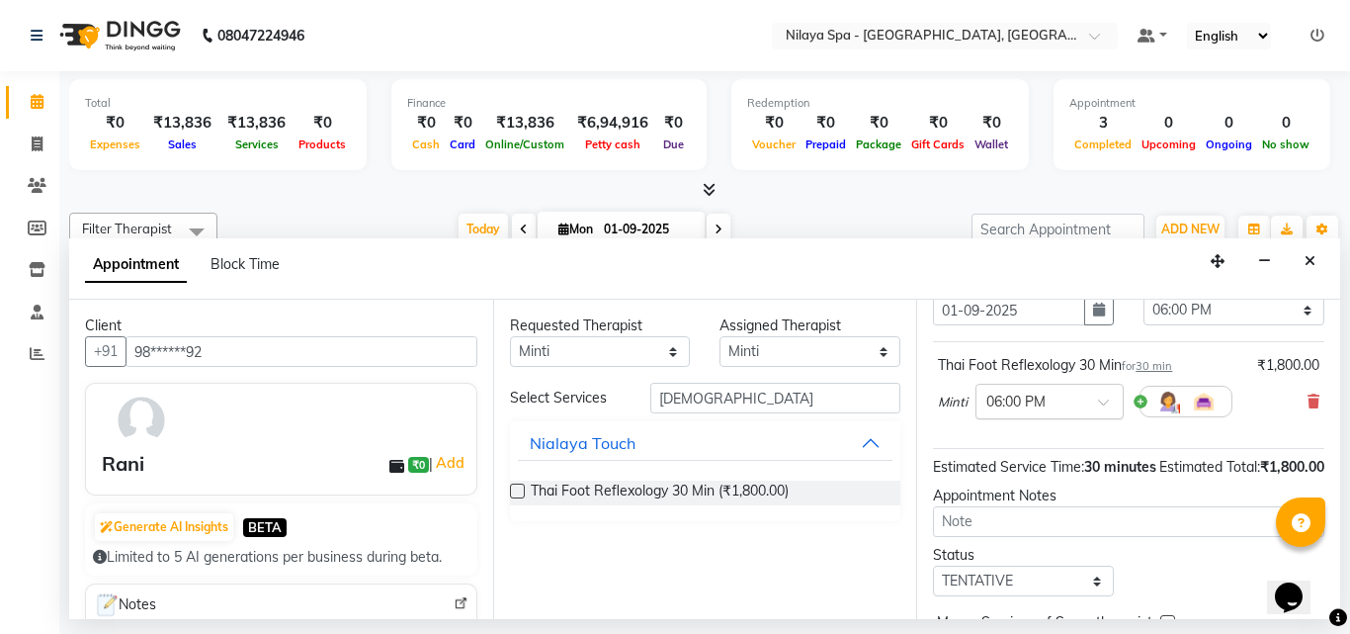
click at [1102, 407] on span at bounding box center [1110, 407] width 25 height 21
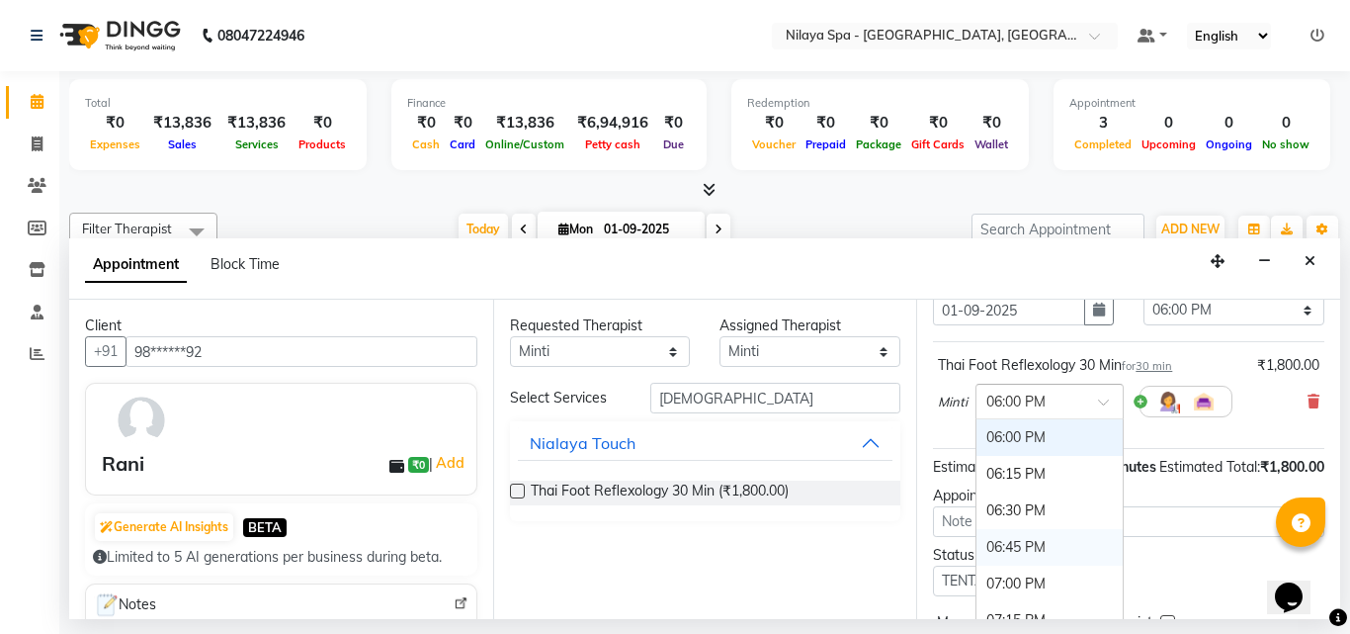
click at [1036, 538] on div "06:45 PM" at bounding box center [1049, 547] width 146 height 37
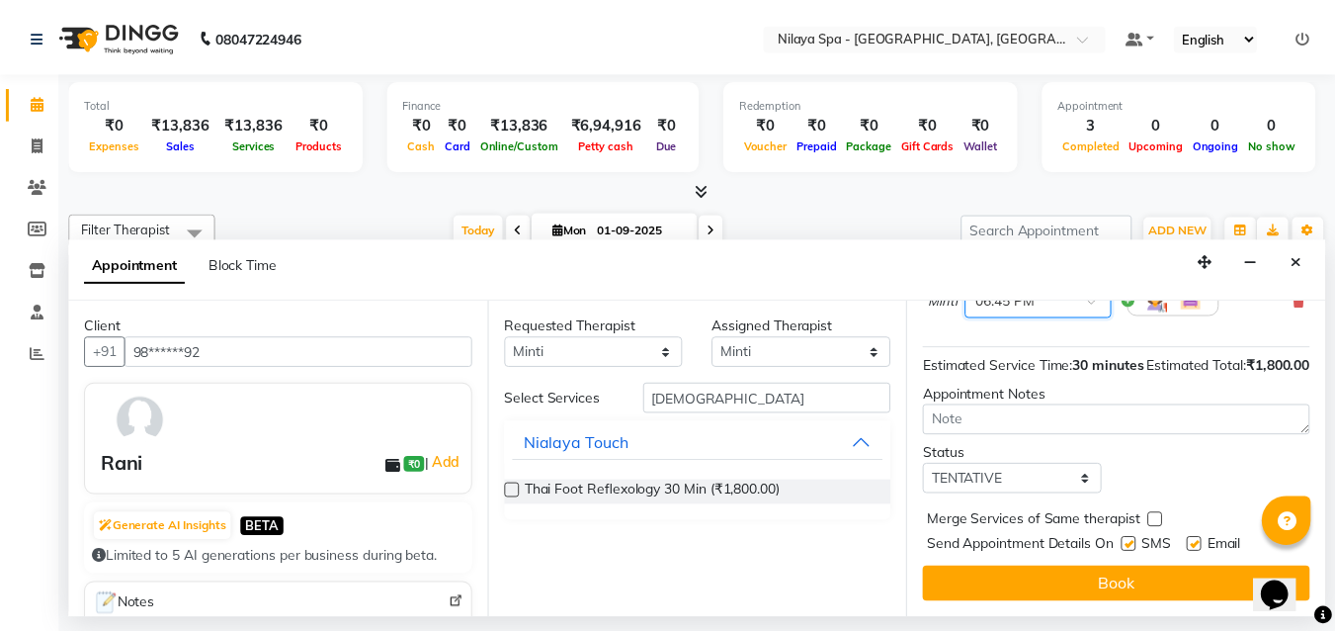
scroll to position [236, 0]
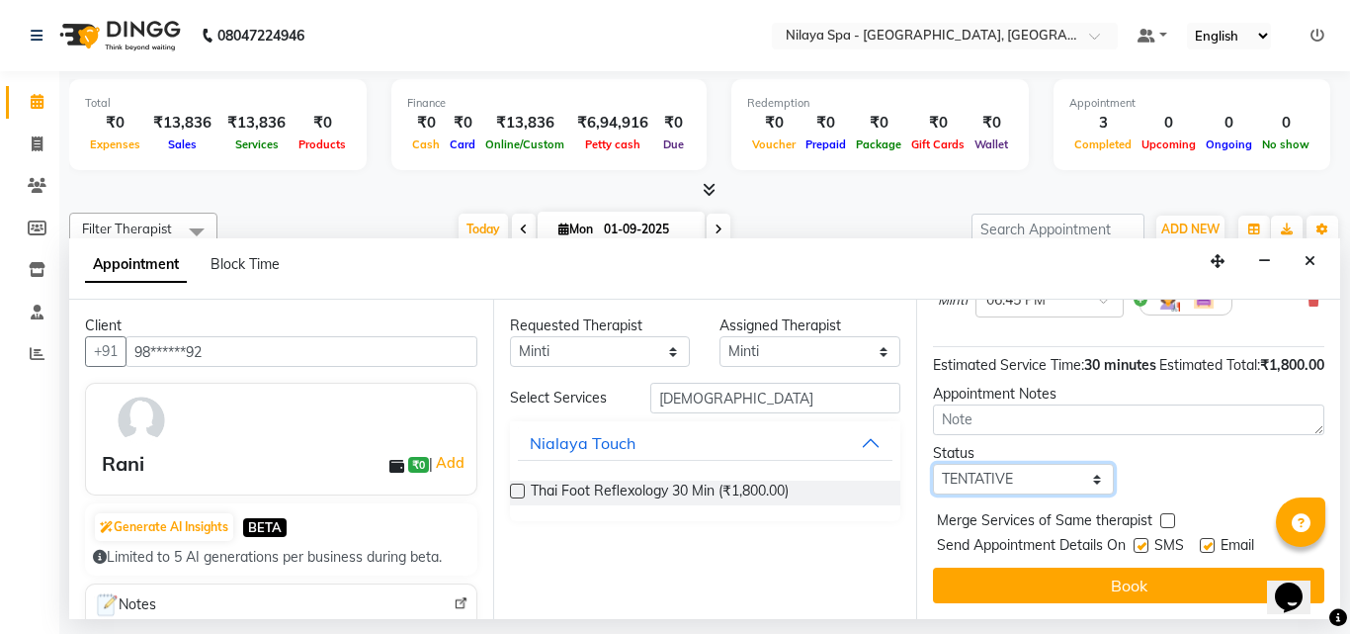
click at [1056, 471] on select "Select TENTATIVE CONFIRM CHECK-IN UPCOMING" at bounding box center [1023, 479] width 181 height 31
select select "confirm booking"
click at [933, 464] on select "Select TENTATIVE CONFIRM CHECK-IN UPCOMING" at bounding box center [1023, 479] width 181 height 31
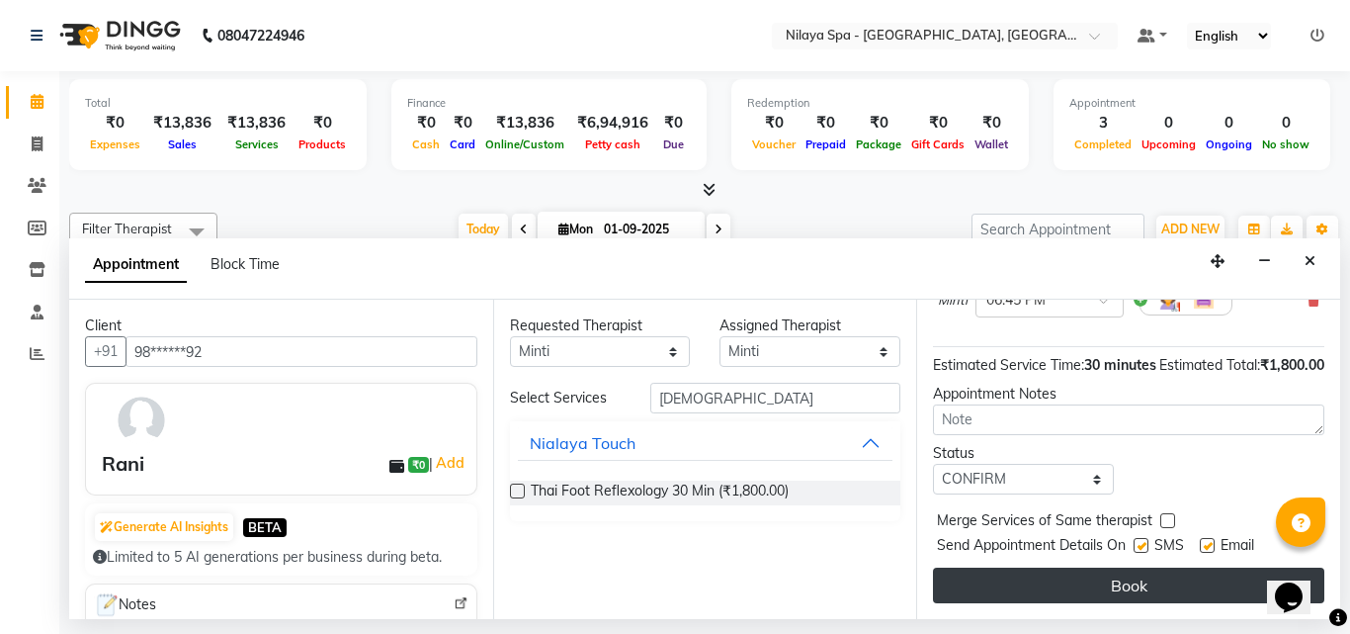
click at [1044, 579] on button "Book" at bounding box center [1128, 585] width 391 height 36
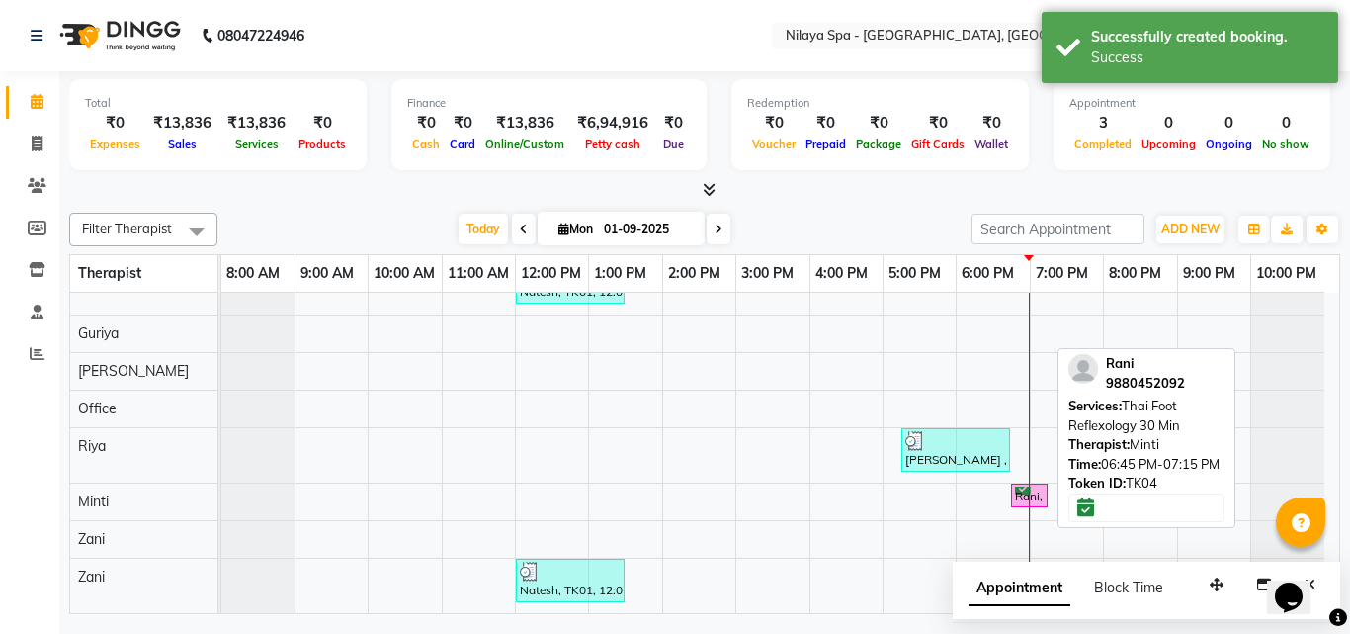
click at [1024, 499] on div "Rani, TK04, 06:45 PM-07:15 PM, Thai Foot Reflexology 30 Min" at bounding box center [1029, 495] width 33 height 19
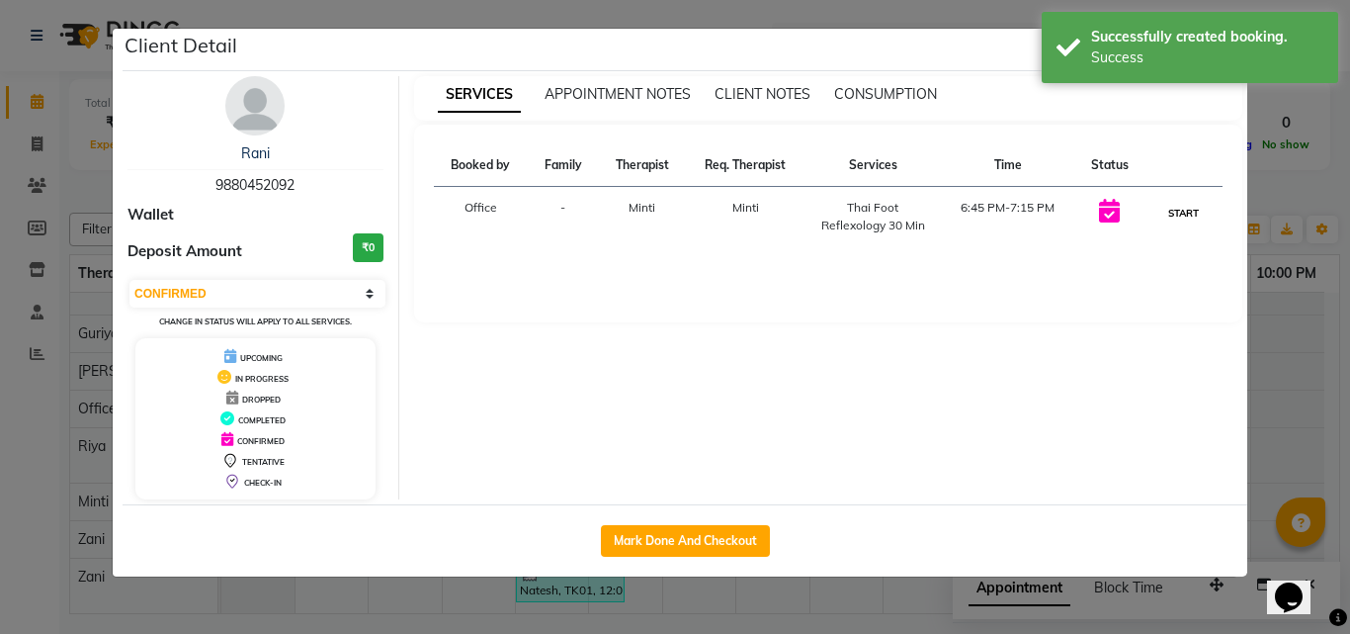
click at [1171, 215] on button "START" at bounding box center [1183, 213] width 41 height 25
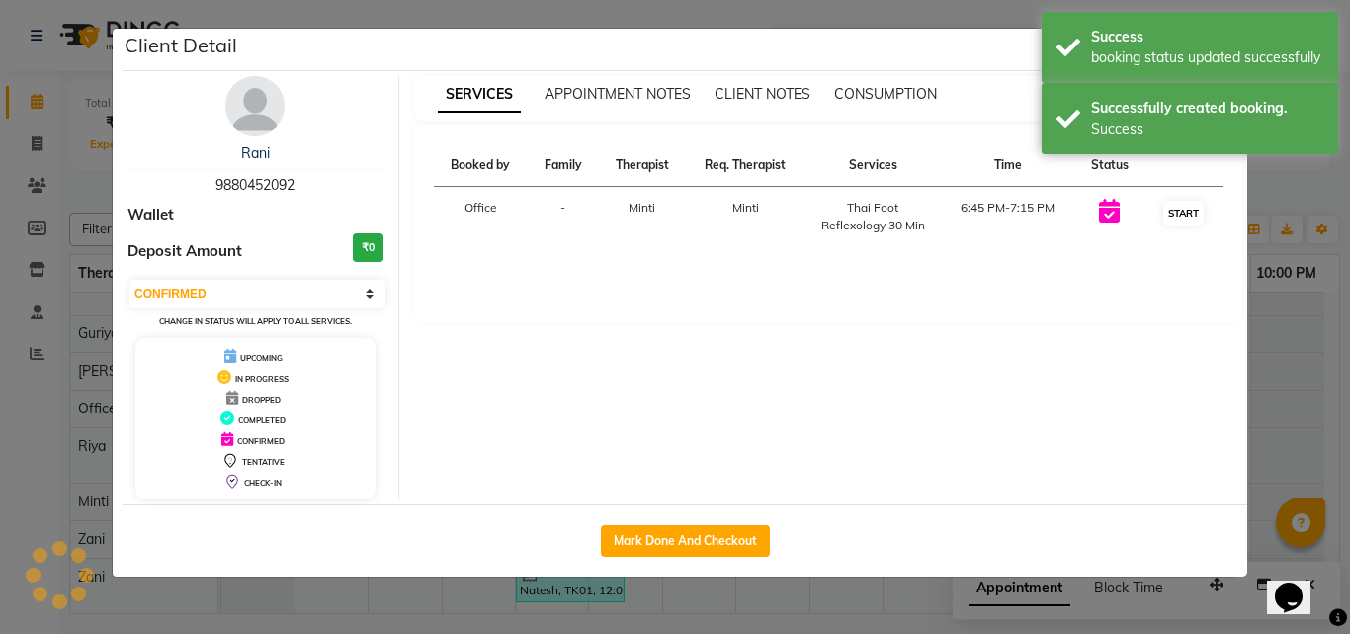
select select "1"
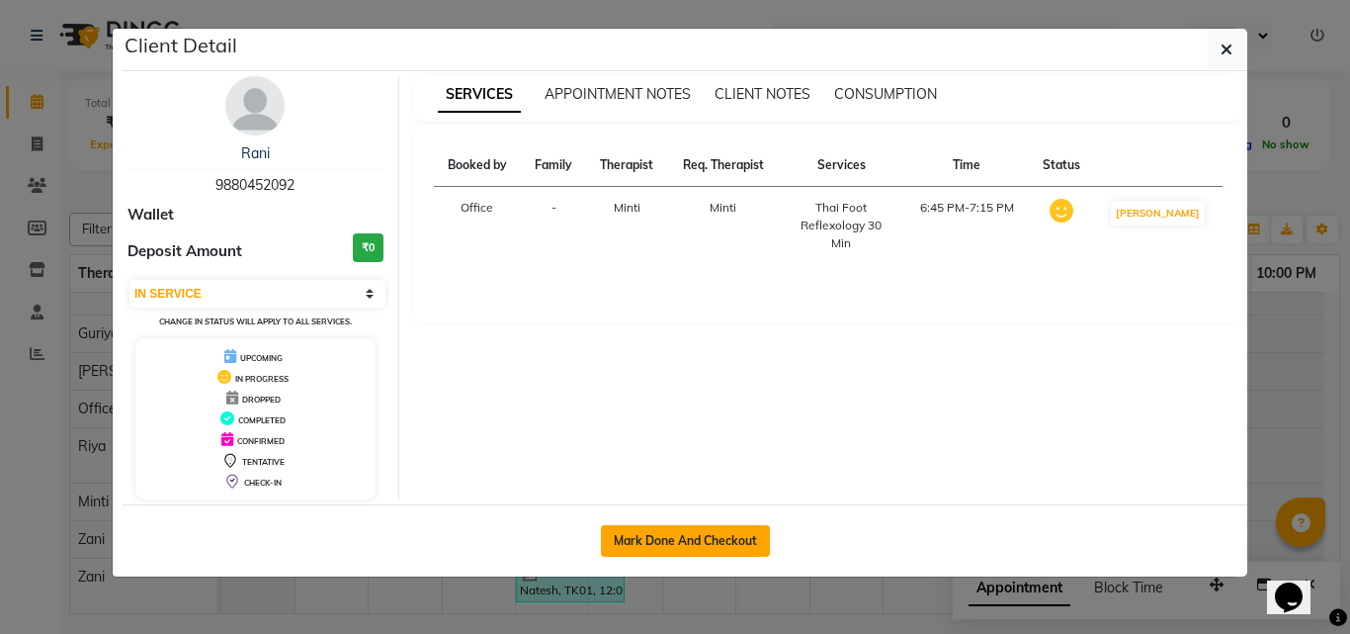
click at [702, 539] on button "Mark Done And Checkout" at bounding box center [685, 541] width 169 height 32
select select "service"
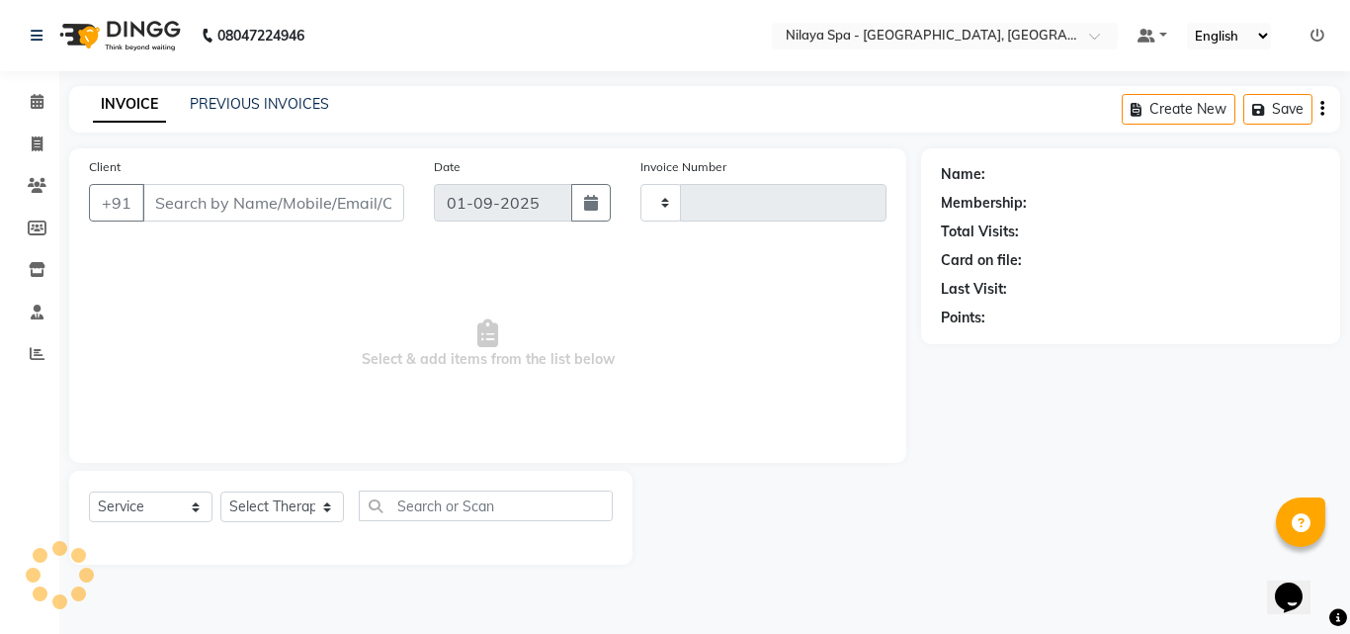
type input "1314"
select select "8066"
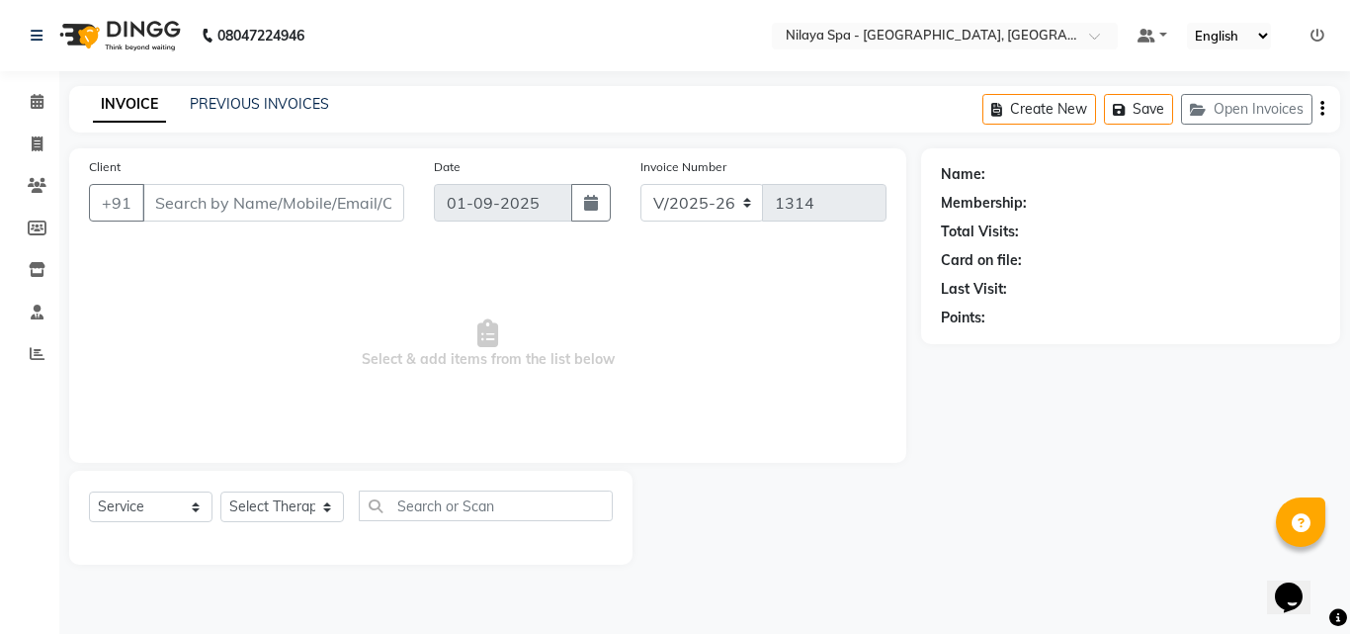
type input "98******92"
select select "90192"
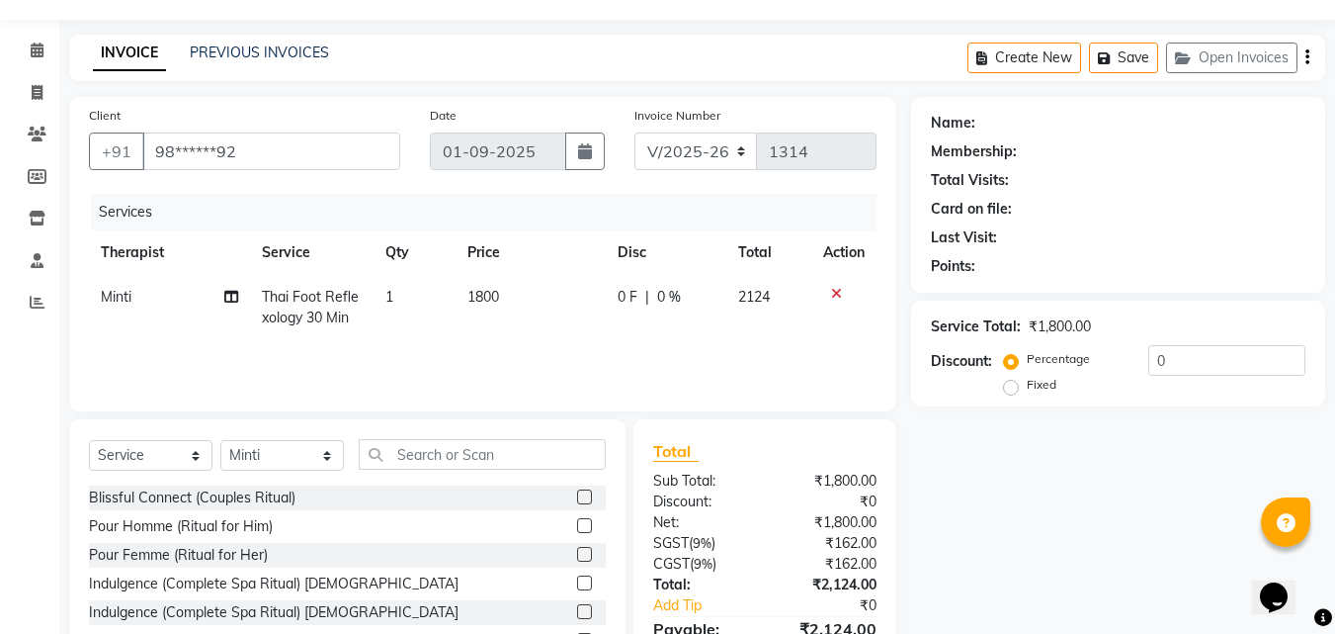
scroll to position [99, 0]
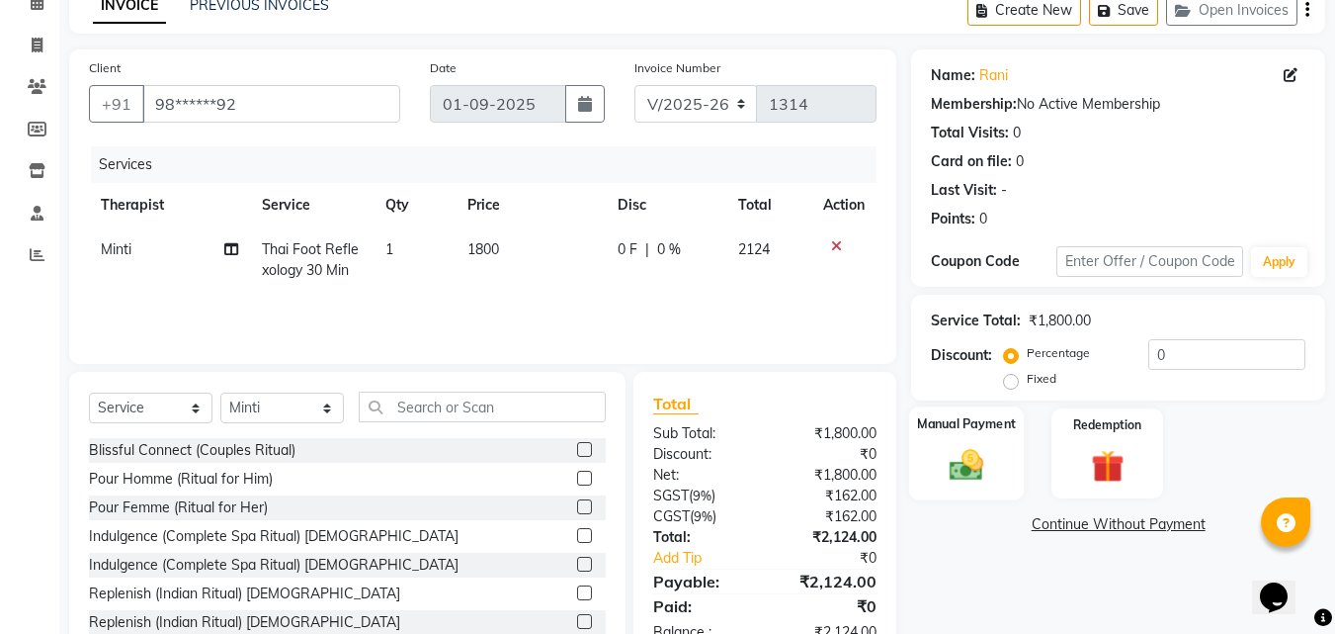
click at [963, 467] on img at bounding box center [966, 465] width 55 height 40
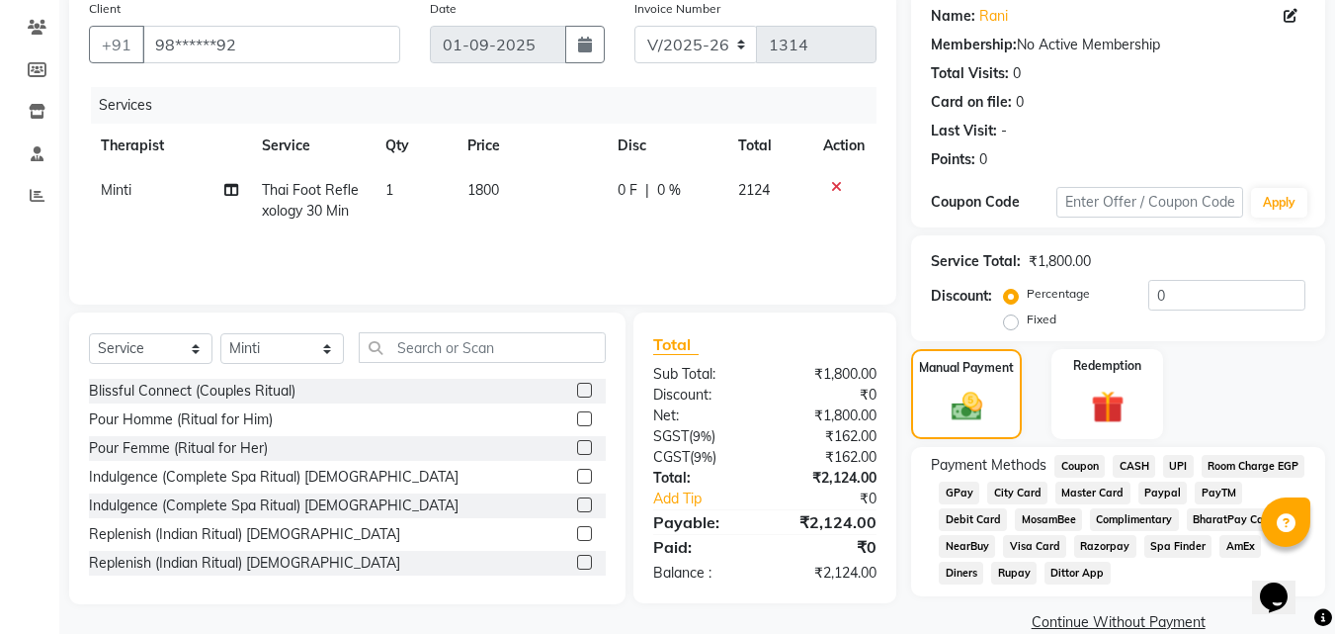
scroll to position [191, 0]
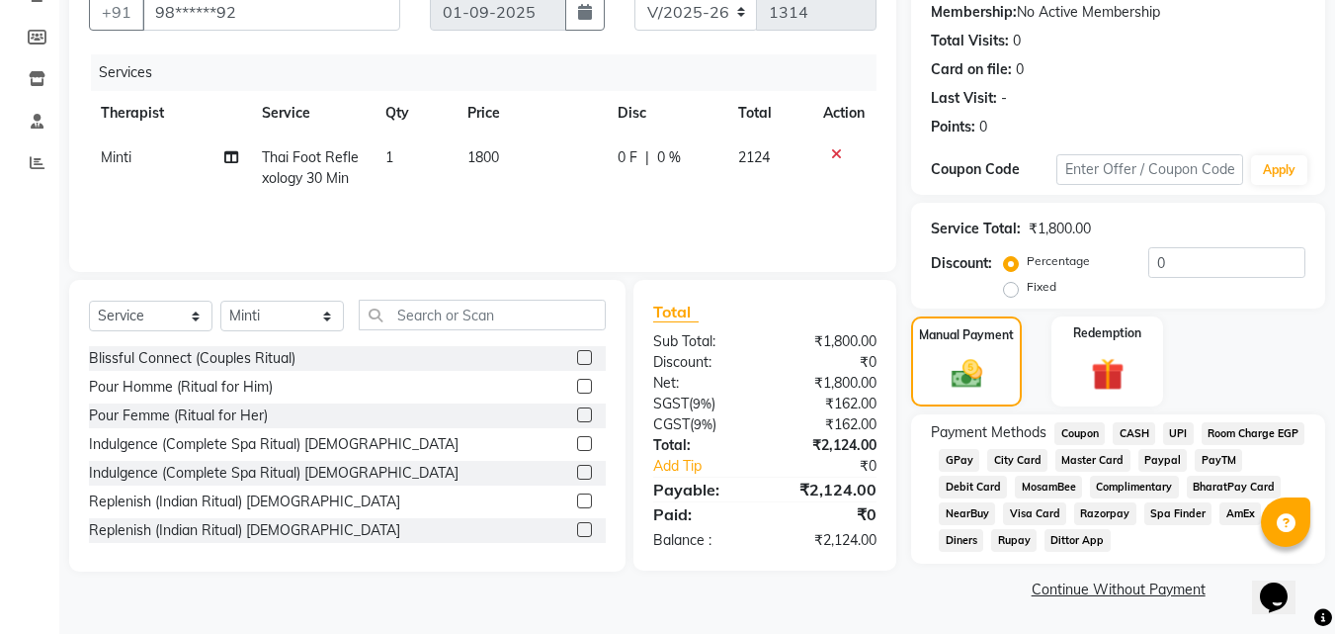
click at [1066, 514] on span "Visa Card" at bounding box center [1034, 513] width 63 height 23
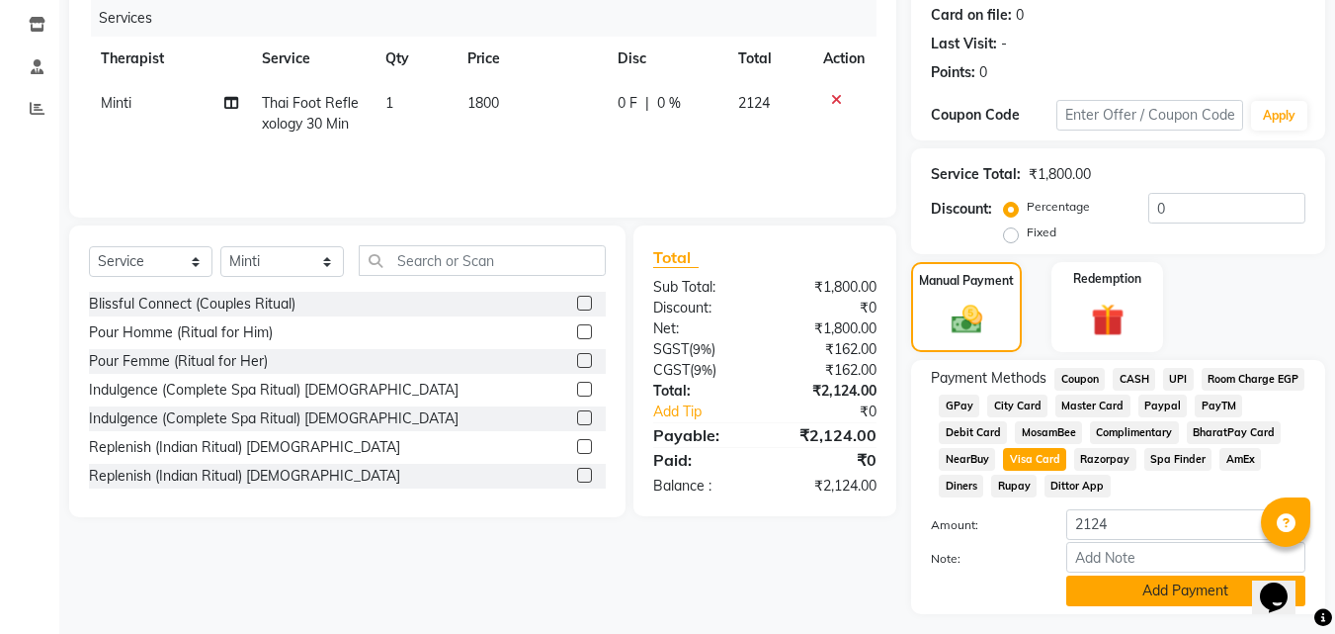
scroll to position [296, 0]
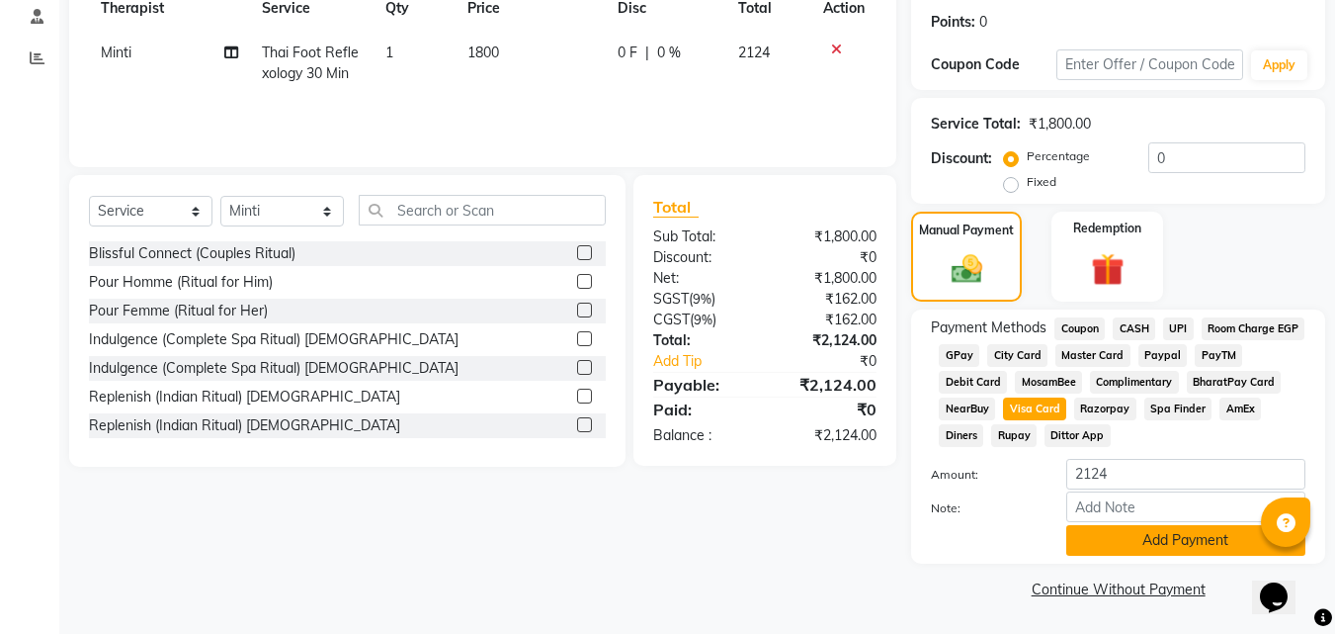
click at [1132, 543] on button "Add Payment" at bounding box center [1185, 540] width 239 height 31
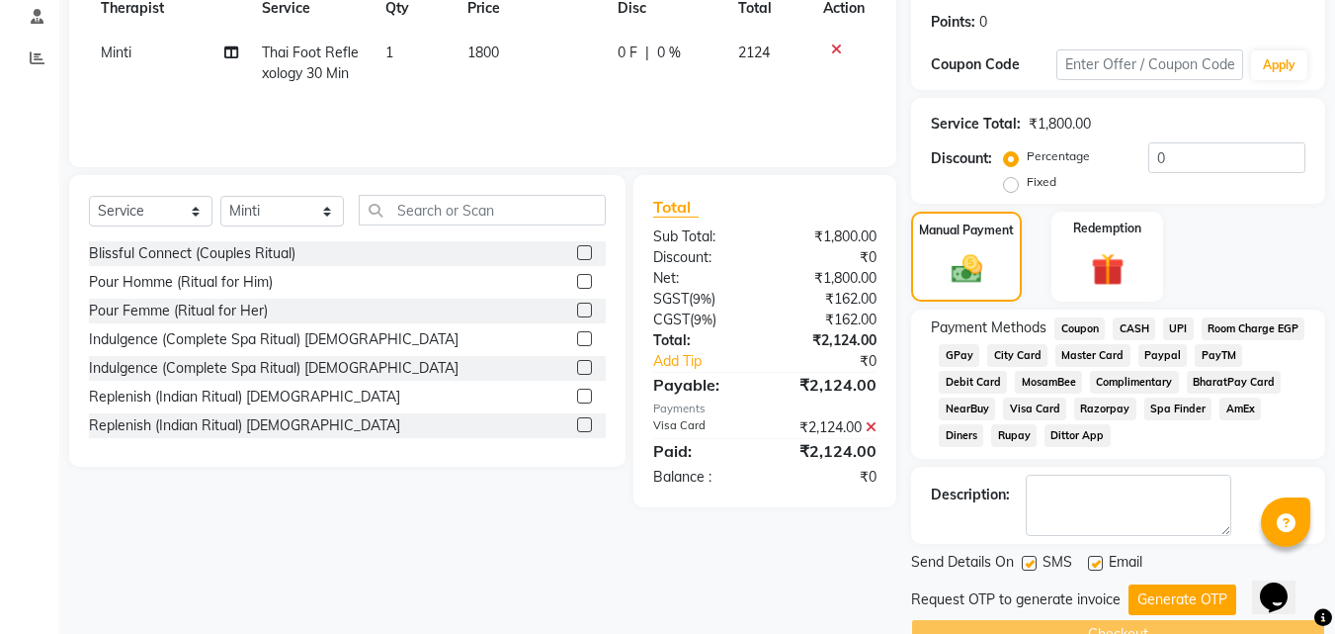
click at [1161, 601] on button "Generate OTP" at bounding box center [1183, 599] width 108 height 31
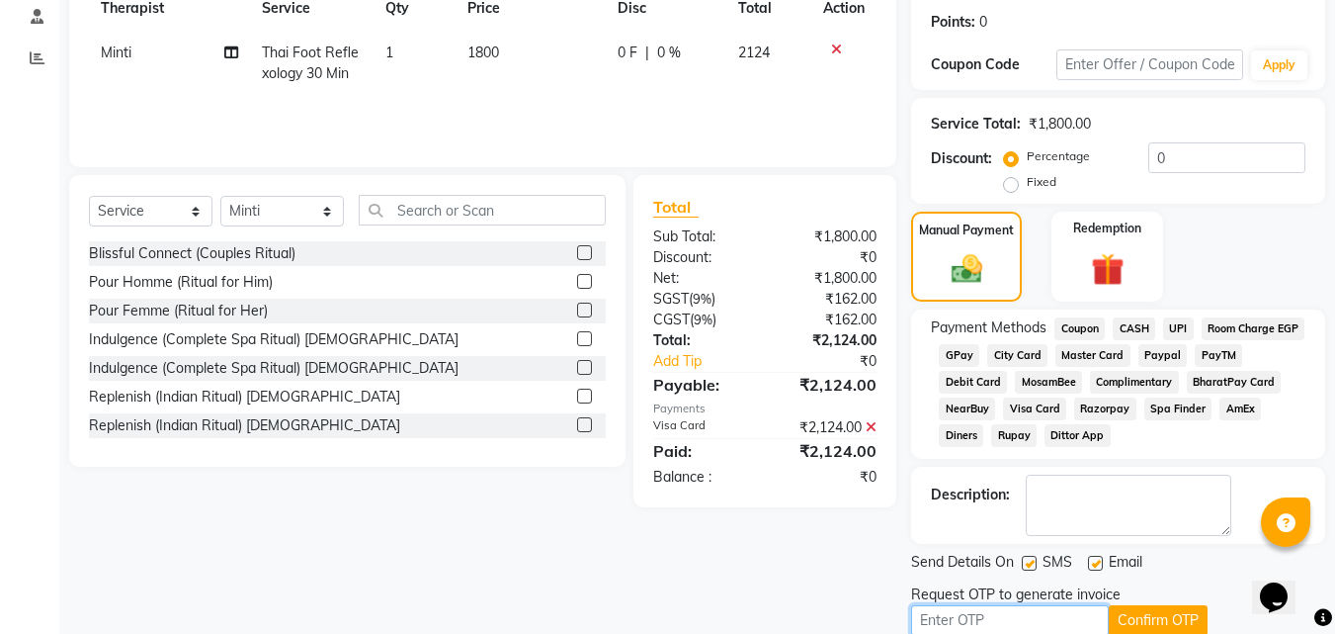
click at [1040, 619] on input "text" at bounding box center [1010, 620] width 198 height 31
type input "5152"
click at [1126, 624] on button "Confirm OTP" at bounding box center [1158, 620] width 99 height 31
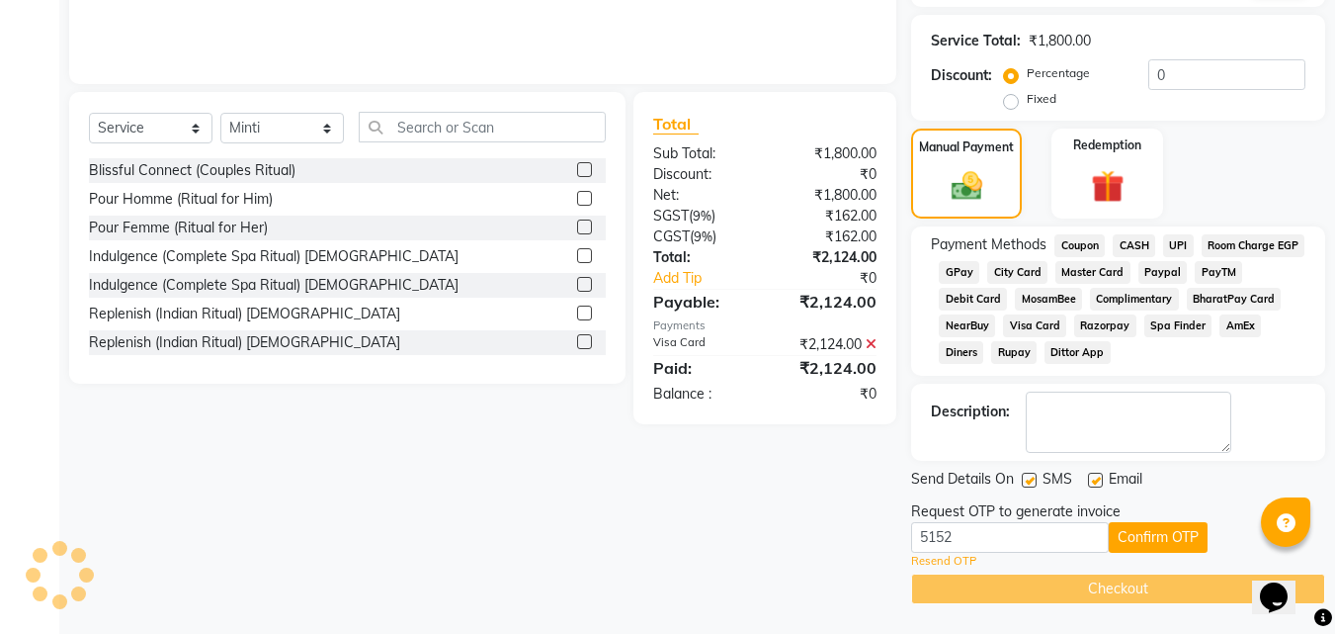
scroll to position [302, 0]
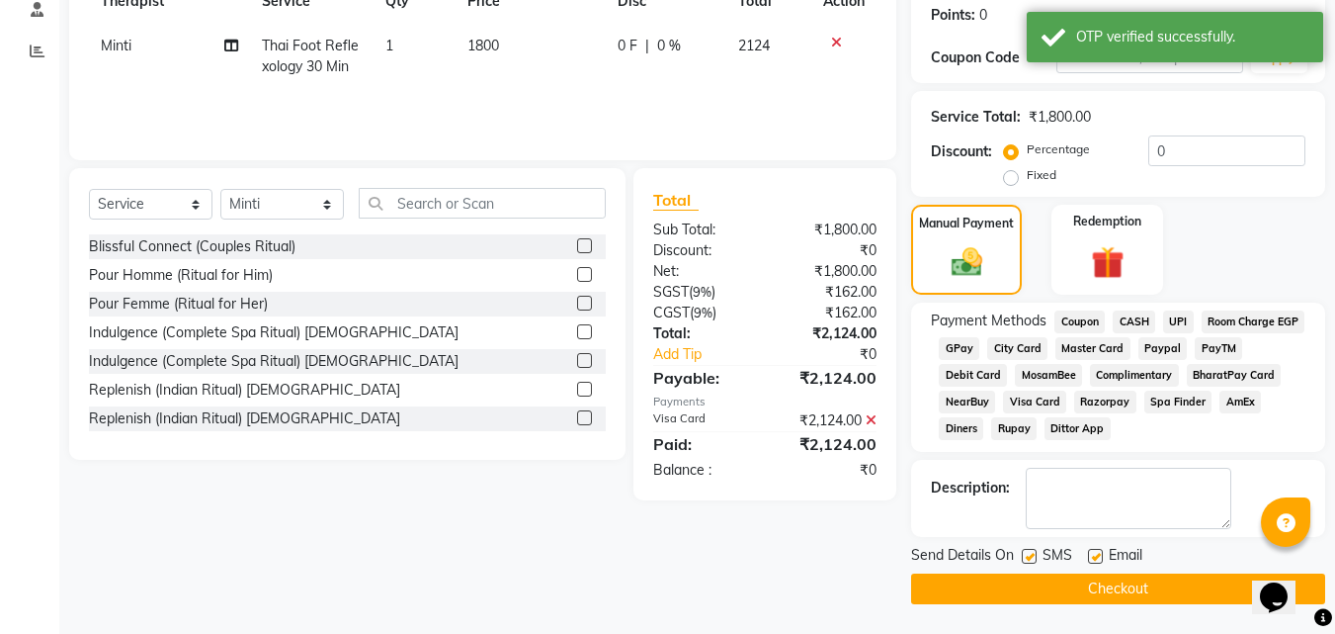
click at [1116, 585] on button "Checkout" at bounding box center [1118, 588] width 414 height 31
